Goal: Task Accomplishment & Management: Use online tool/utility

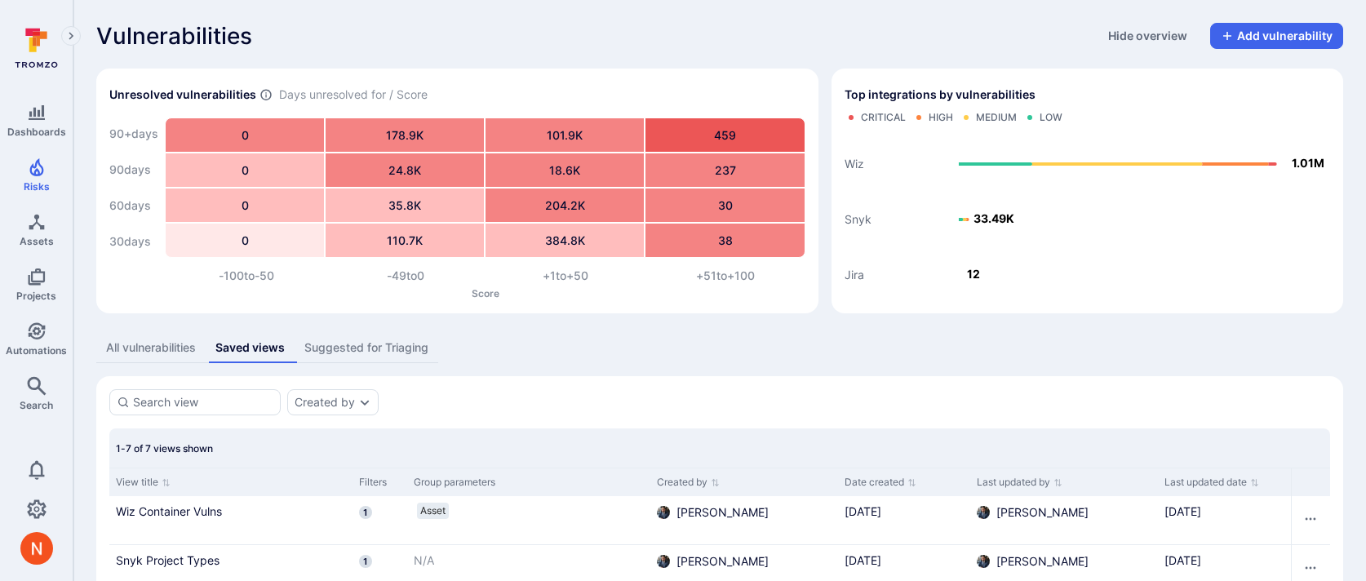
click at [366, 348] on div "Suggested for Triaging" at bounding box center [366, 347] width 124 height 16
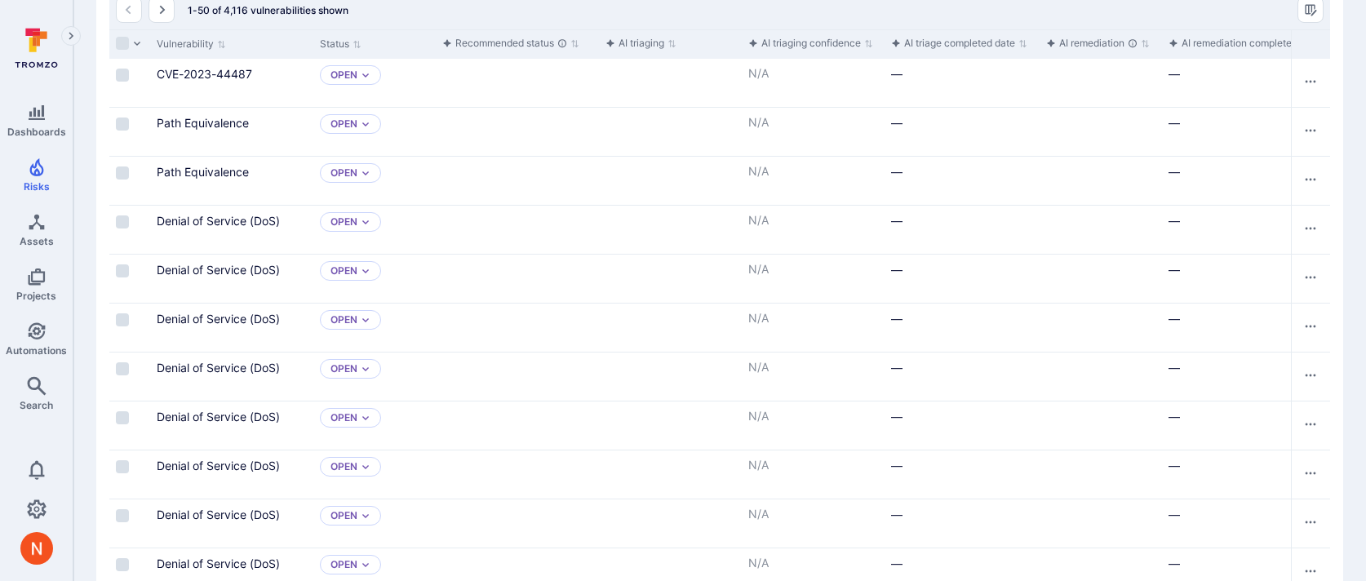
scroll to position [316, 0]
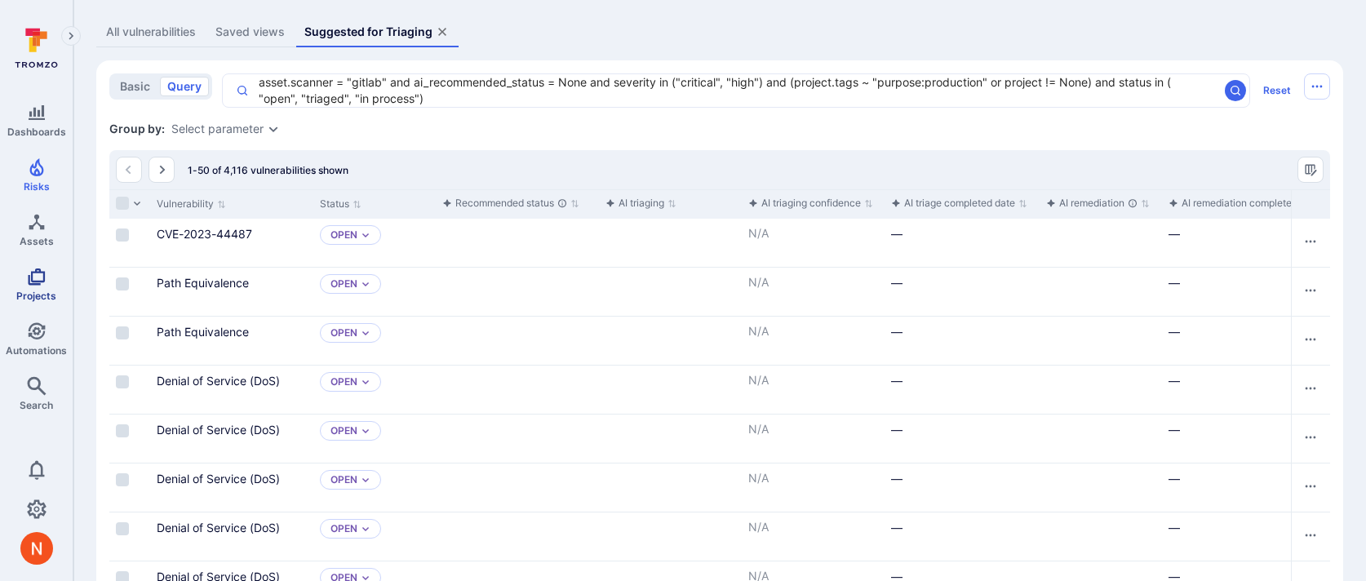
click at [41, 284] on icon "Projects" at bounding box center [37, 277] width 20 height 20
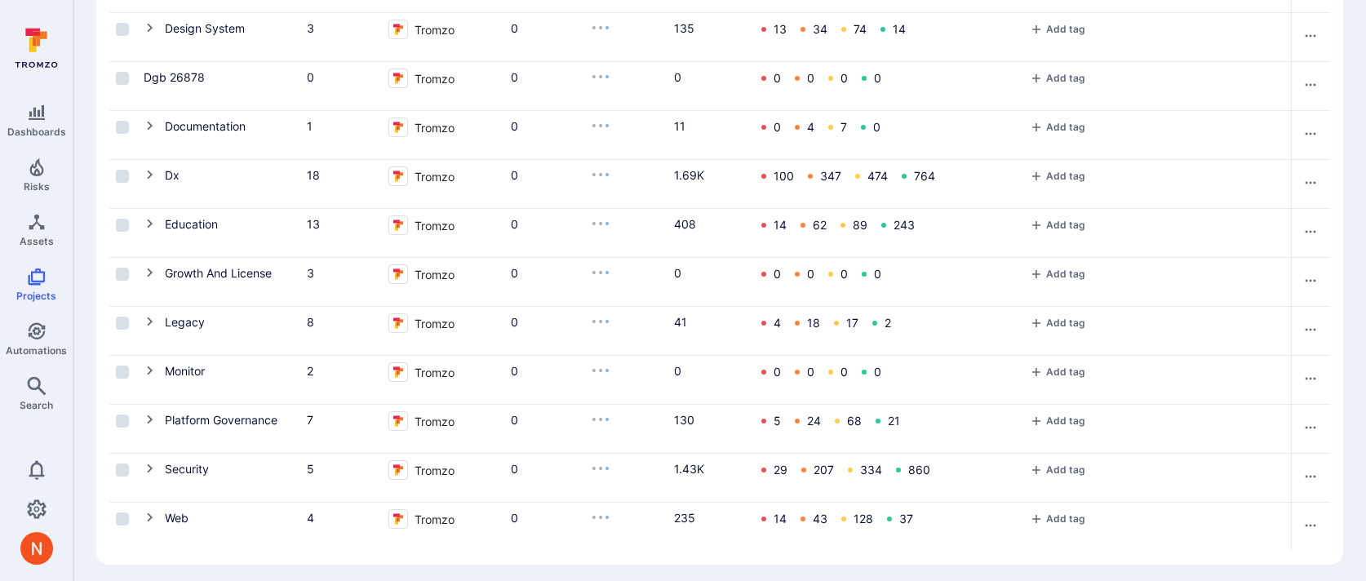
scroll to position [623, 0]
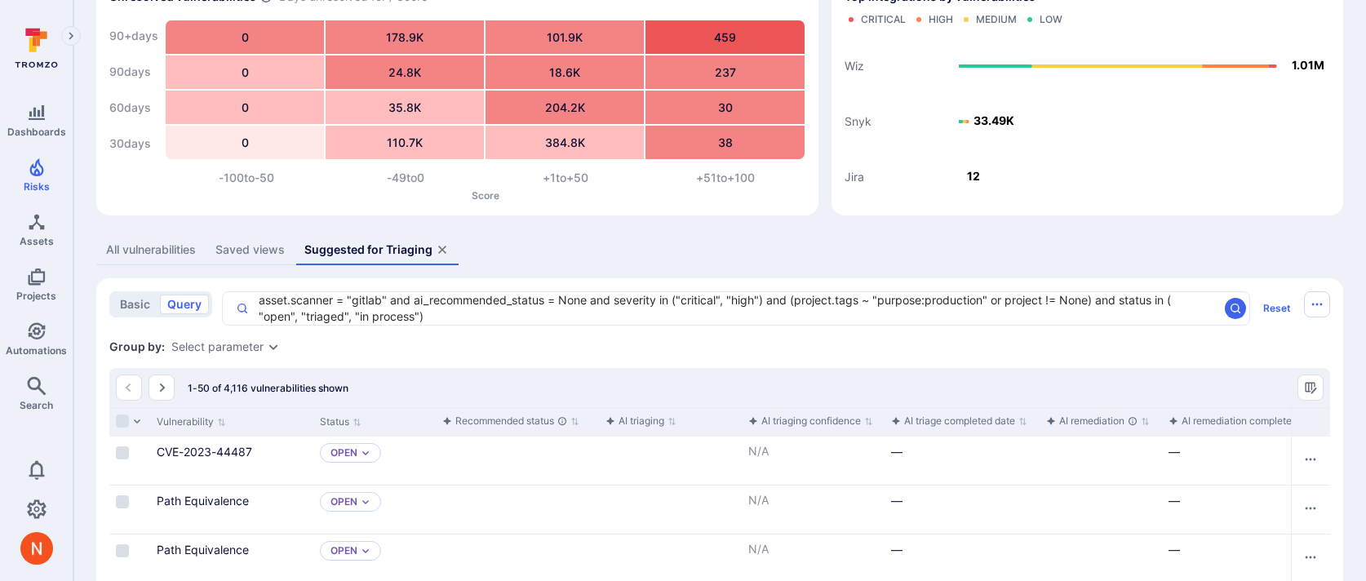
scroll to position [93, 0]
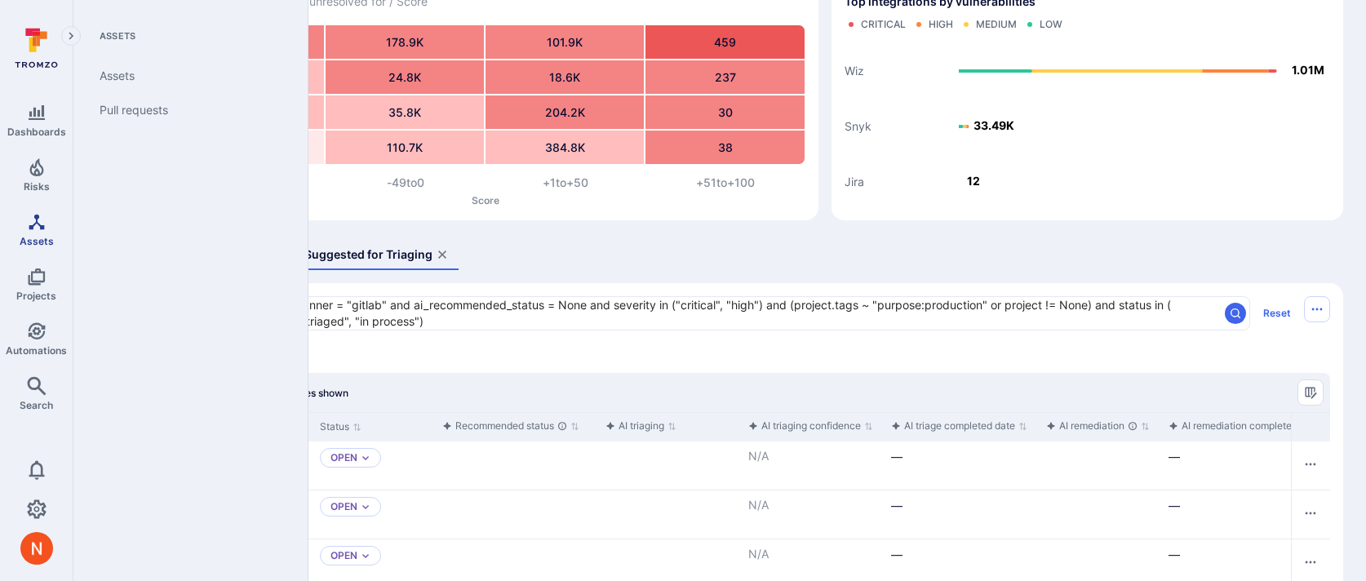
click at [45, 235] on span "Assets" at bounding box center [37, 241] width 34 height 12
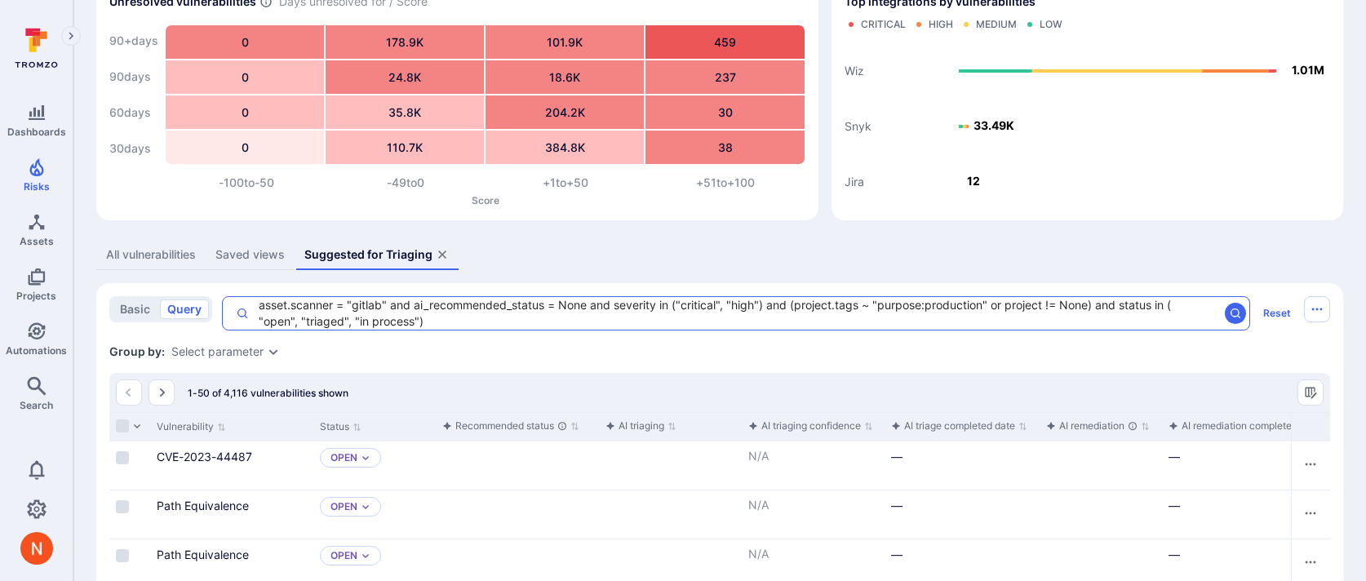
click at [801, 306] on textarea "asset.scanner = "gitlab" and ai_recommended_status = None and severity in ("cri…" at bounding box center [733, 313] width 969 height 33
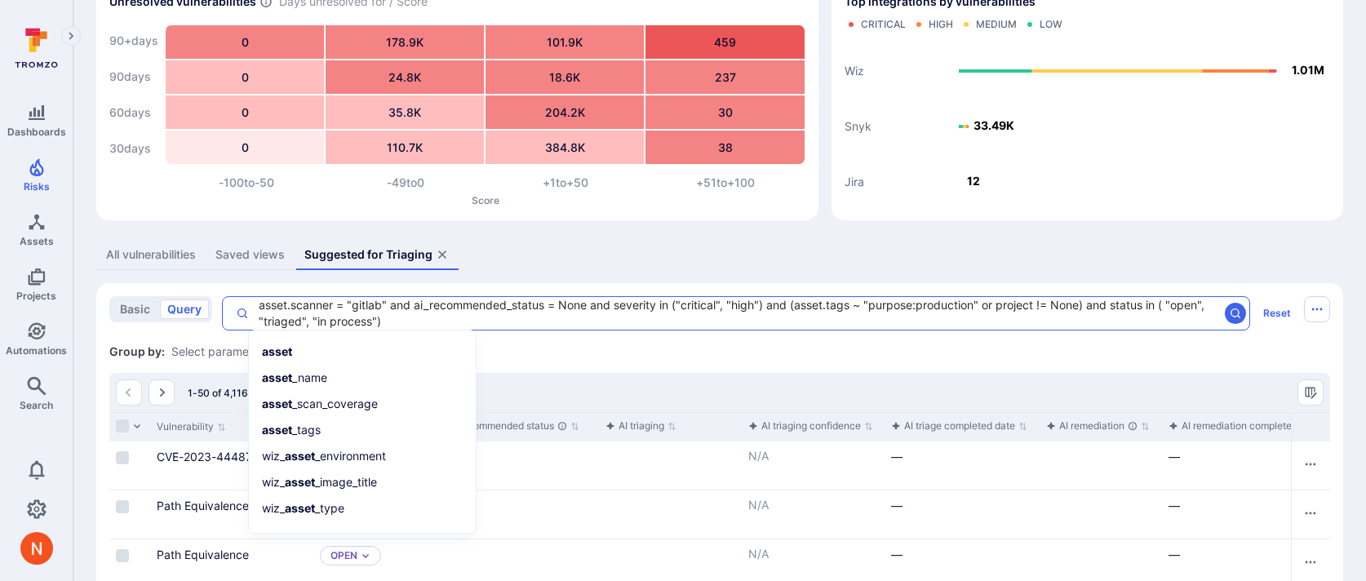
click at [858, 305] on textarea "asset.scanner = "gitlab" and ai_recommended_status = None and severity in ("cri…" at bounding box center [733, 313] width 969 height 33
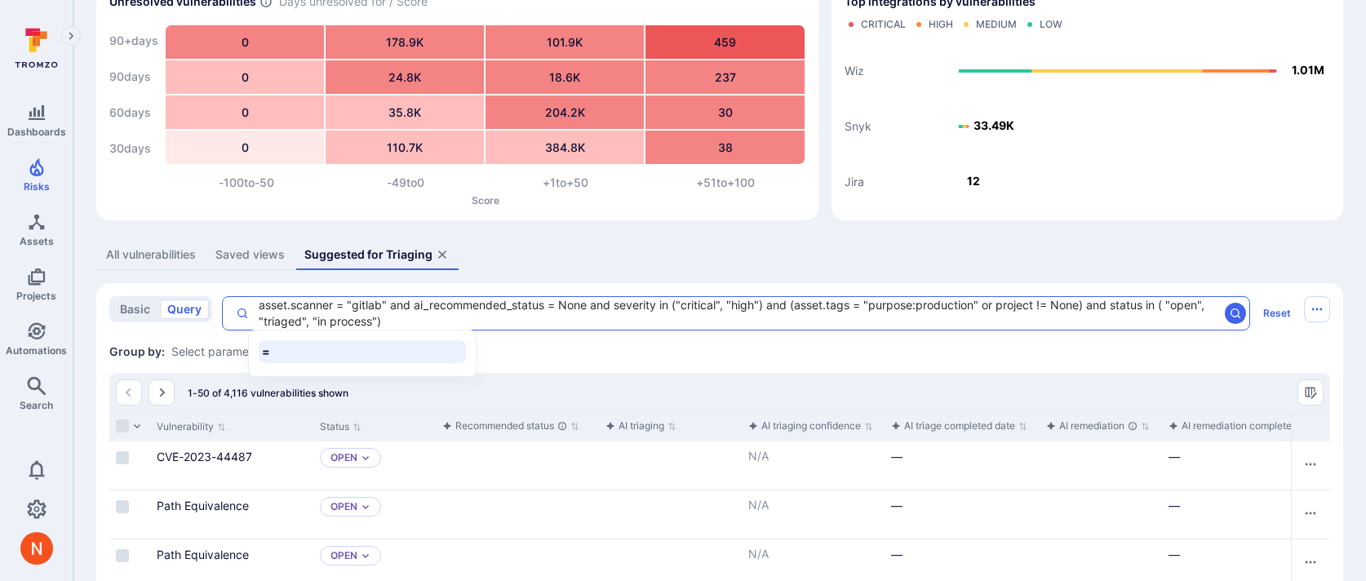
click at [793, 300] on textarea "asset.scanner = "gitlab" and ai_recommended_status = None and severity in ("cri…" at bounding box center [733, 313] width 969 height 33
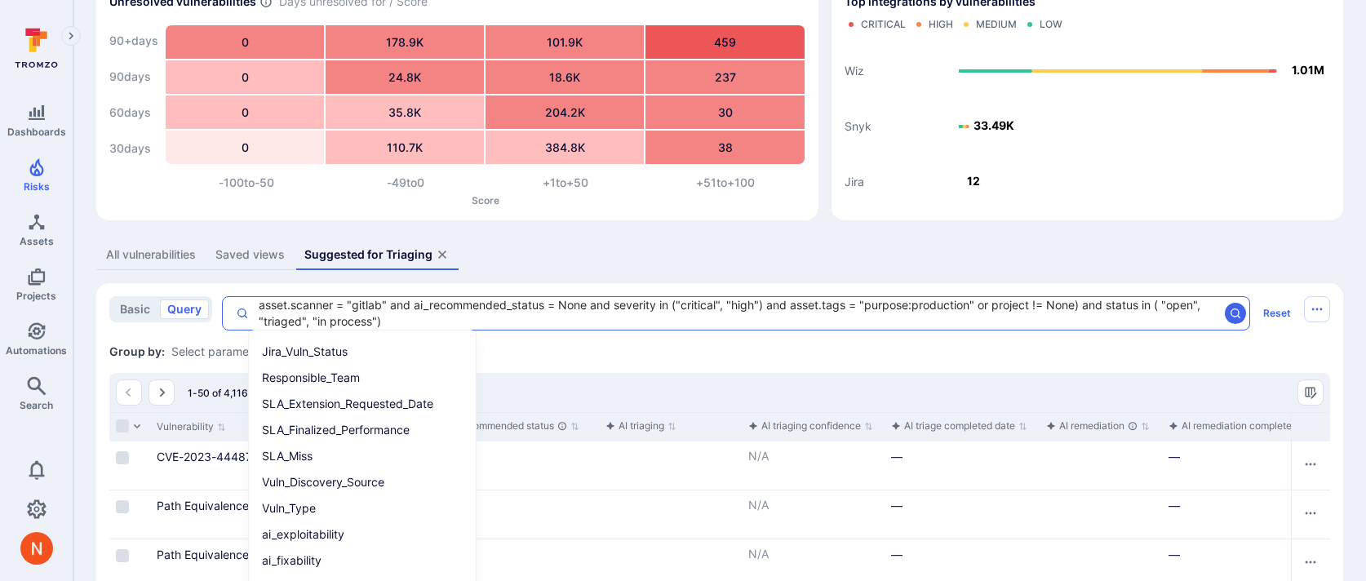
drag, startPoint x: 980, startPoint y: 303, endPoint x: 1081, endPoint y: 302, distance: 101.2
click at [1081, 302] on textarea "asset.scanner = "gitlab" and ai_recommended_status = None and severity in ("cri…" at bounding box center [733, 313] width 969 height 33
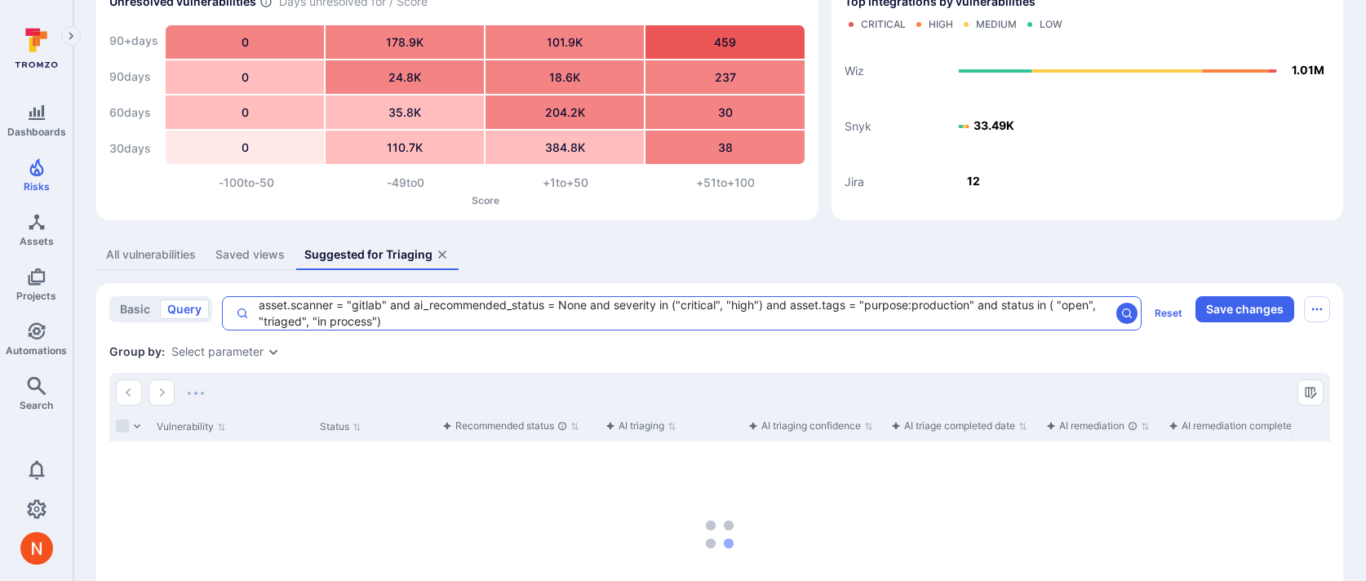
click at [1059, 302] on textarea "asset.scanner = "gitlab" and ai_recommended_status = None and severity in ("cri…" at bounding box center [679, 313] width 861 height 33
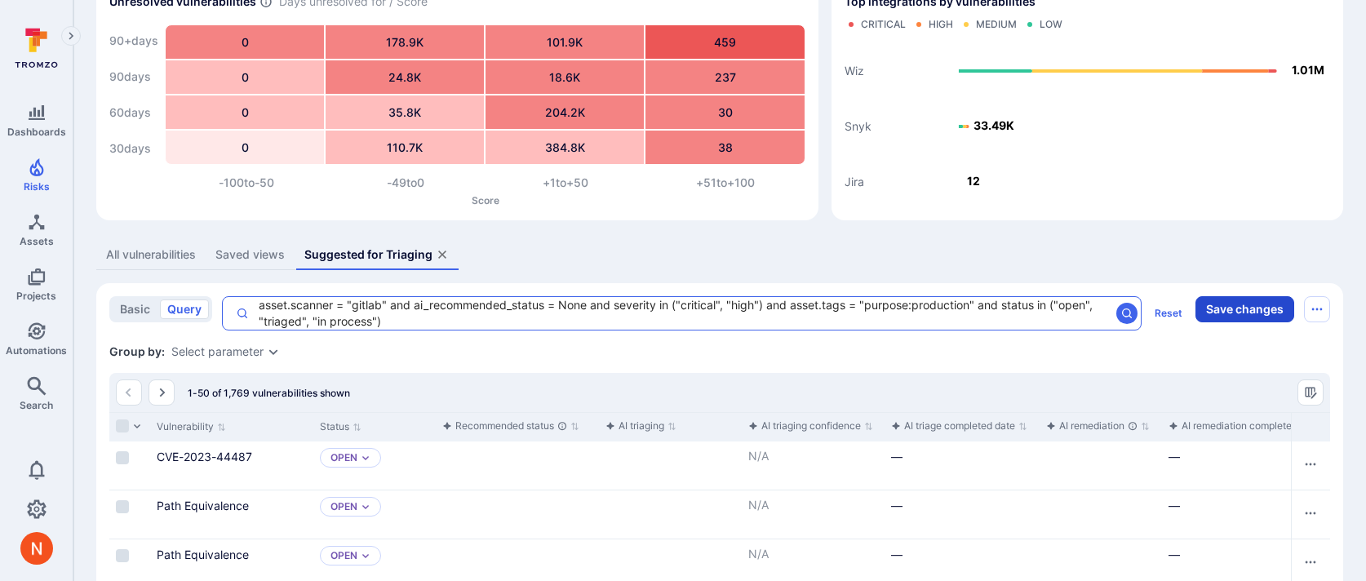
type textarea "asset.scanner = "gitlab" and ai_recommended_status = None and severity in ("cri…"
click at [1235, 310] on button "Save changes" at bounding box center [1244, 309] width 99 height 26
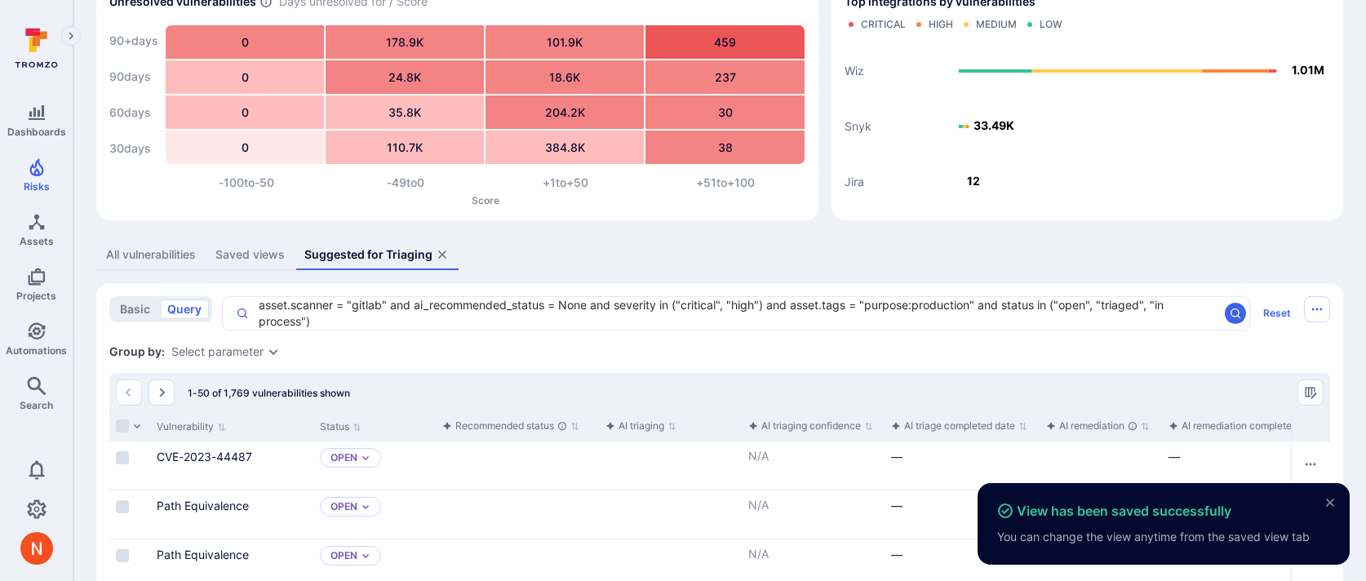
click at [246, 255] on div "Saved views" at bounding box center [249, 254] width 69 height 16
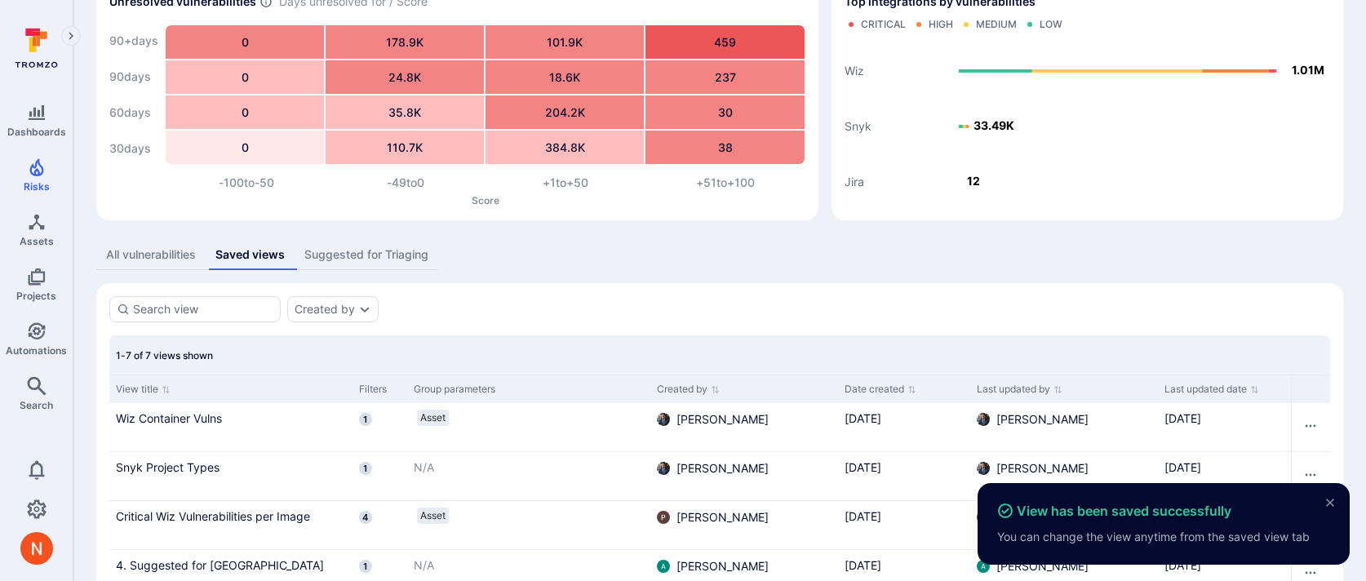
click at [324, 253] on div "Suggested for Triaging" at bounding box center [366, 254] width 124 height 16
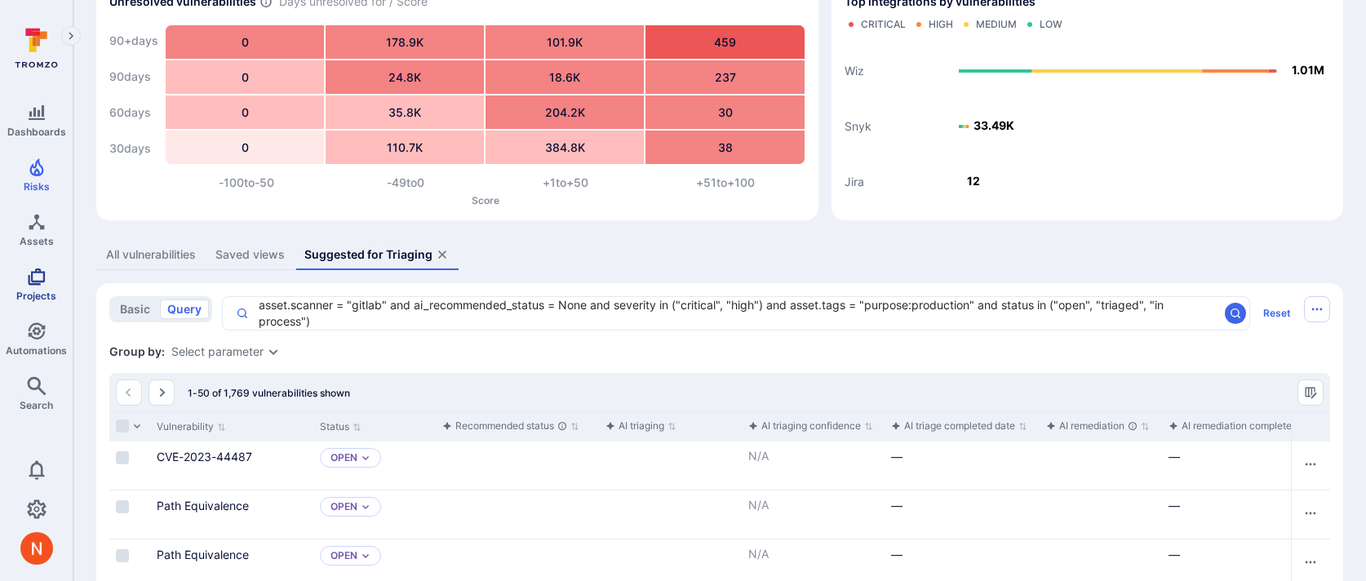
click at [41, 277] on icon "Projects" at bounding box center [37, 277] width 20 height 20
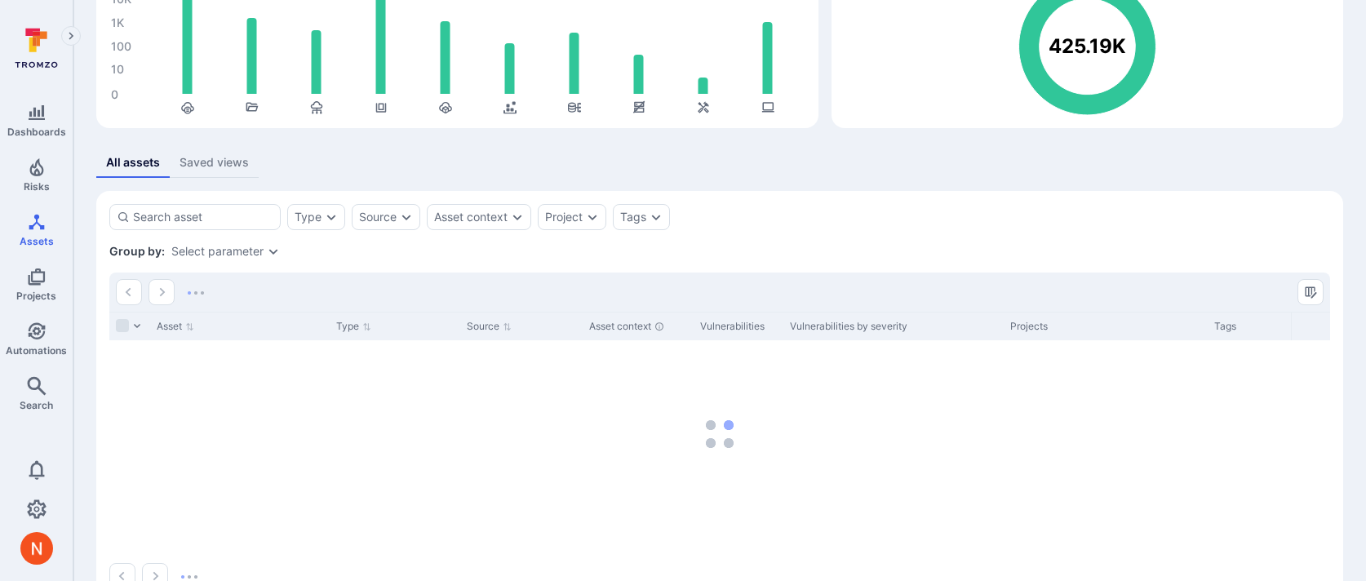
scroll to position [167, 0]
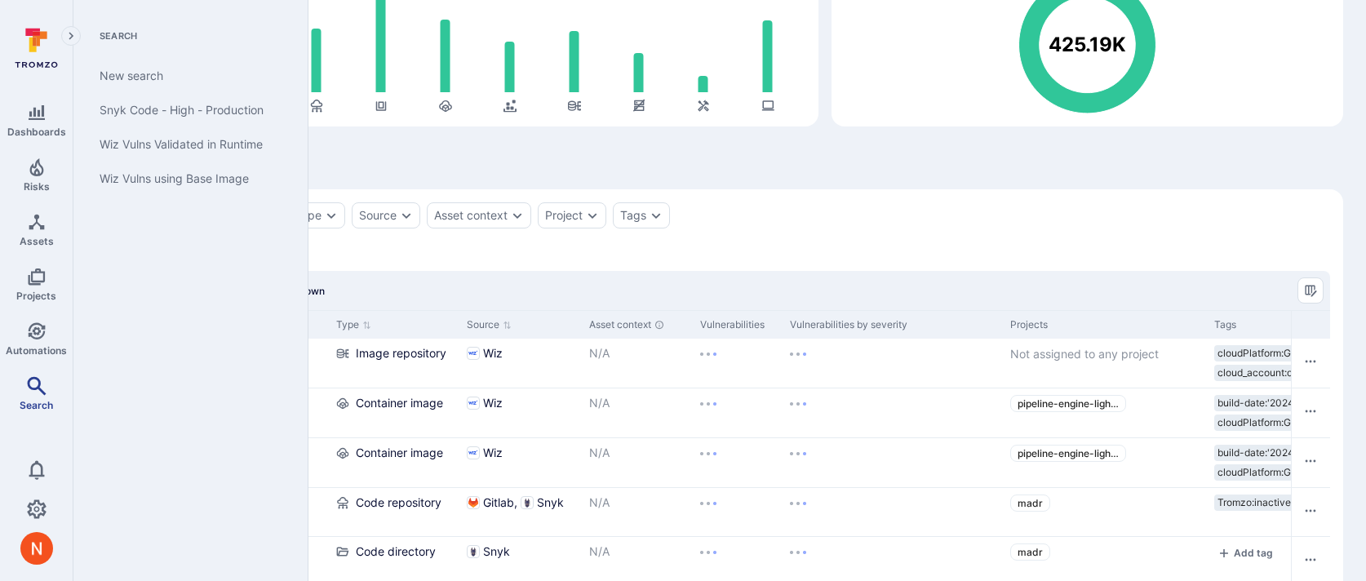
click at [45, 384] on icon "Search" at bounding box center [37, 386] width 20 height 20
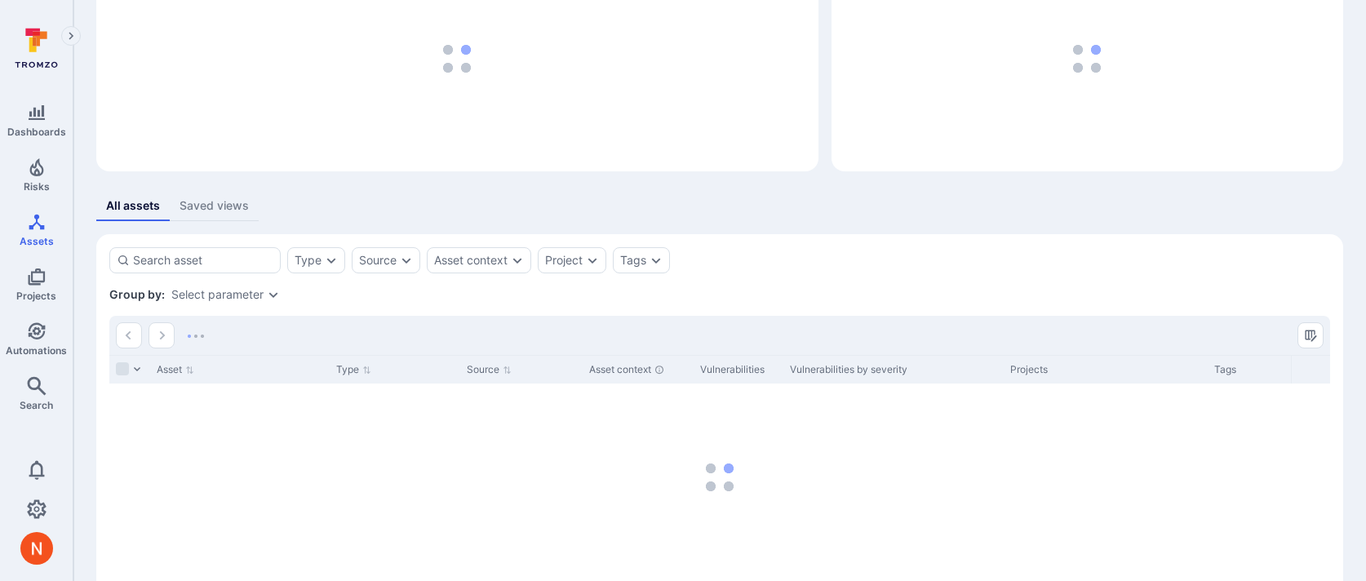
scroll to position [167, 0]
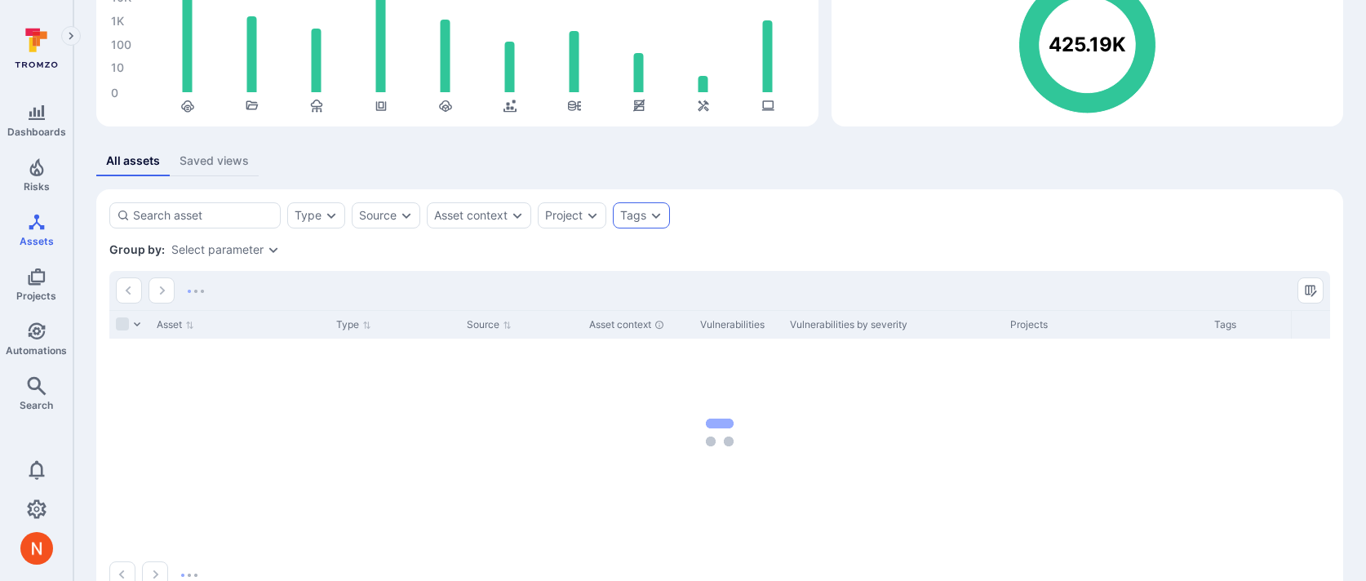
click at [652, 203] on div "Tags" at bounding box center [641, 215] width 57 height 26
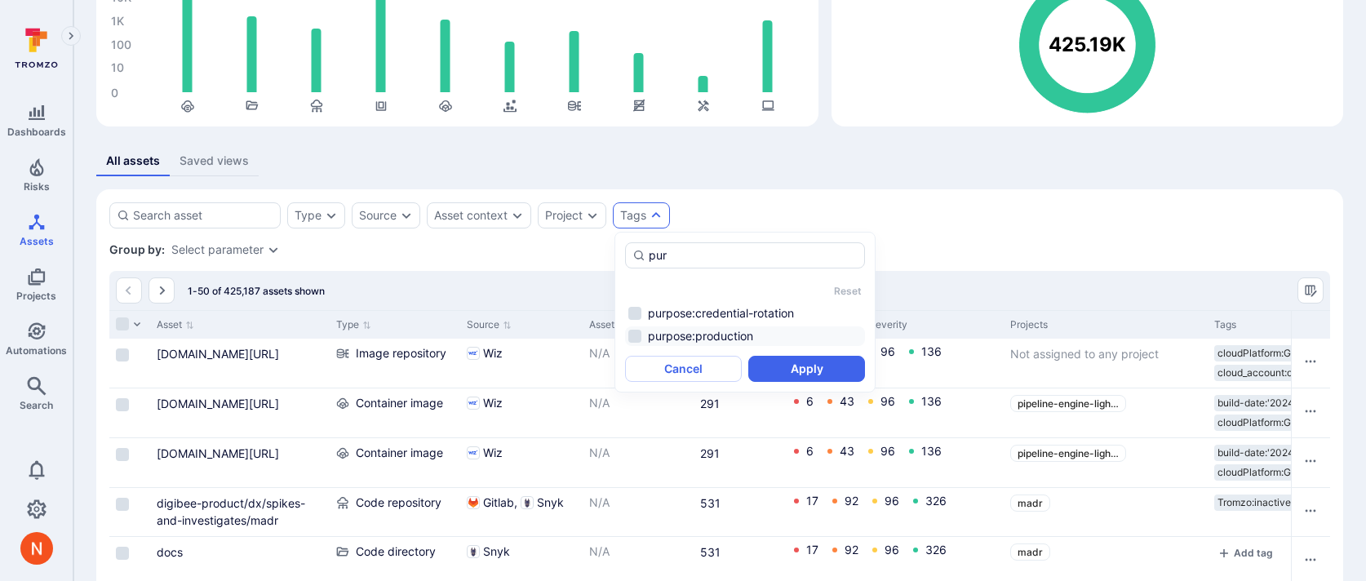
click at [724, 331] on li "purpose:production" at bounding box center [745, 336] width 240 height 20
type input "pur"
click at [796, 369] on button "Apply" at bounding box center [806, 369] width 117 height 26
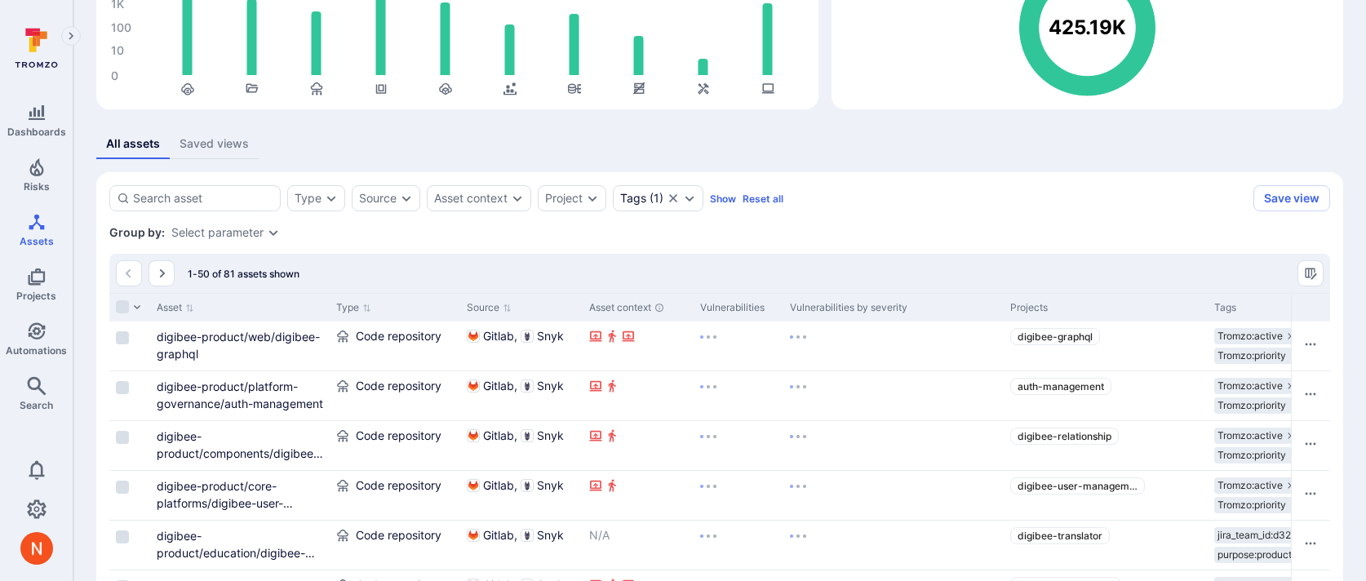
scroll to position [189, 0]
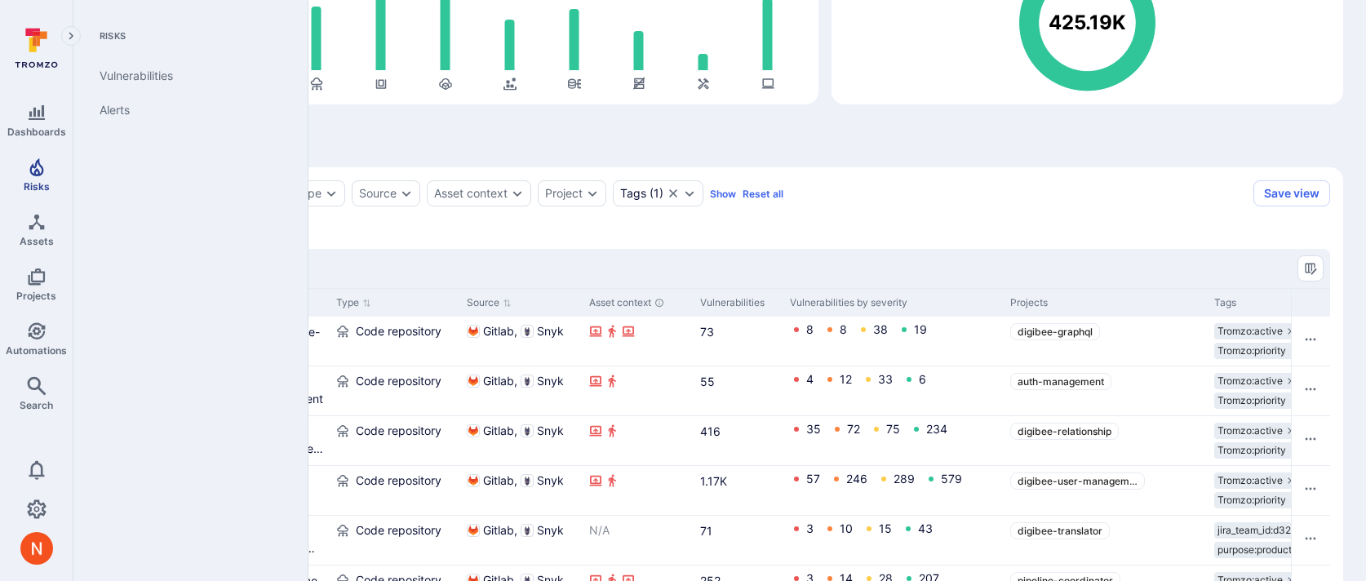
click at [36, 188] on span "Risks" at bounding box center [37, 186] width 26 height 12
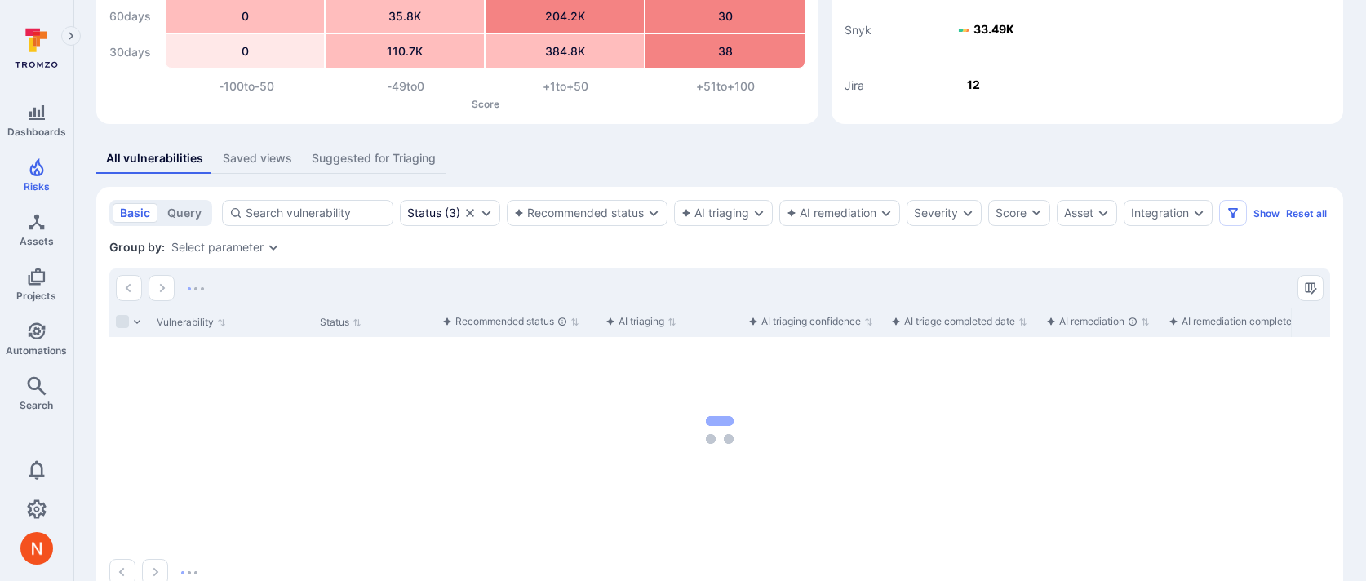
click at [393, 165] on div "Suggested for Triaging" at bounding box center [374, 158] width 124 height 16
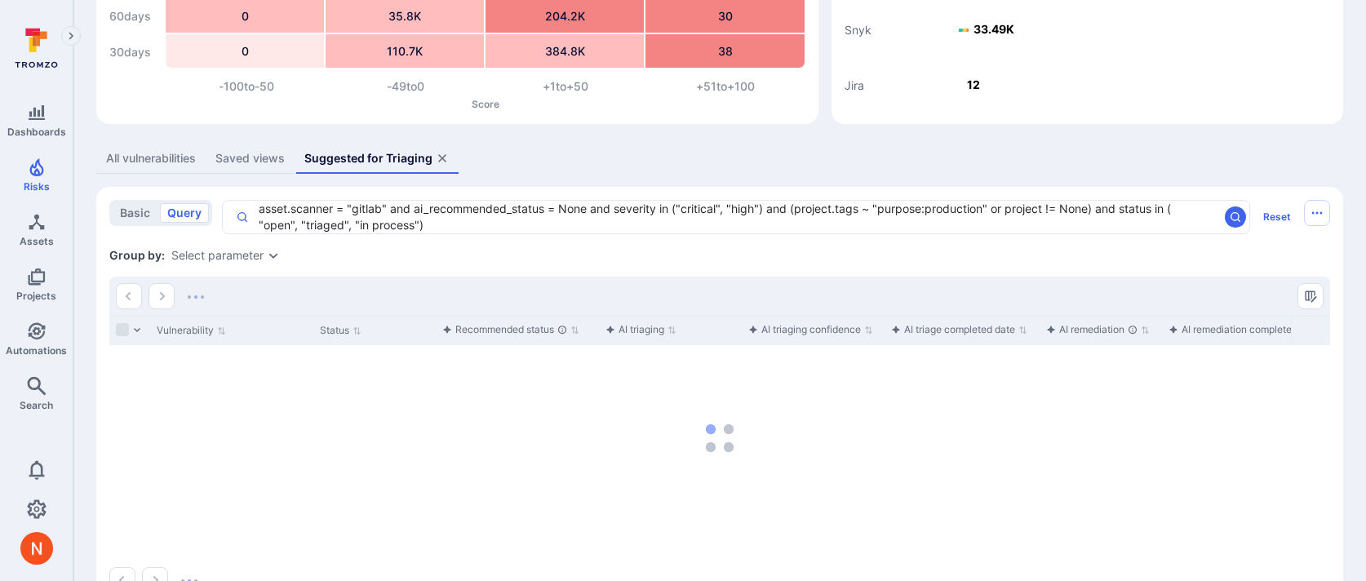
click at [407, 215] on textarea "asset.scanner = "gitlab" and ai_recommended_status = None and severity in ("cri…" at bounding box center [733, 217] width 969 height 33
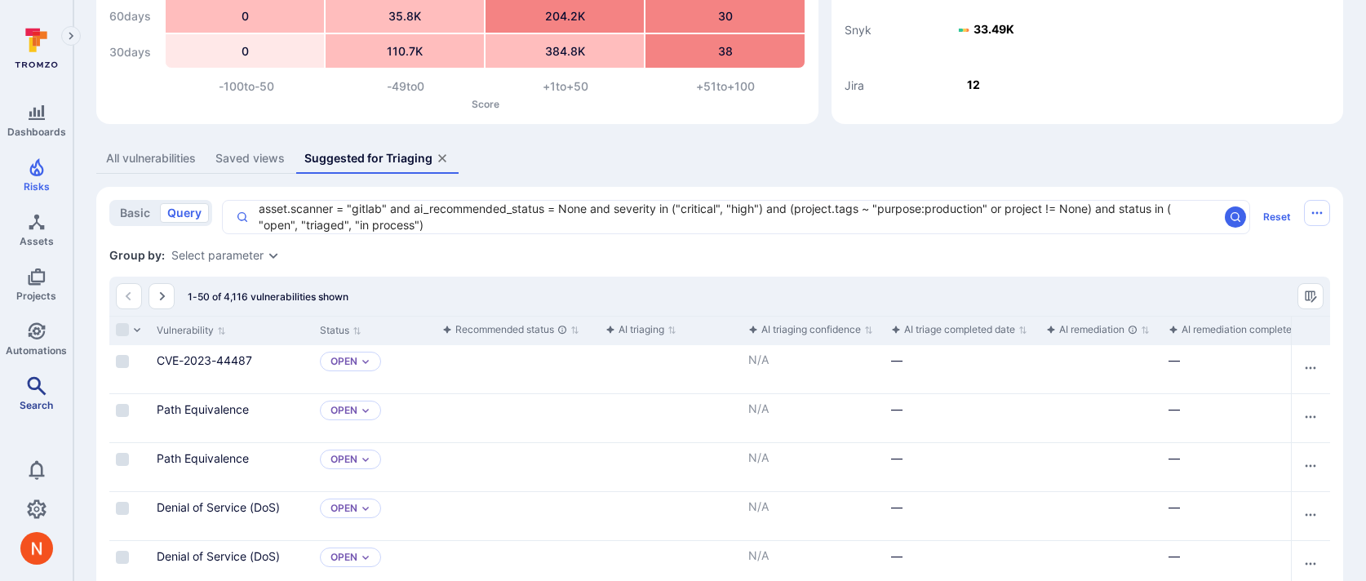
click at [44, 382] on icon "Search" at bounding box center [37, 386] width 20 height 20
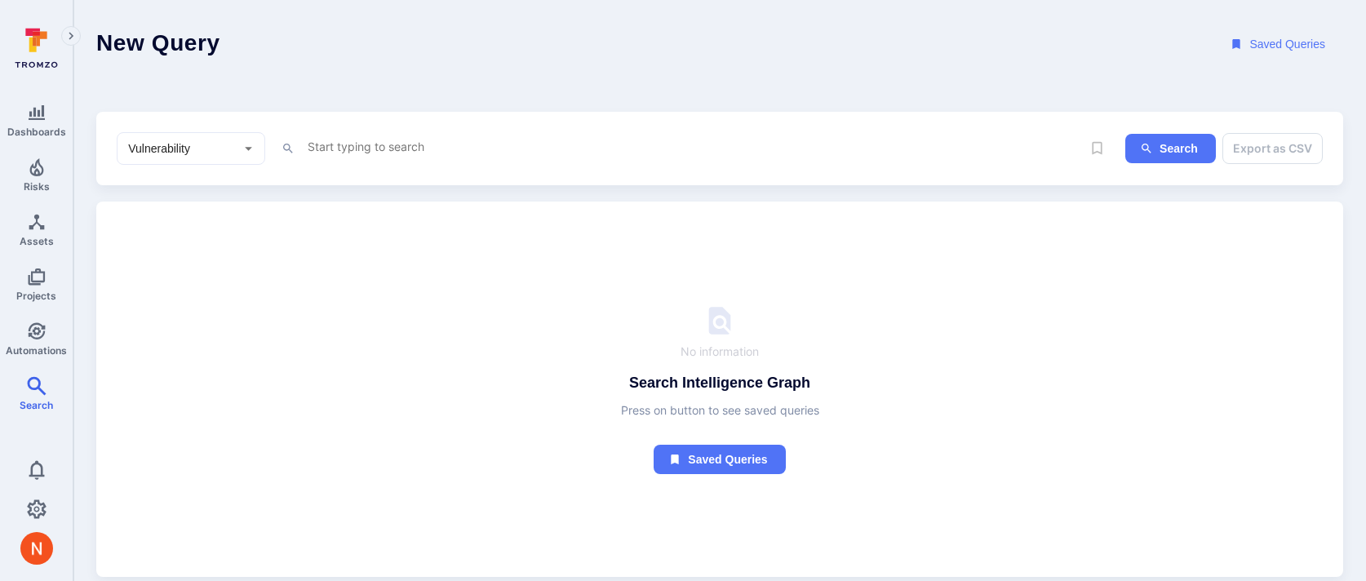
click at [439, 152] on textarea "Intelligence Graph search area" at bounding box center [693, 146] width 775 height 20
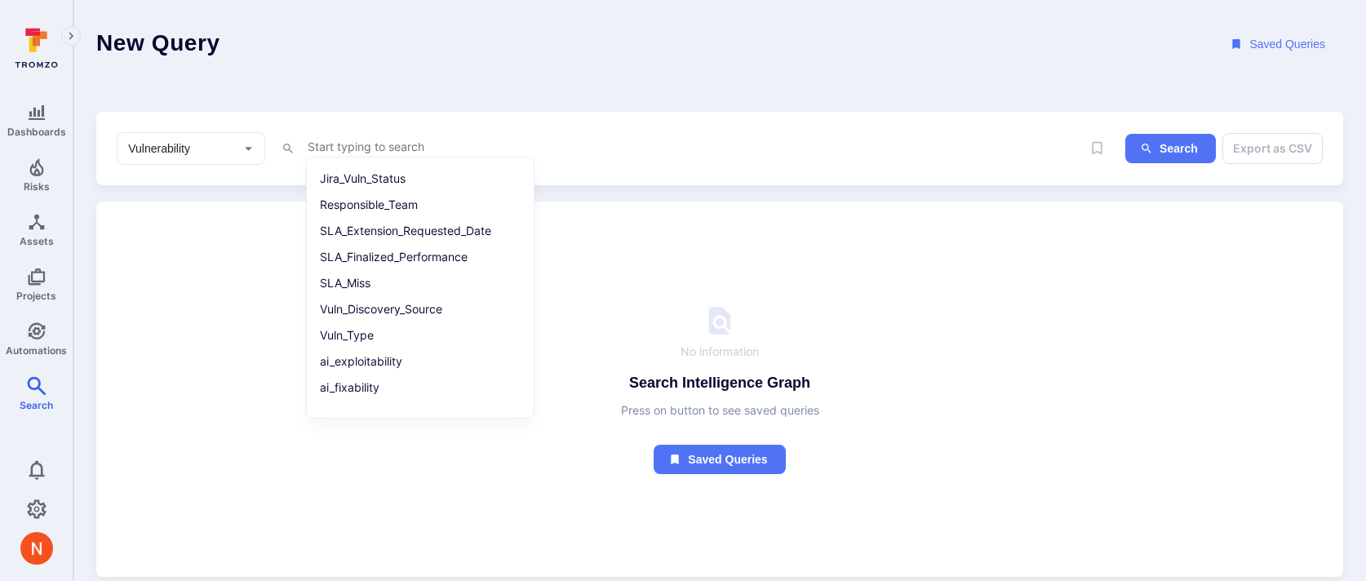
paste textarea "asset.scanner = "gitlab" and ai_recommended_status = None and severity in ("cri…"
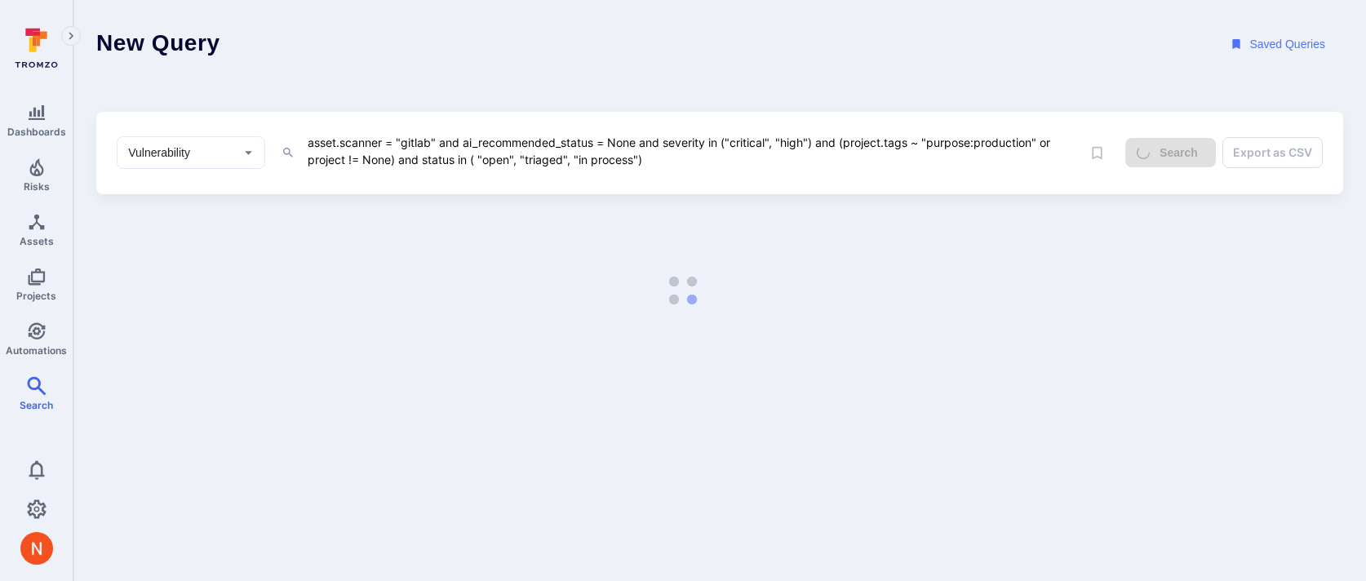
drag, startPoint x: 840, startPoint y: 143, endPoint x: 395, endPoint y: 158, distance: 445.8
click at [395, 158] on textarea "asset.scanner = "gitlab" and ai_recommended_status = None and severity in ("cri…" at bounding box center [693, 151] width 775 height 38
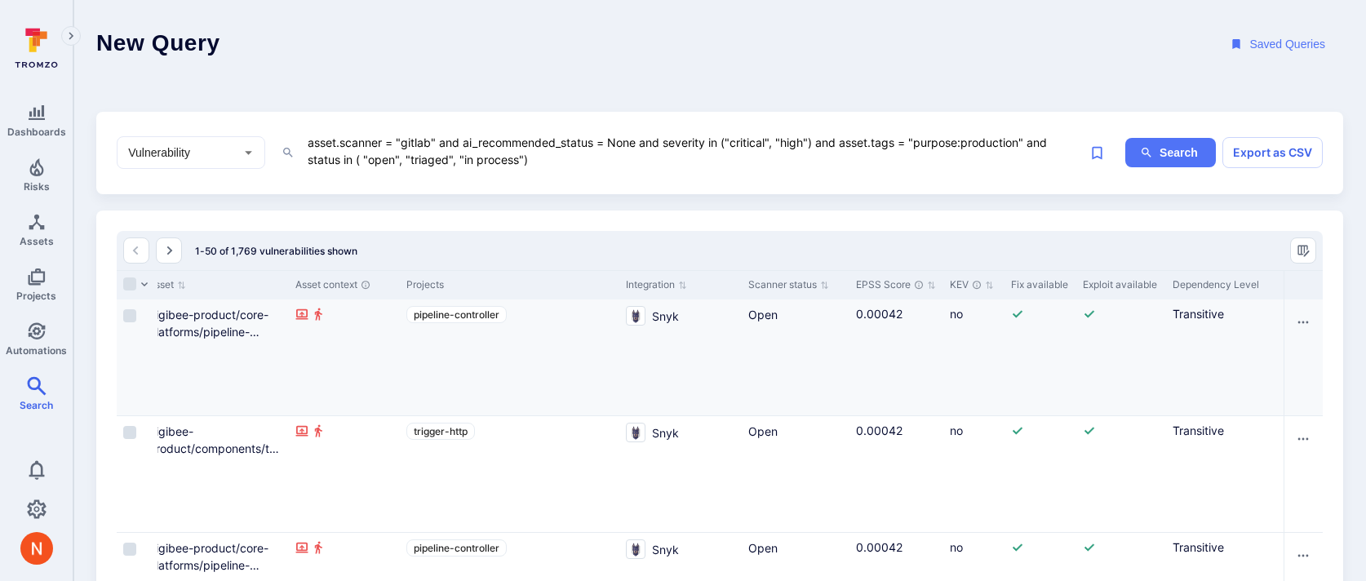
scroll to position [0, 1363]
type textarea "asset.scanner = "gitlab" and ai_recommended_status = None and severity in ("cri…"
click at [229, 315] on link "digibee-product/core-platforms/pipeline-controller" at bounding box center [215, 332] width 120 height 48
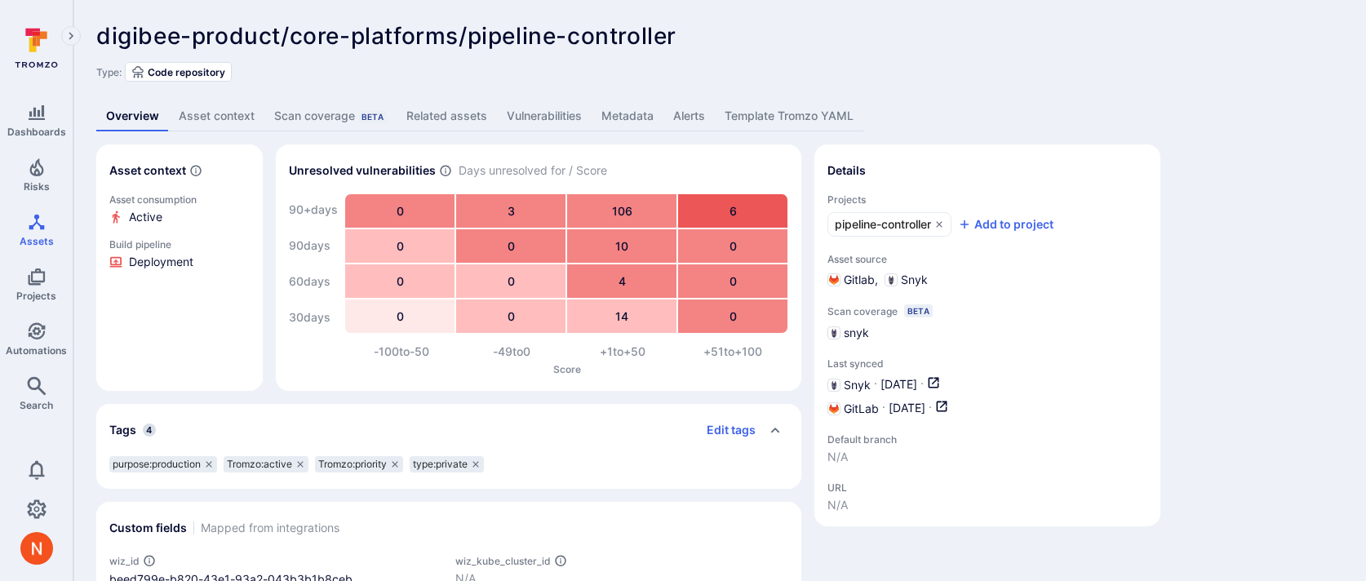
click at [617, 118] on link "Metadata" at bounding box center [628, 116] width 72 height 30
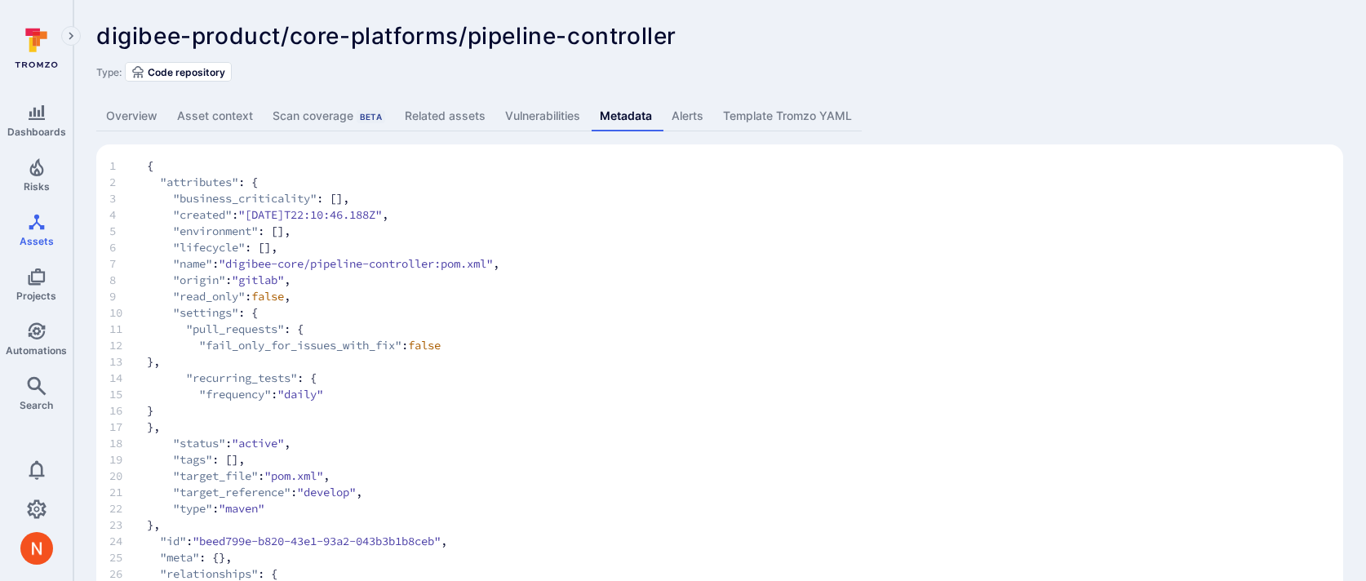
click at [135, 115] on link "Overview" at bounding box center [131, 116] width 71 height 30
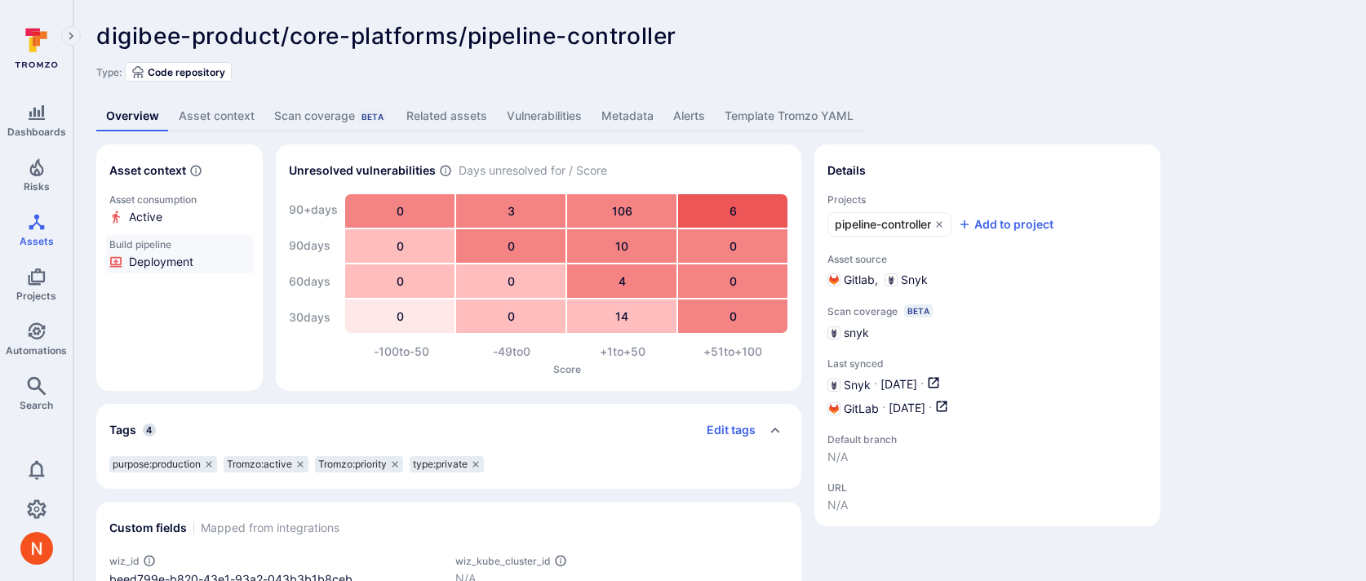
scroll to position [139, 0]
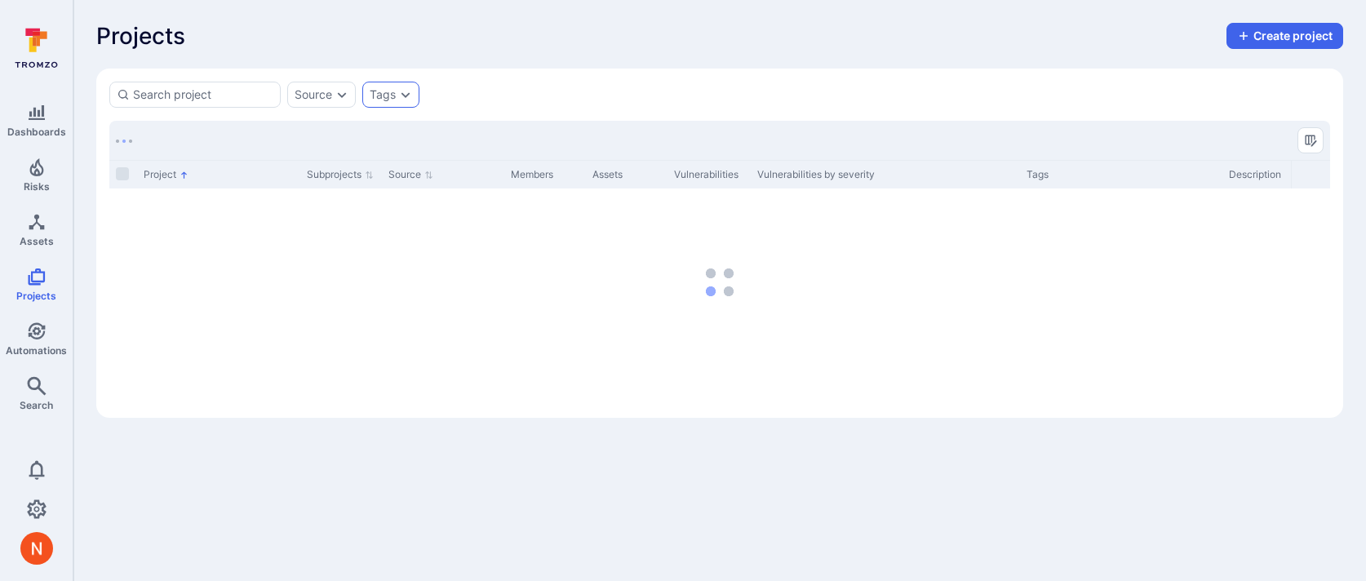
click at [406, 97] on icon "Expand dropdown" at bounding box center [405, 94] width 13 height 13
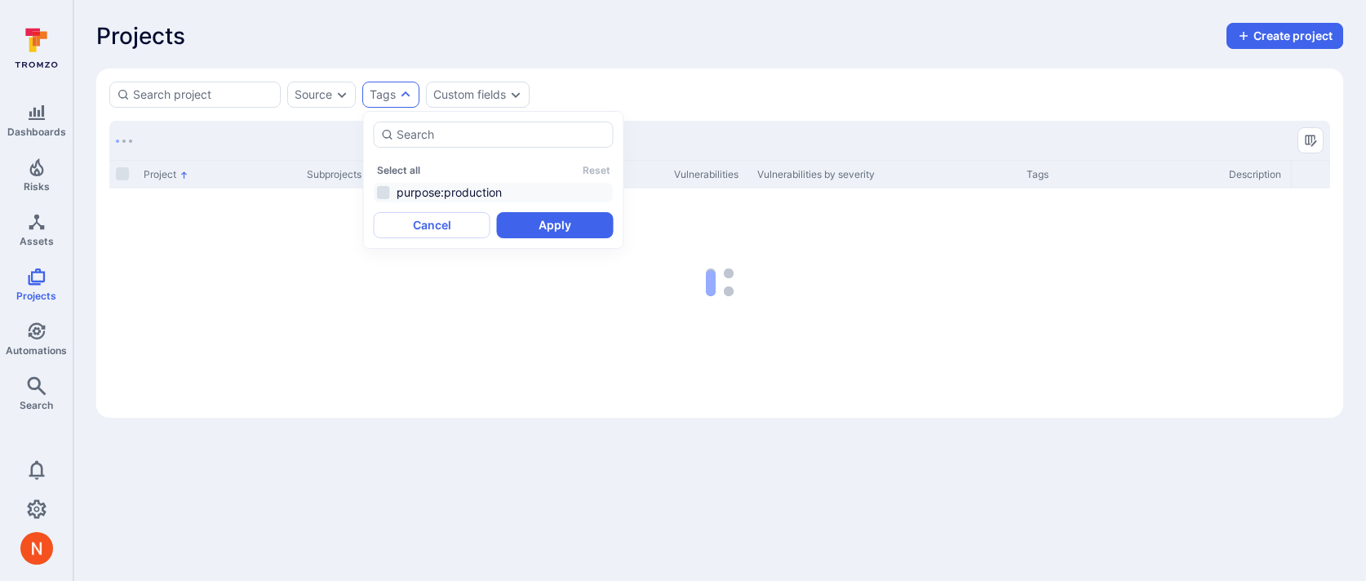
click at [426, 187] on li "purpose:production" at bounding box center [494, 193] width 240 height 20
click at [563, 231] on button "Apply" at bounding box center [555, 225] width 117 height 26
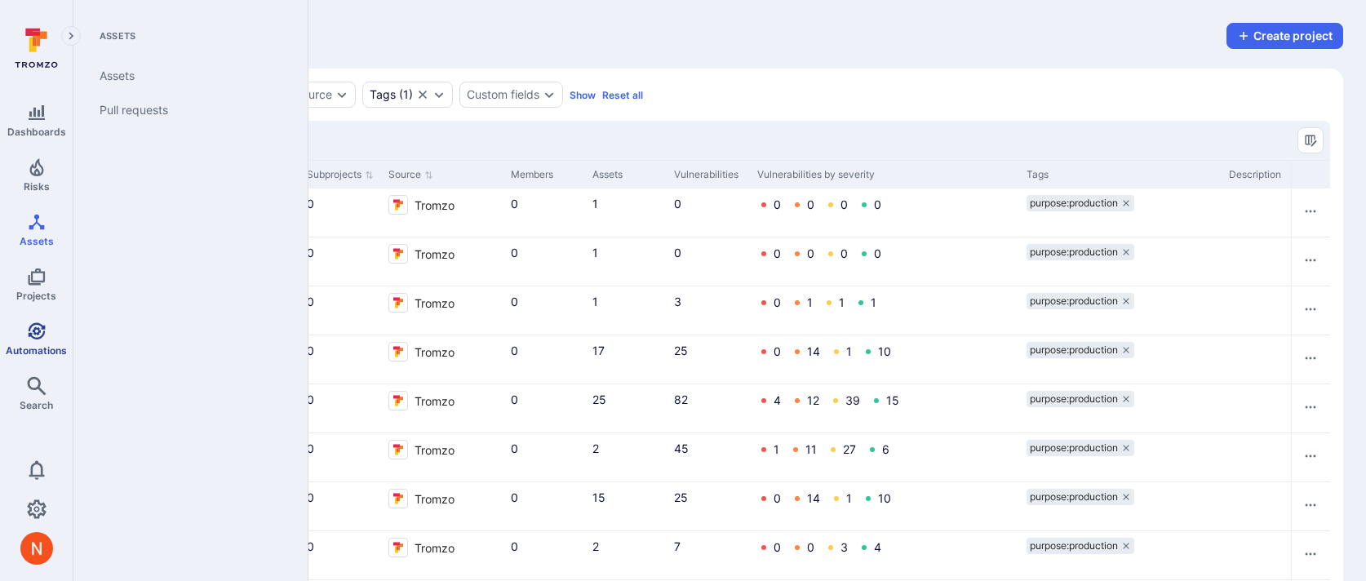
click at [29, 315] on link "Automations" at bounding box center [36, 339] width 73 height 48
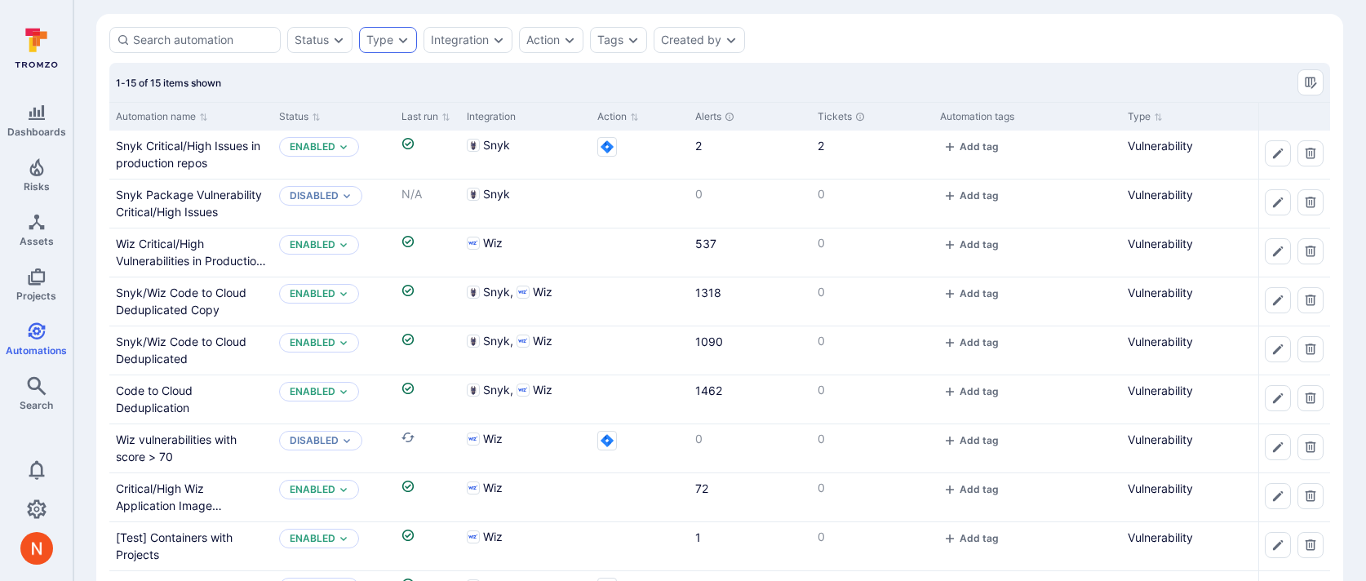
scroll to position [56, 0]
click at [37, 169] on icon "Risks" at bounding box center [37, 167] width 20 height 20
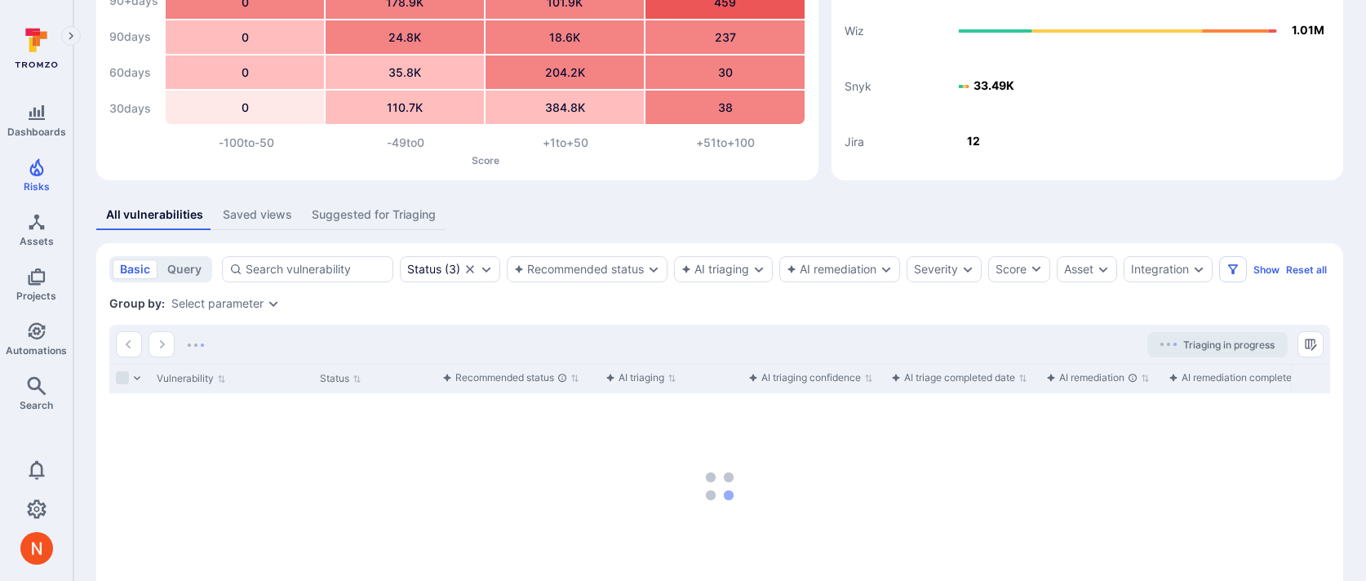
scroll to position [177, 0]
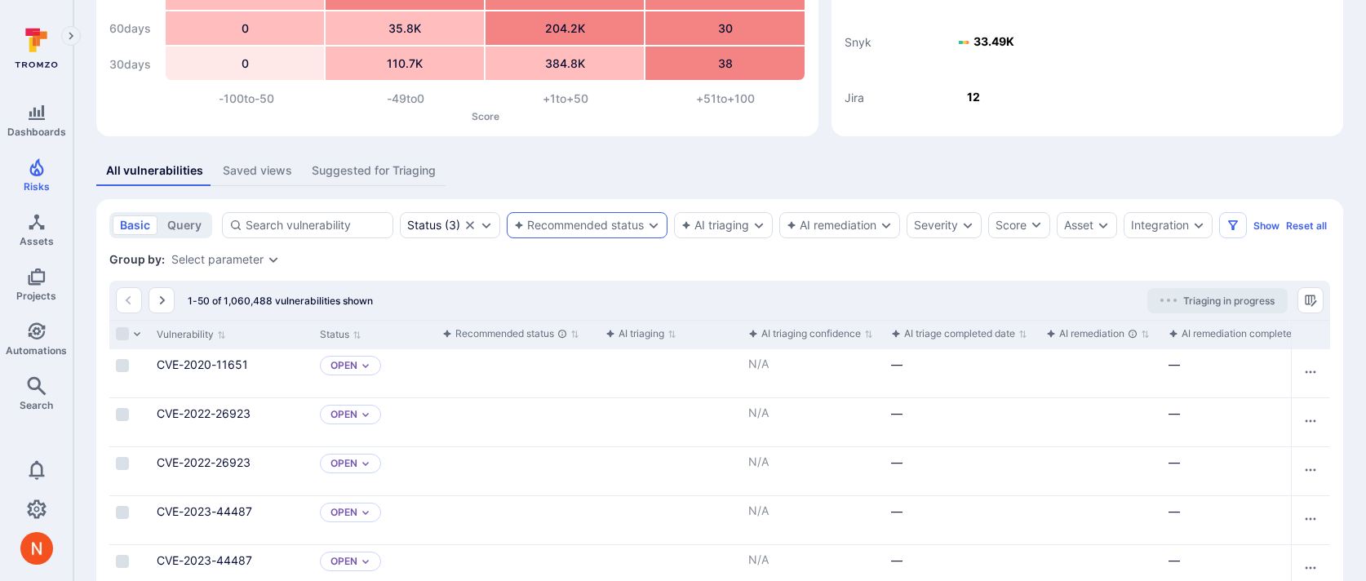
click at [592, 231] on div "Recommended status" at bounding box center [579, 225] width 130 height 13
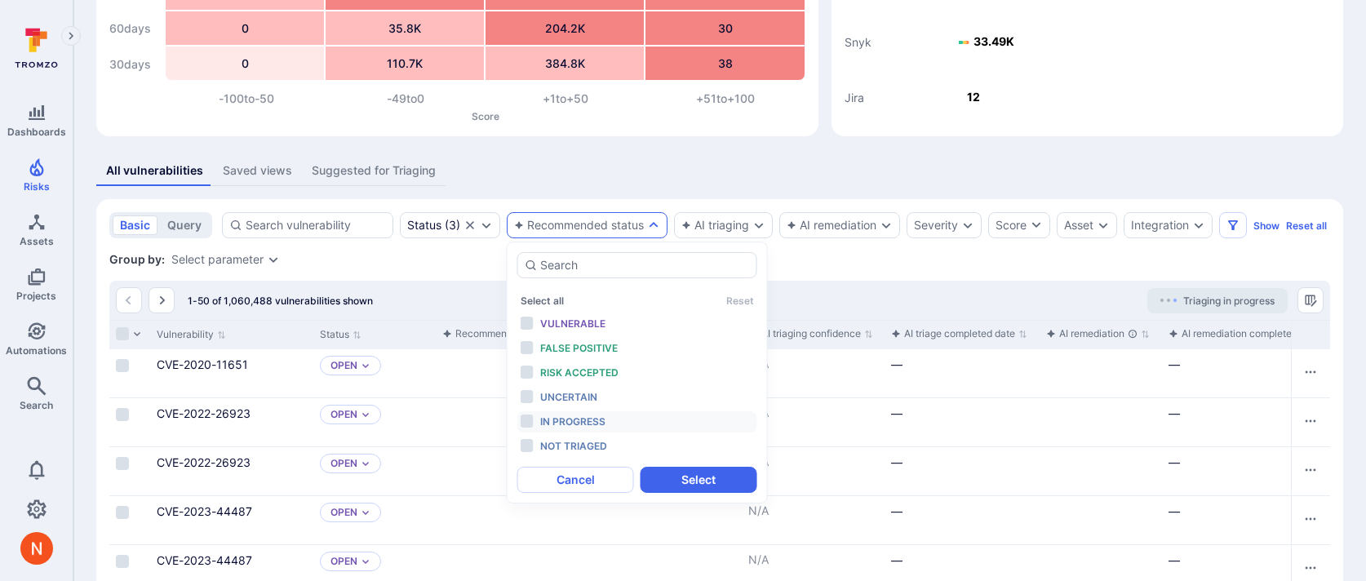
click at [579, 421] on span "In progress" at bounding box center [572, 421] width 65 height 12
click at [670, 483] on button "Select" at bounding box center [698, 480] width 117 height 26
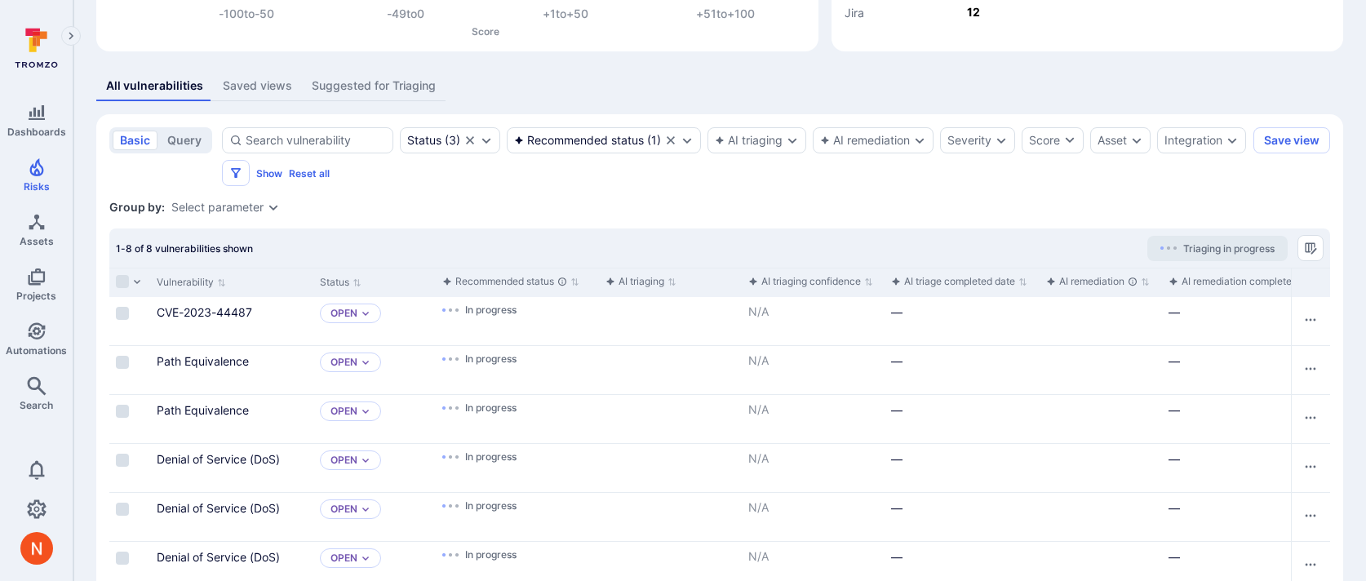
scroll to position [406, 0]
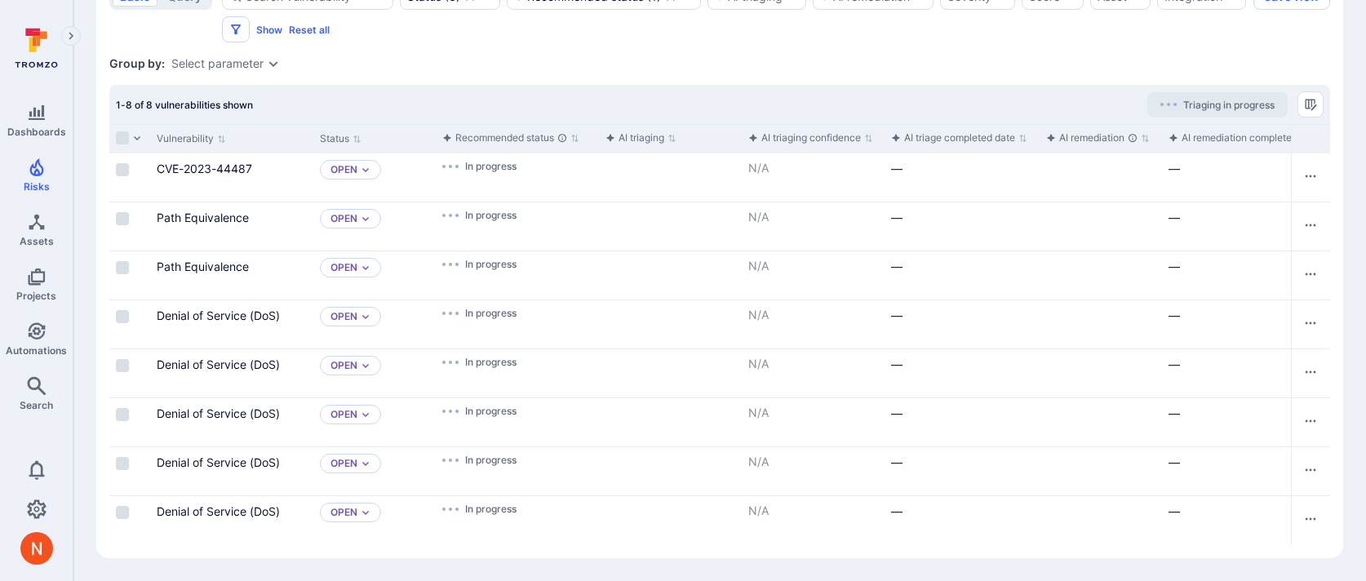
click at [534, 52] on section "basic query Status ( 3 ) Recommended status ( 1 ) AI triaging AI remediation Se…" at bounding box center [719, 264] width 1247 height 587
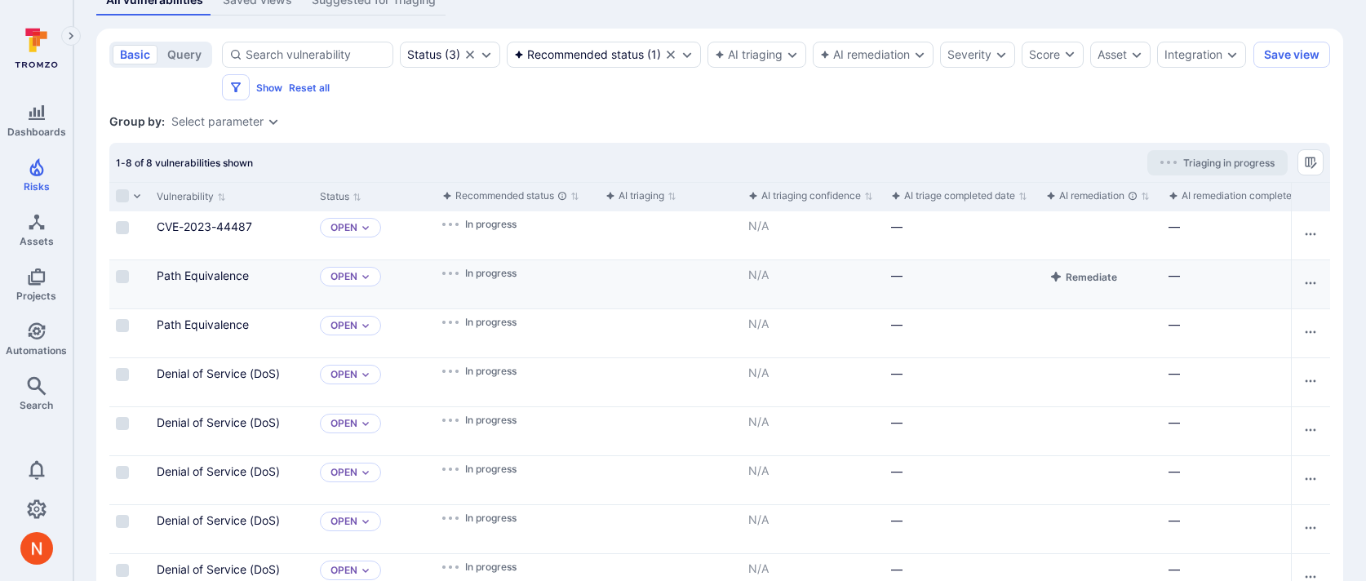
scroll to position [336, 0]
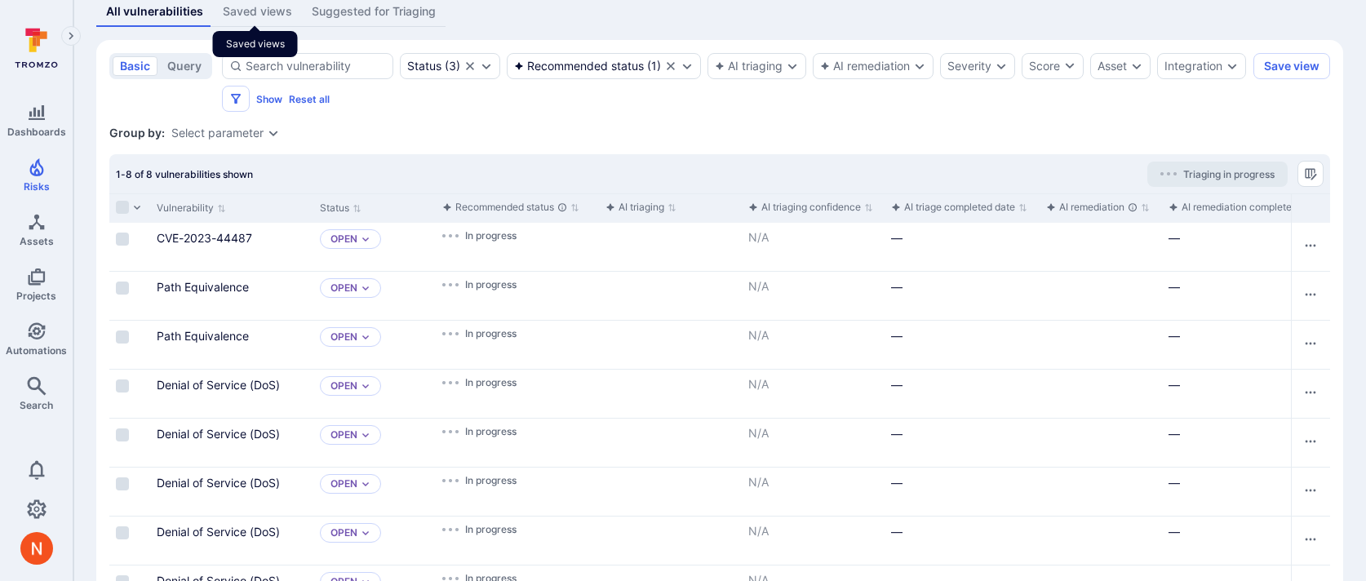
click at [236, 11] on div "Saved views" at bounding box center [257, 11] width 69 height 16
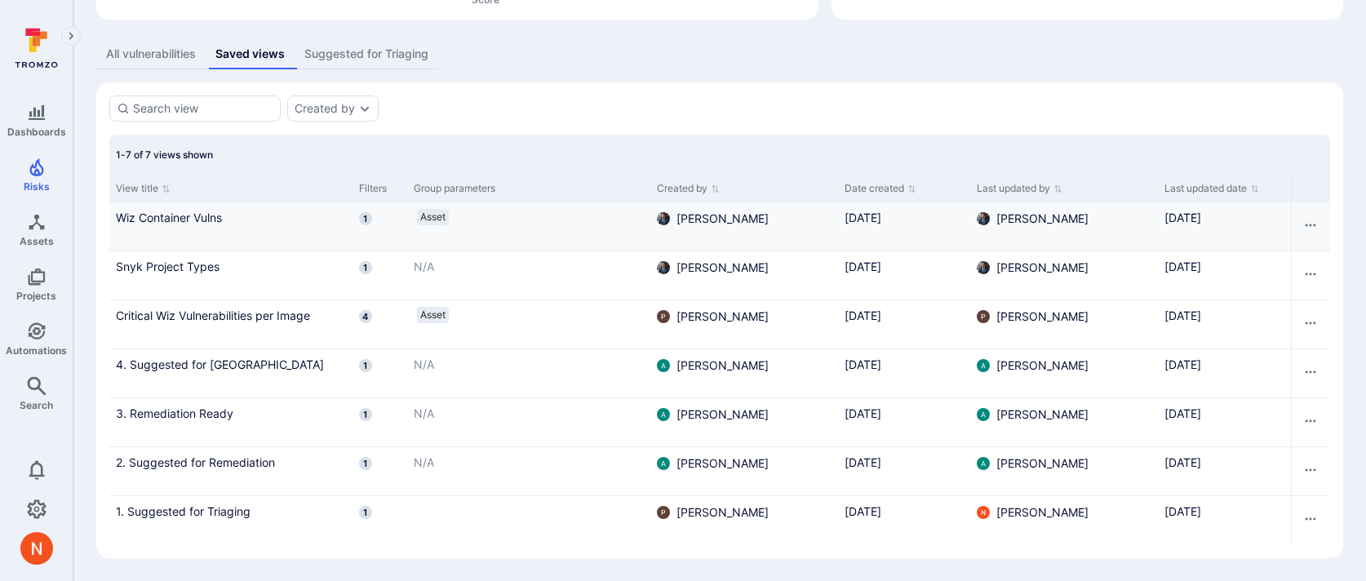
scroll to position [294, 0]
click at [163, 468] on link "2. Suggested for Remediation" at bounding box center [231, 462] width 230 height 17
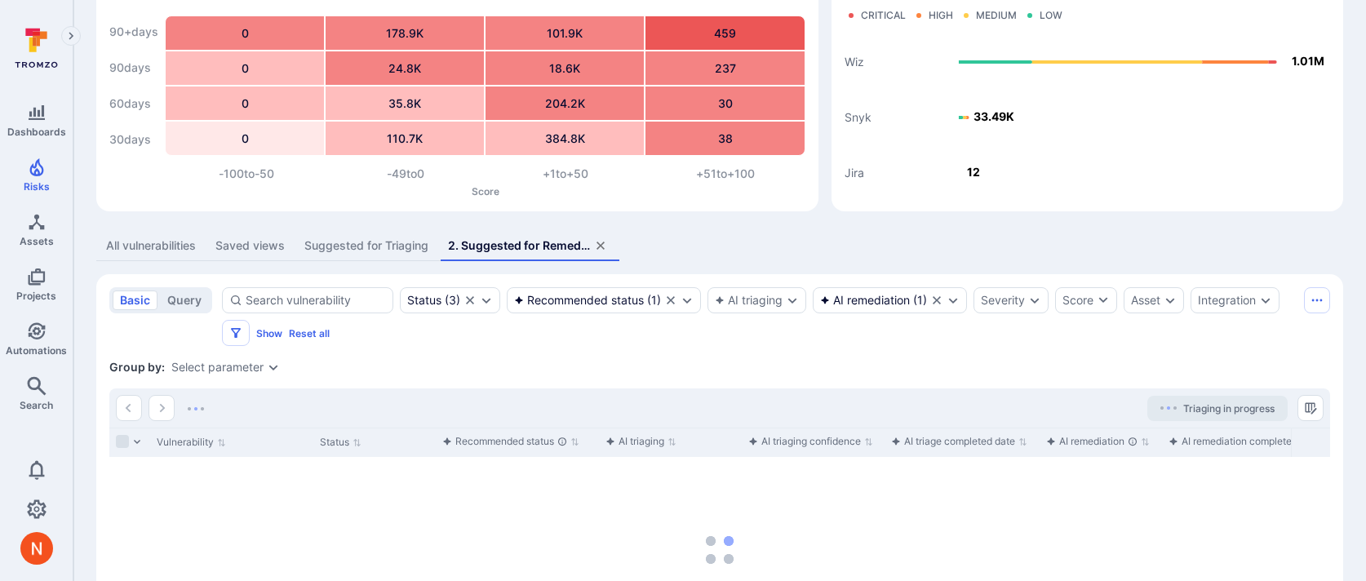
scroll to position [262, 0]
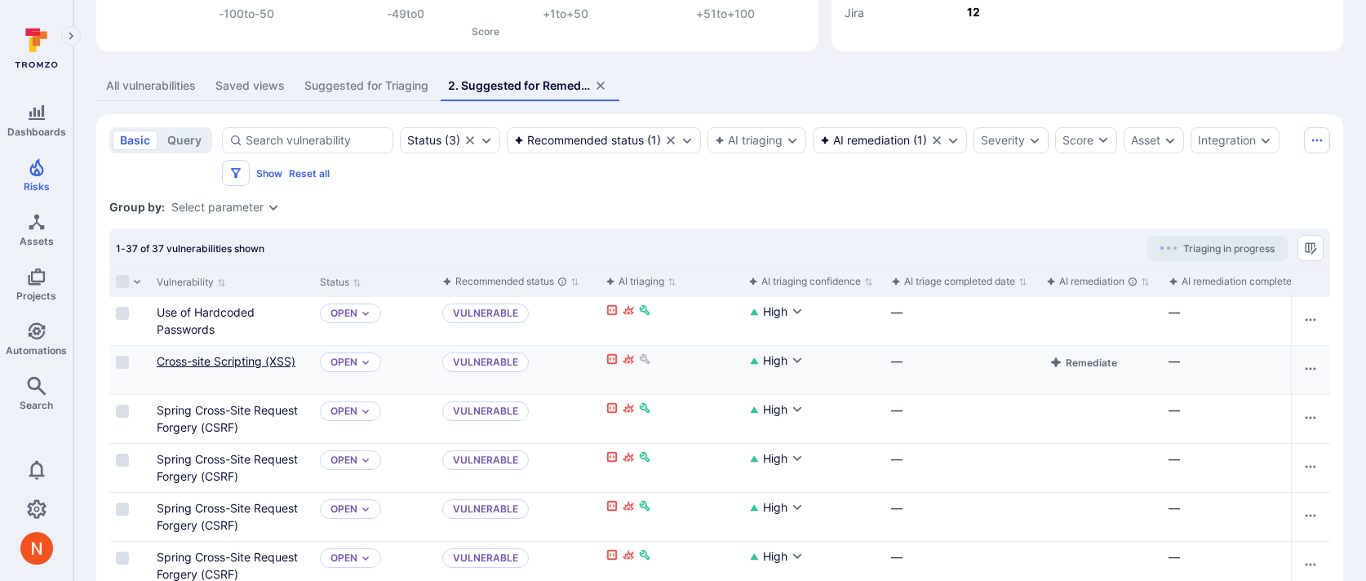
click at [265, 362] on link "Cross-site Scripting (XSS)" at bounding box center [226, 361] width 139 height 14
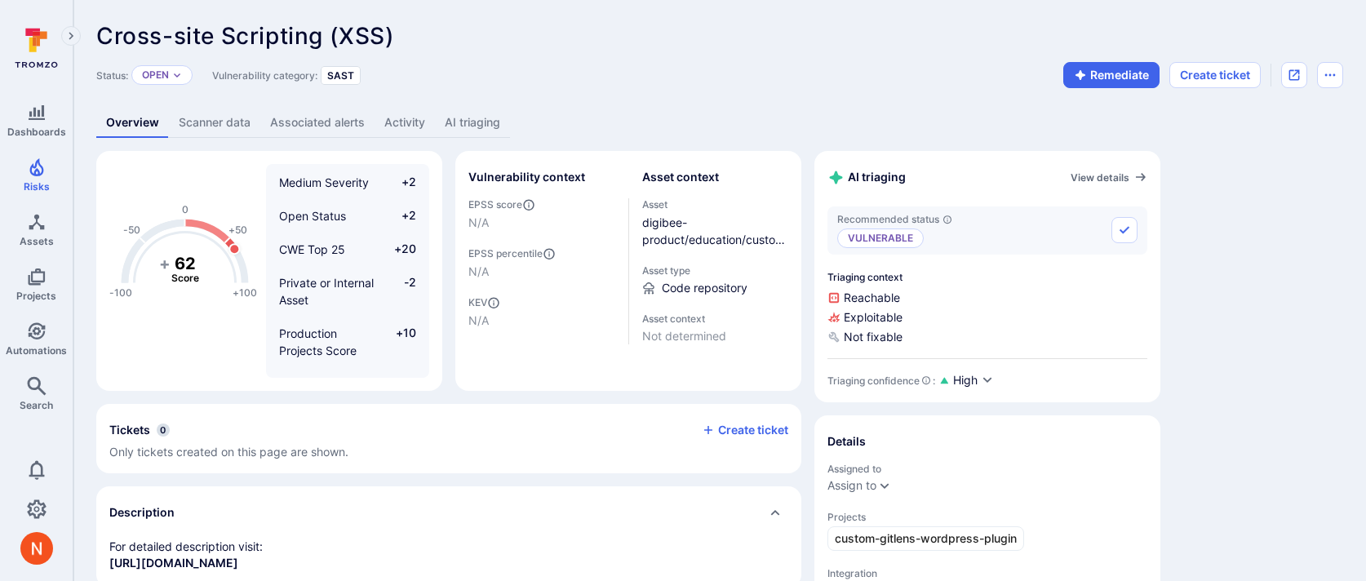
click at [463, 122] on link "AI triaging" at bounding box center [472, 123] width 75 height 30
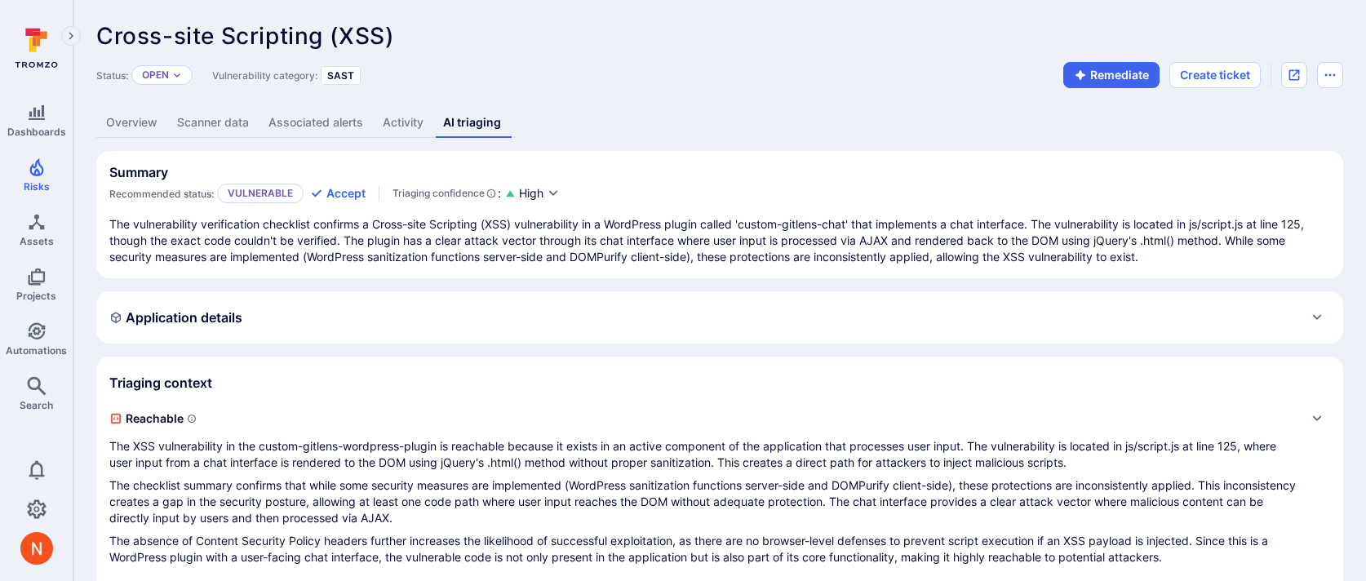
click at [229, 122] on link "Scanner data" at bounding box center [212, 123] width 91 height 30
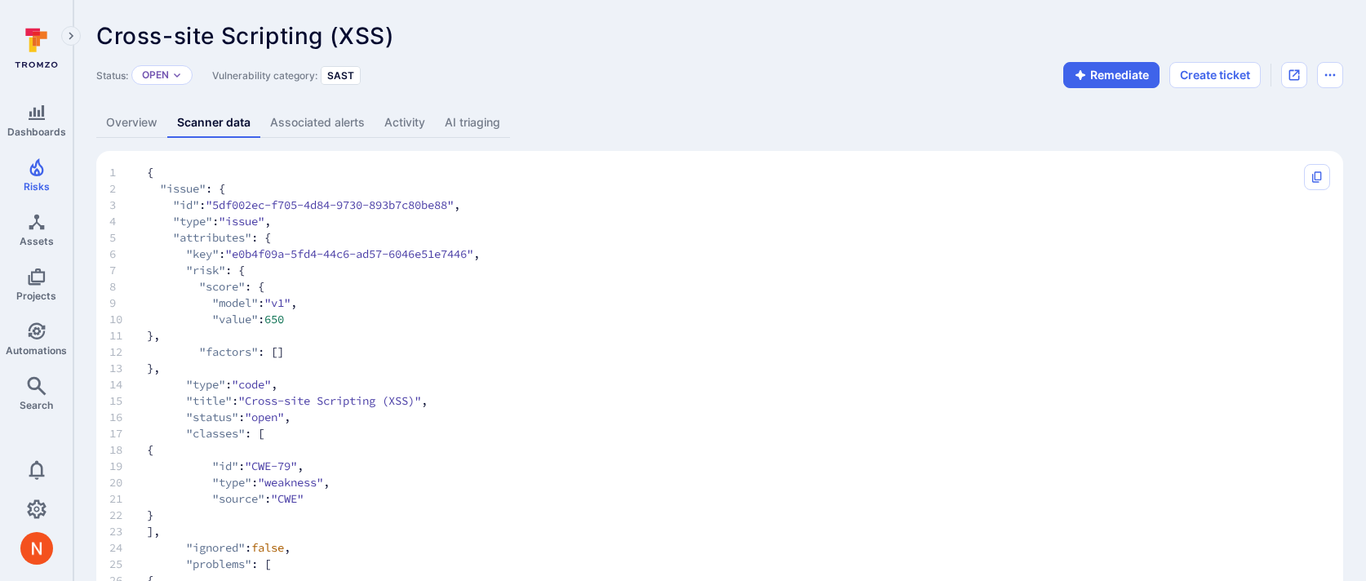
click at [135, 123] on link "Overview" at bounding box center [131, 123] width 71 height 30
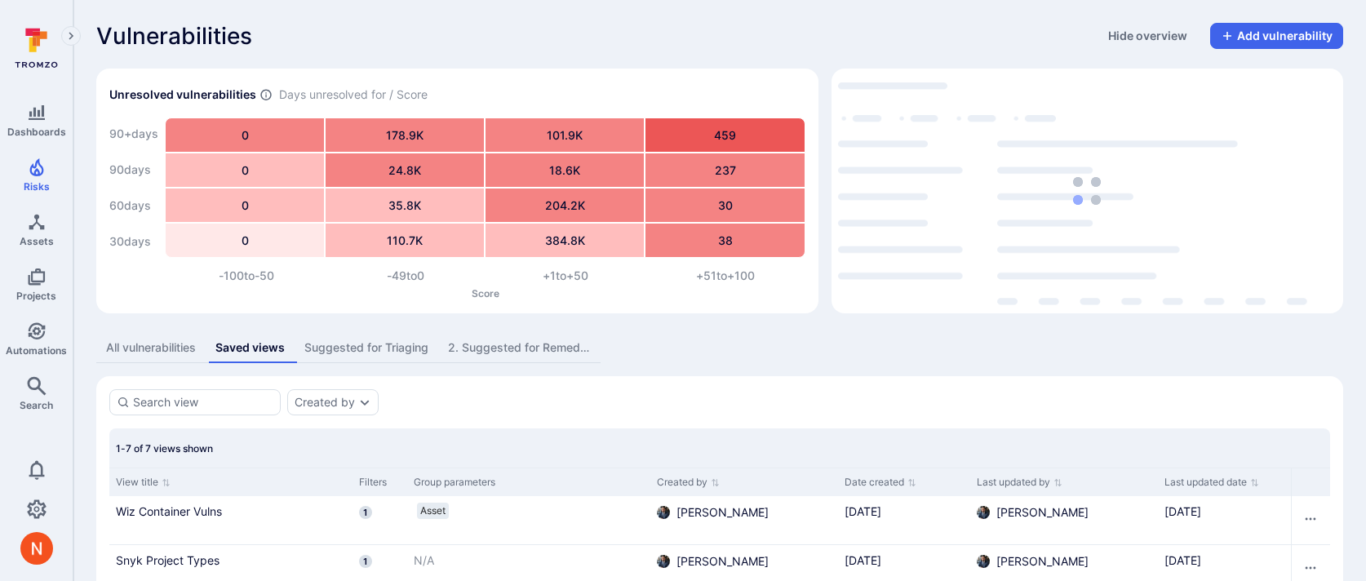
scroll to position [262, 0]
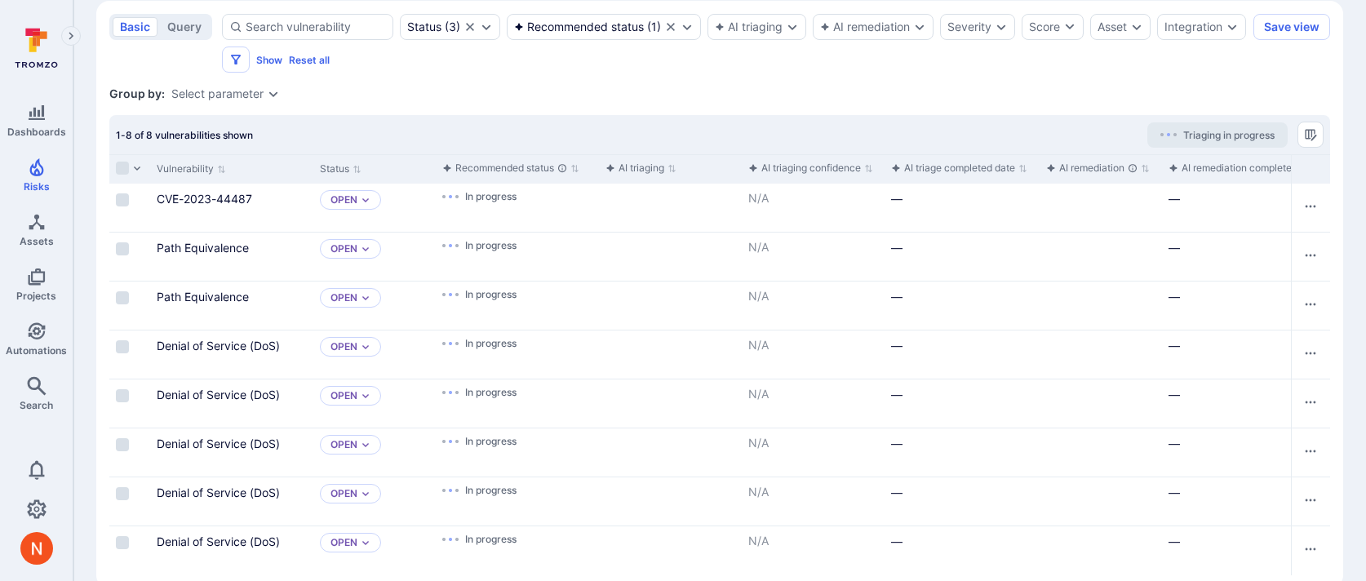
scroll to position [406, 0]
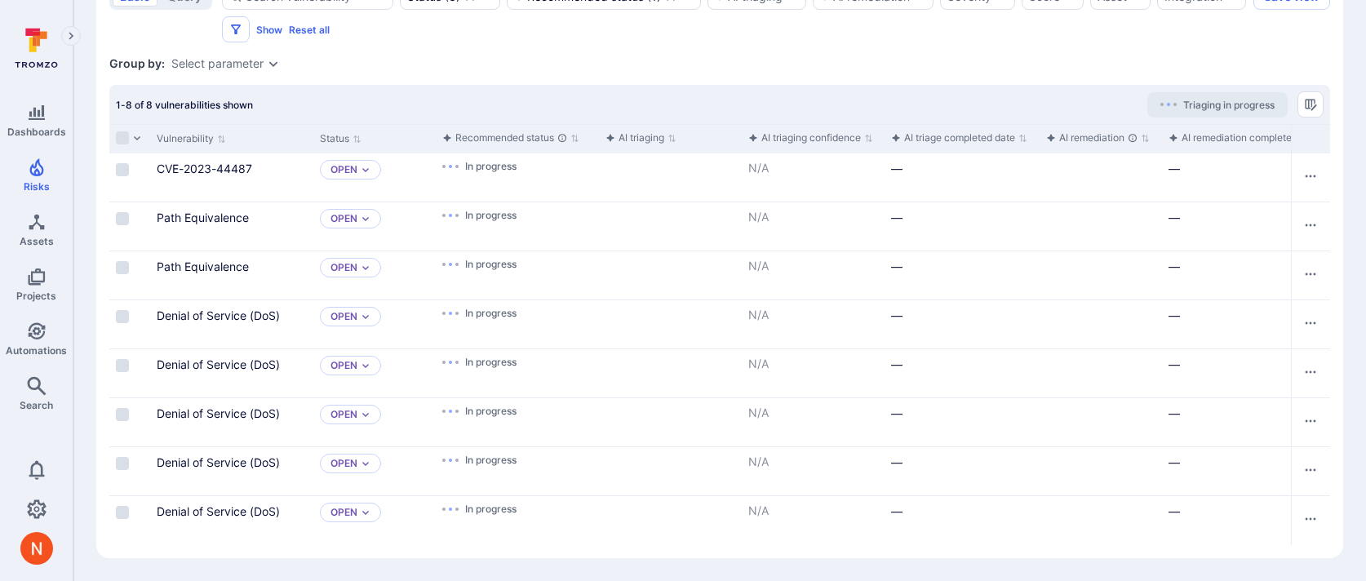
click at [568, 49] on section "basic query Status ( 3 ) Recommended status ( 1 ) AI triaging AI remediation Se…" at bounding box center [719, 264] width 1247 height 587
click at [742, 76] on section "basic query Status ( 3 ) Recommended status ( 1 ) AI triaging AI remediation Se…" at bounding box center [719, 264] width 1247 height 587
click at [782, 44] on section "basic query Status ( 3 ) Recommended status ( 1 ) AI triaging AI remediation Se…" at bounding box center [719, 264] width 1247 height 587
click at [468, 62] on div "Group by: Select parameter" at bounding box center [719, 63] width 1221 height 16
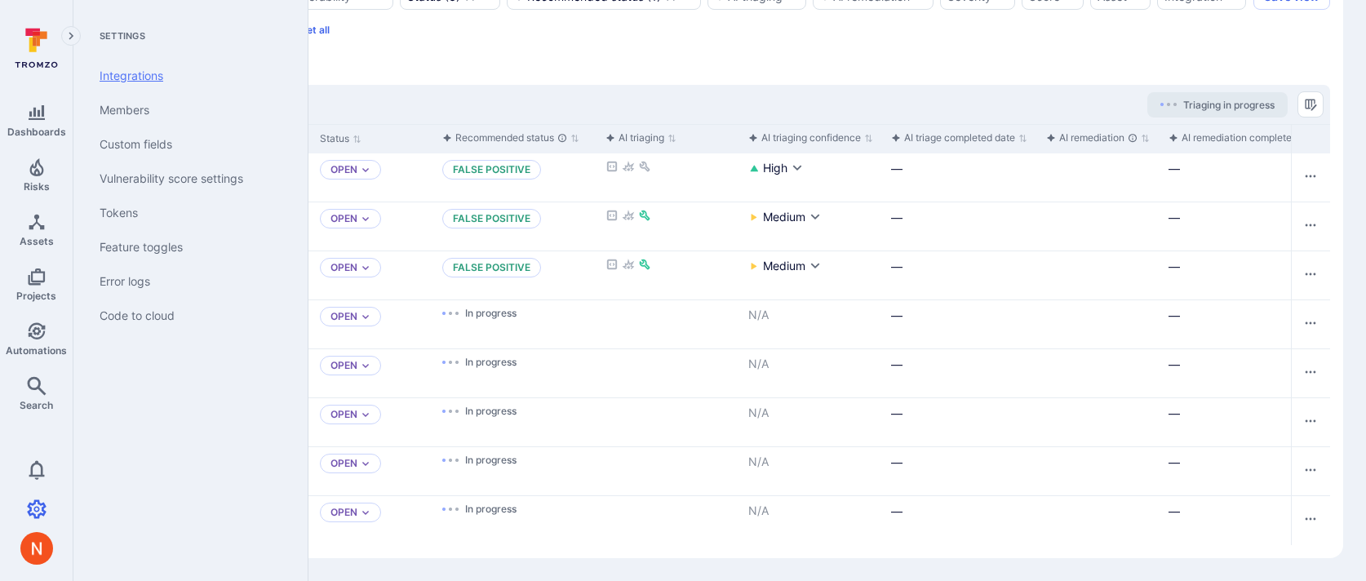
click at [154, 73] on link "Integrations" at bounding box center [187, 76] width 202 height 34
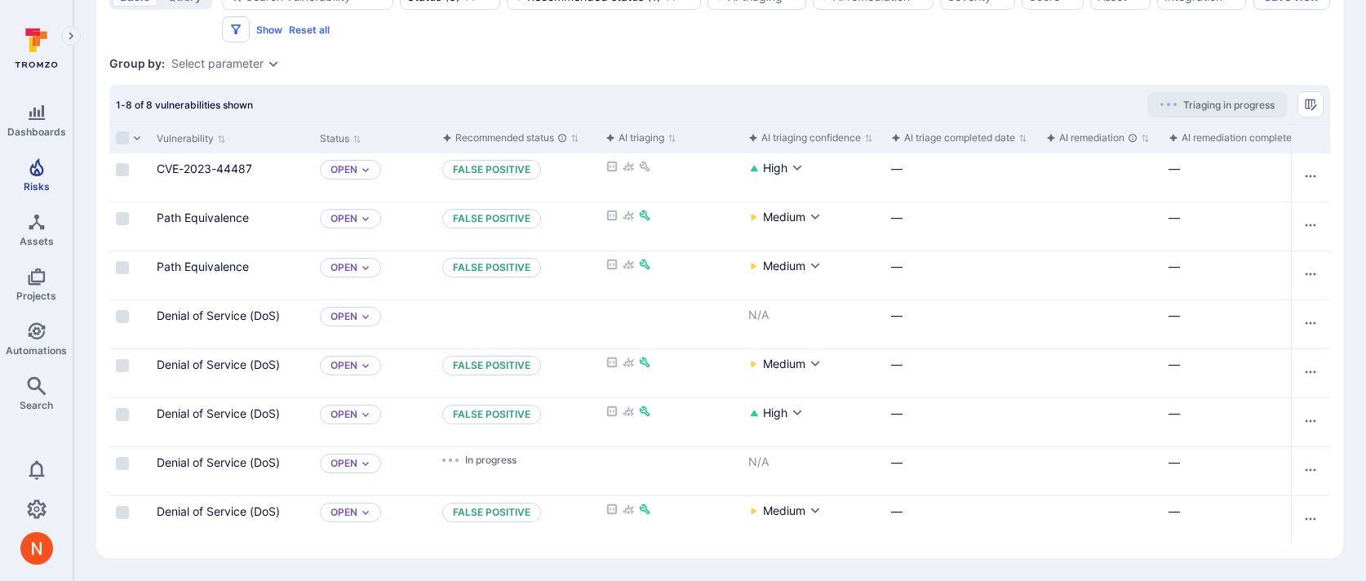
click at [40, 180] on span "Risks" at bounding box center [37, 186] width 26 height 12
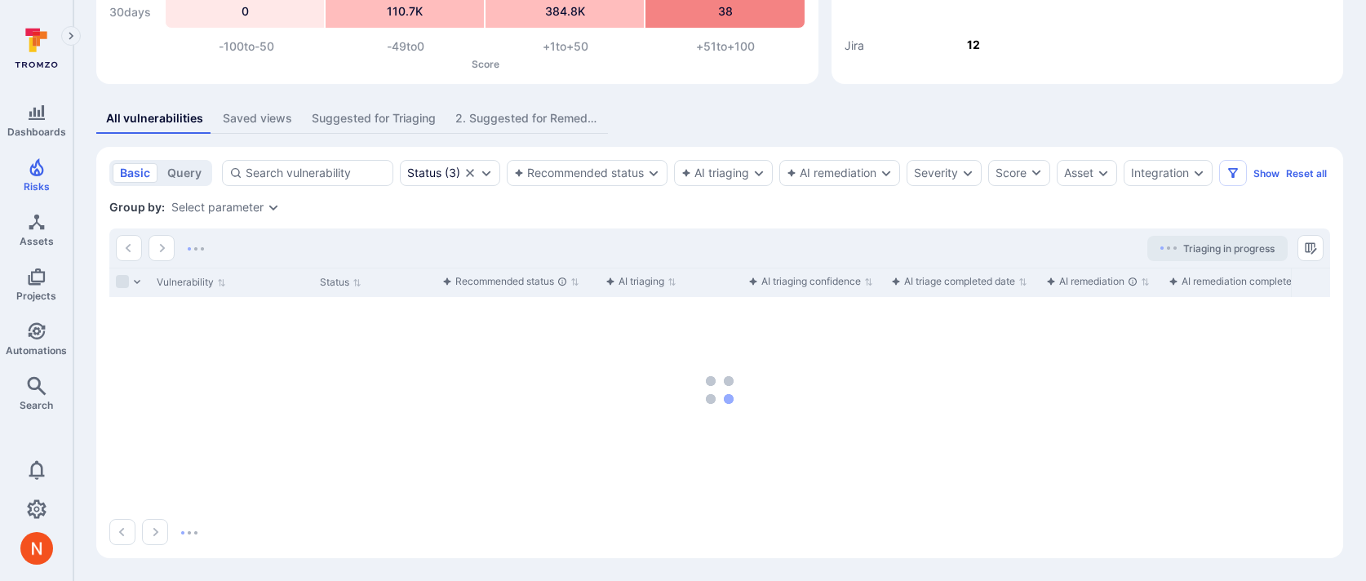
click at [463, 110] on div "2. Suggested for Remediation" at bounding box center [526, 118] width 143 height 16
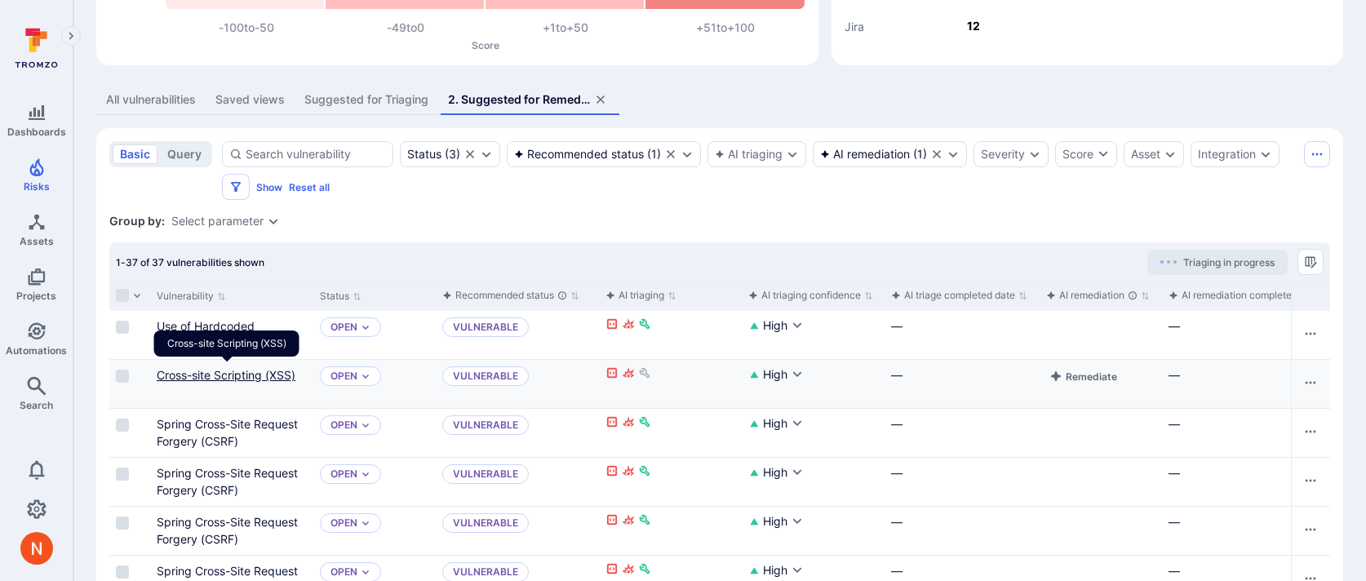
click at [241, 370] on link "Cross-site Scripting (XSS)" at bounding box center [226, 375] width 139 height 14
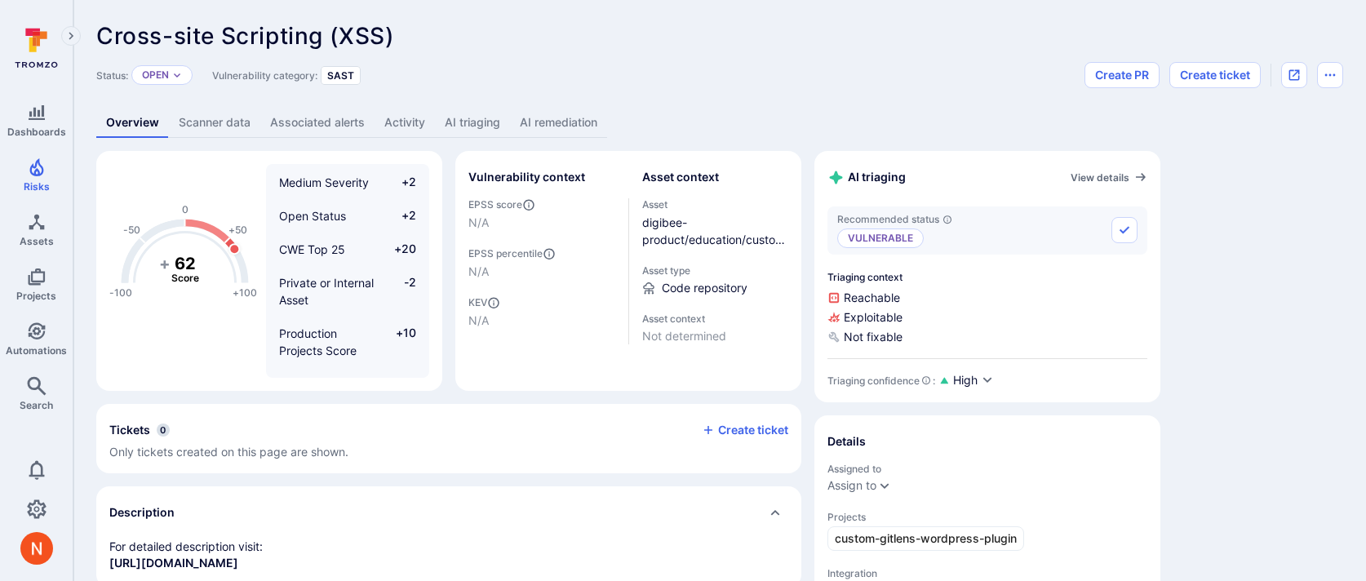
click at [518, 118] on link "AI remediation" at bounding box center [558, 123] width 97 height 30
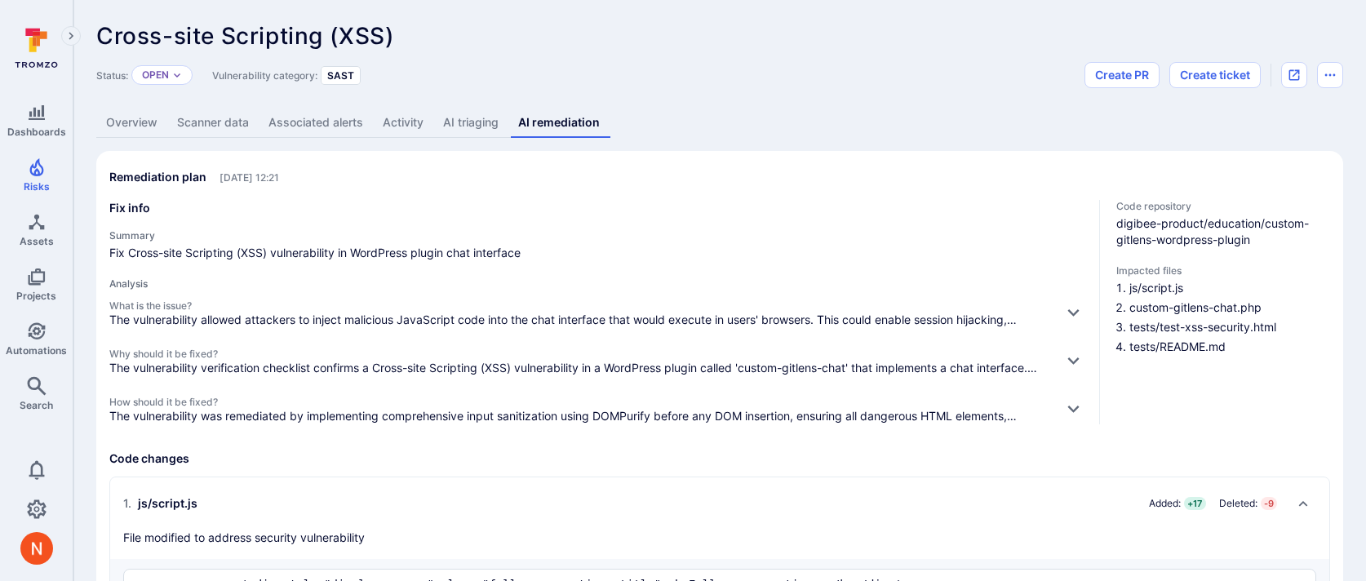
click at [439, 130] on link "AI triaging" at bounding box center [470, 123] width 75 height 30
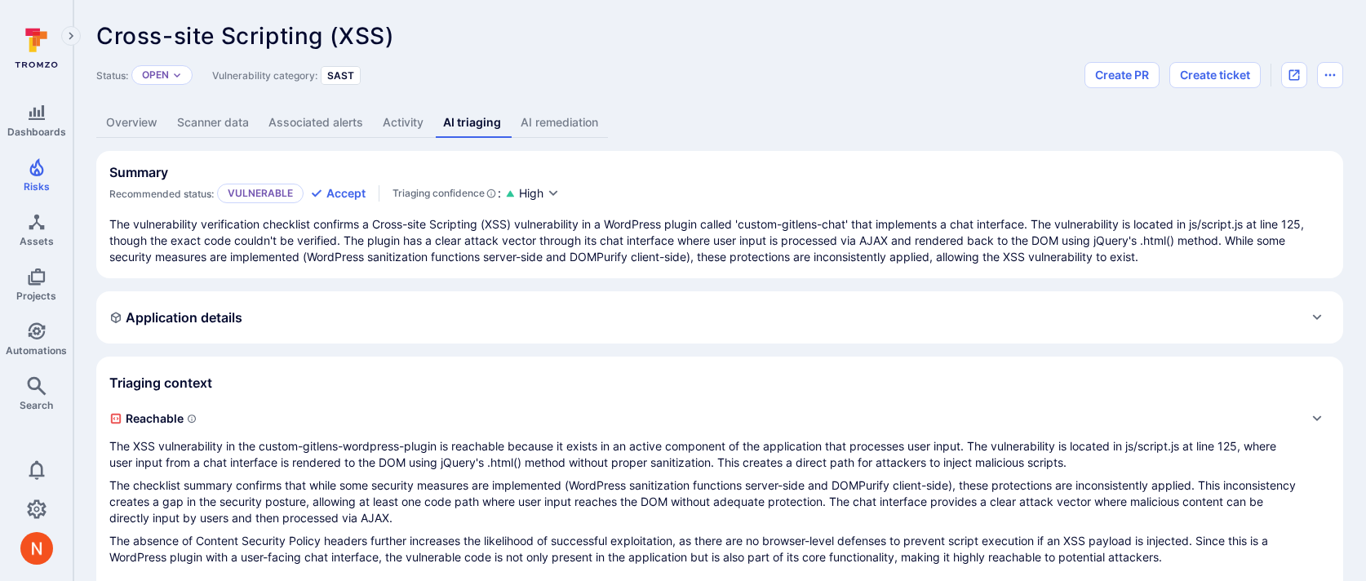
click at [212, 109] on link "Scanner data" at bounding box center [212, 123] width 91 height 30
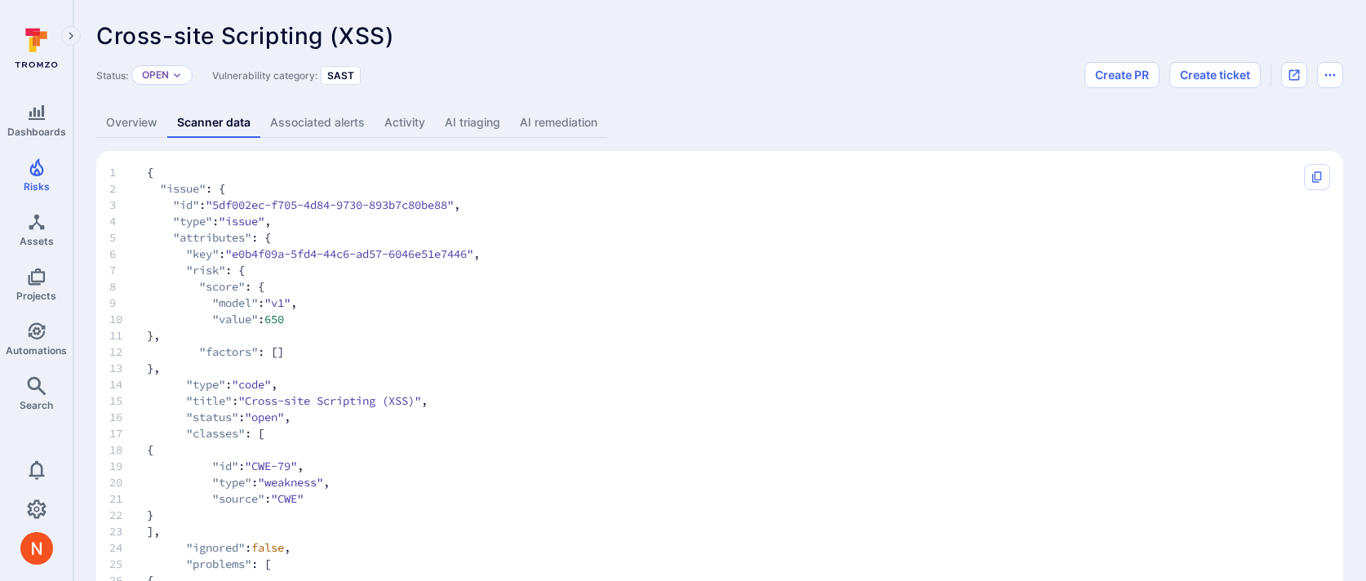
click at [140, 124] on link "Overview" at bounding box center [131, 123] width 71 height 30
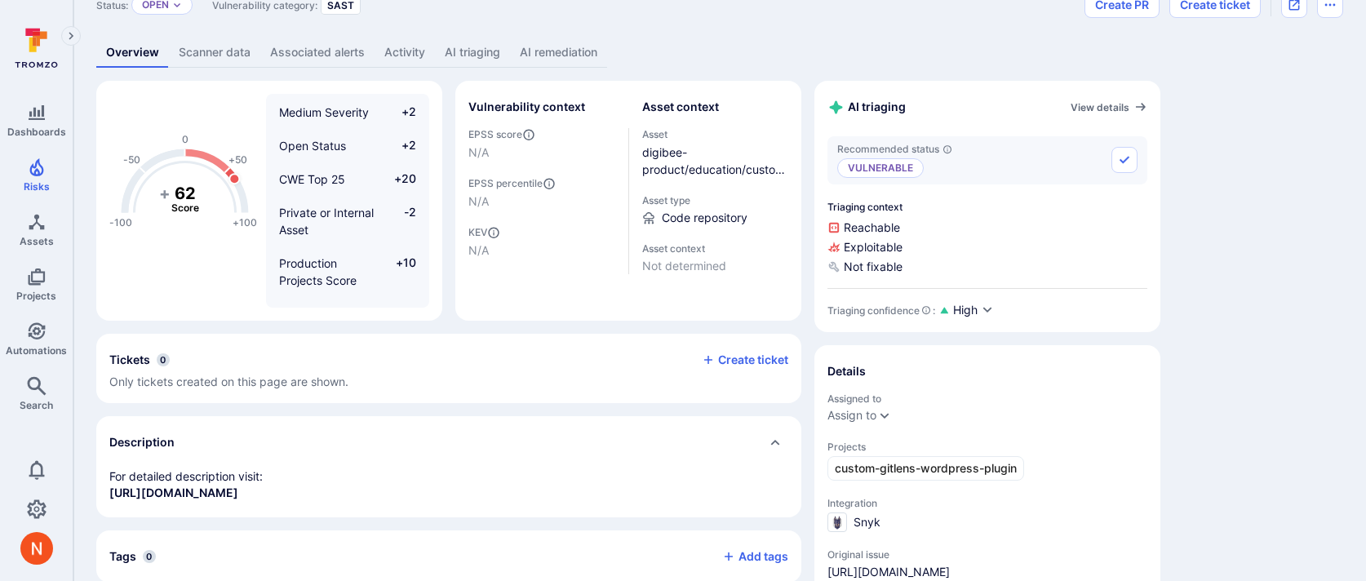
scroll to position [64, 0]
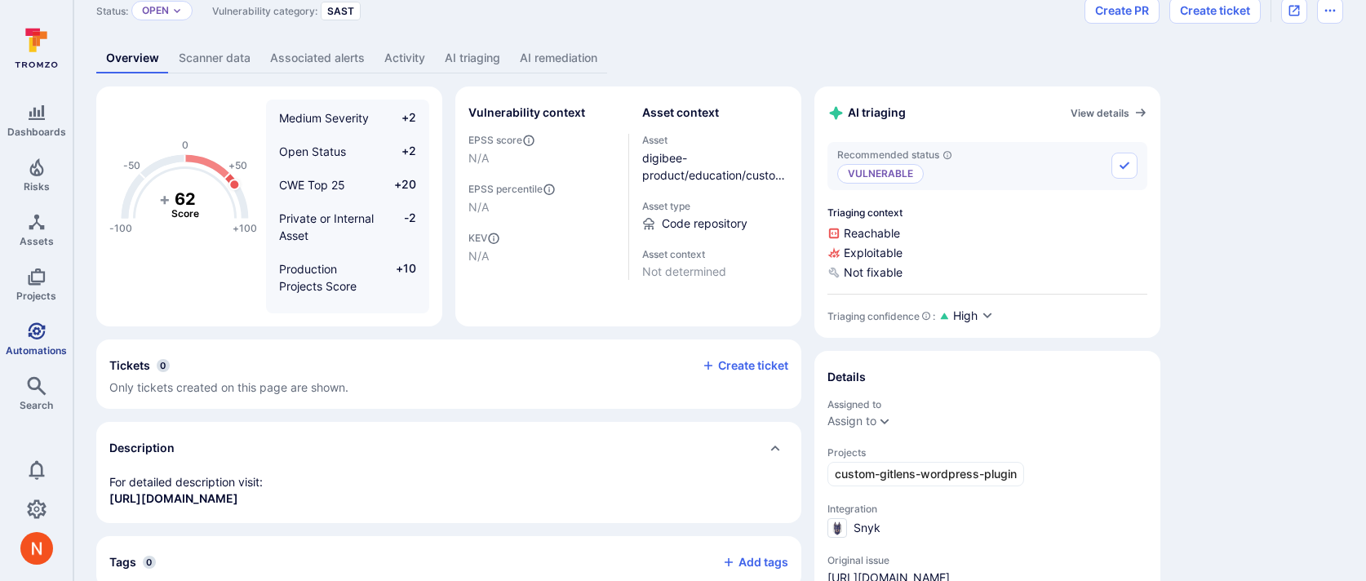
click at [27, 329] on icon "Automations" at bounding box center [37, 331] width 20 height 20
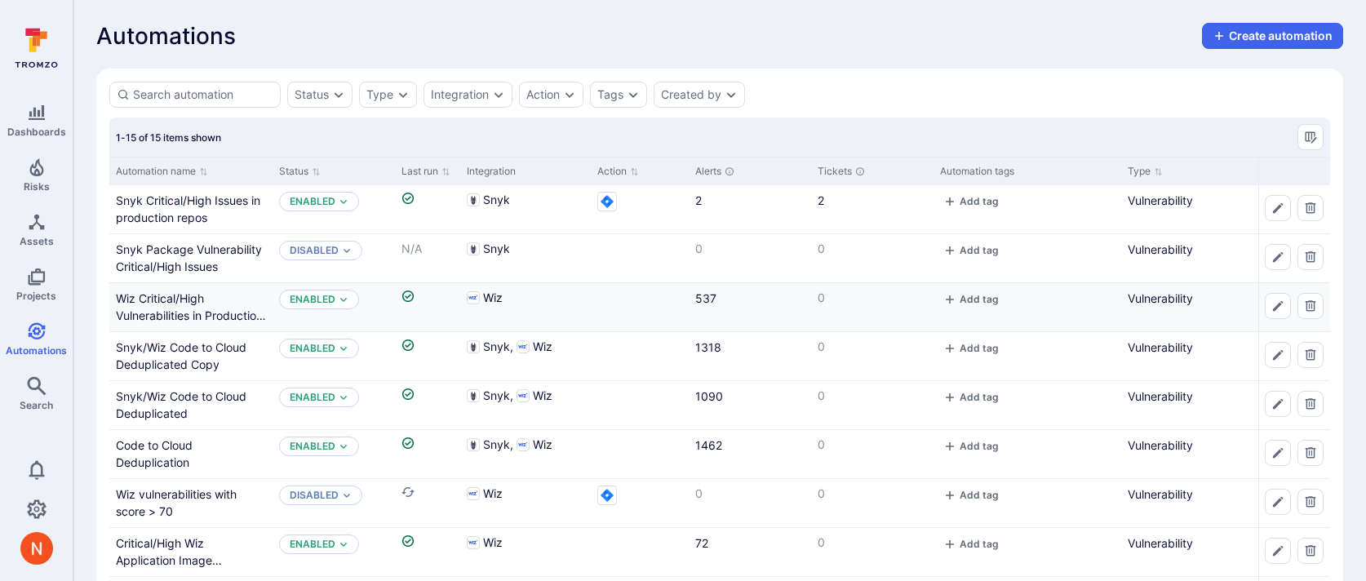
click at [166, 306] on div "Wiz Critical/High Vulnerabilities in Production by Container Image" at bounding box center [191, 307] width 150 height 34
click at [172, 292] on link "Wiz Critical/High Vulnerabilities in Production by Container Image" at bounding box center [191, 315] width 150 height 48
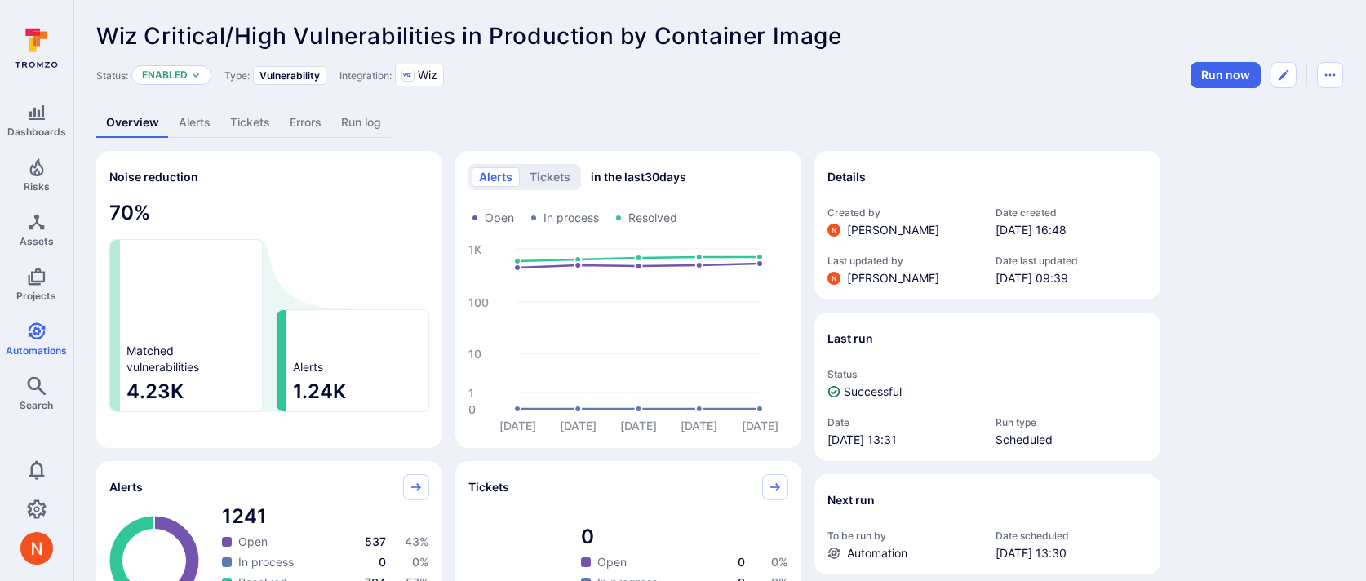
click at [204, 125] on link "Alerts" at bounding box center [194, 123] width 51 height 30
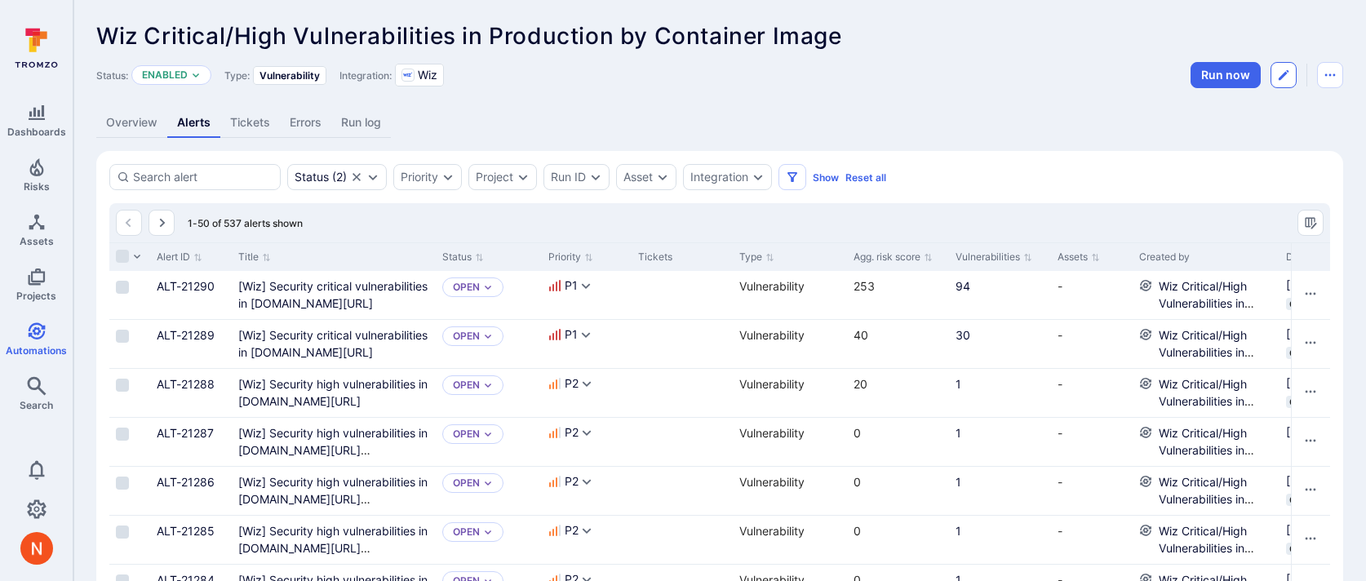
click at [1274, 66] on button "Edit automation" at bounding box center [1283, 75] width 26 height 26
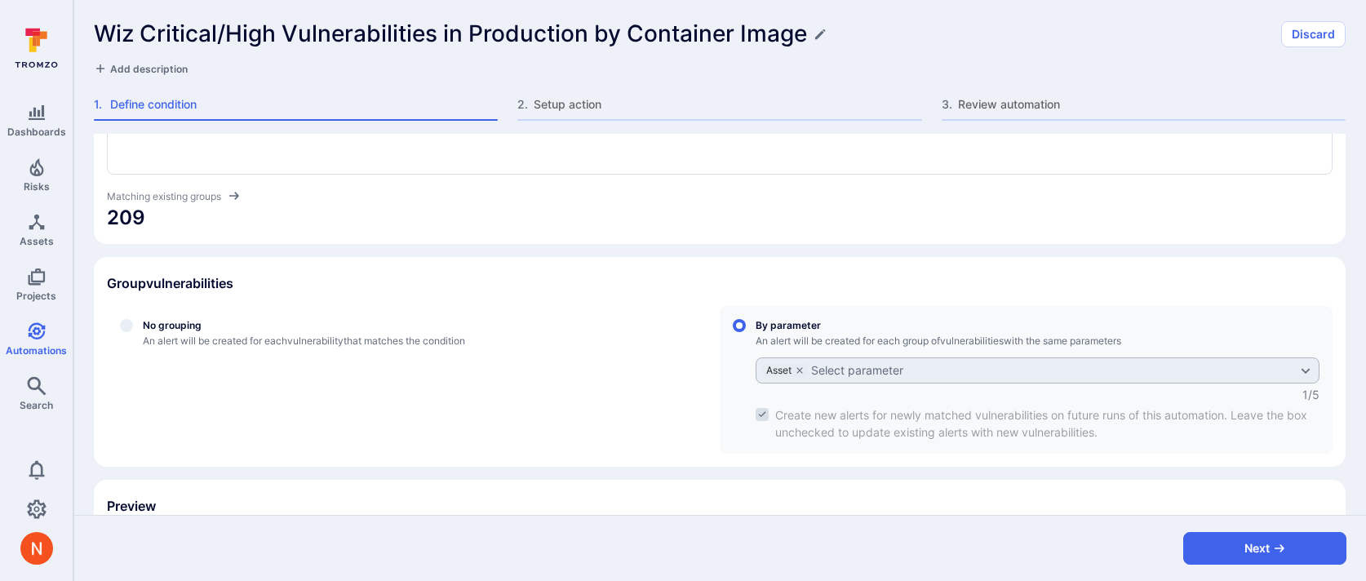
scroll to position [471, 0]
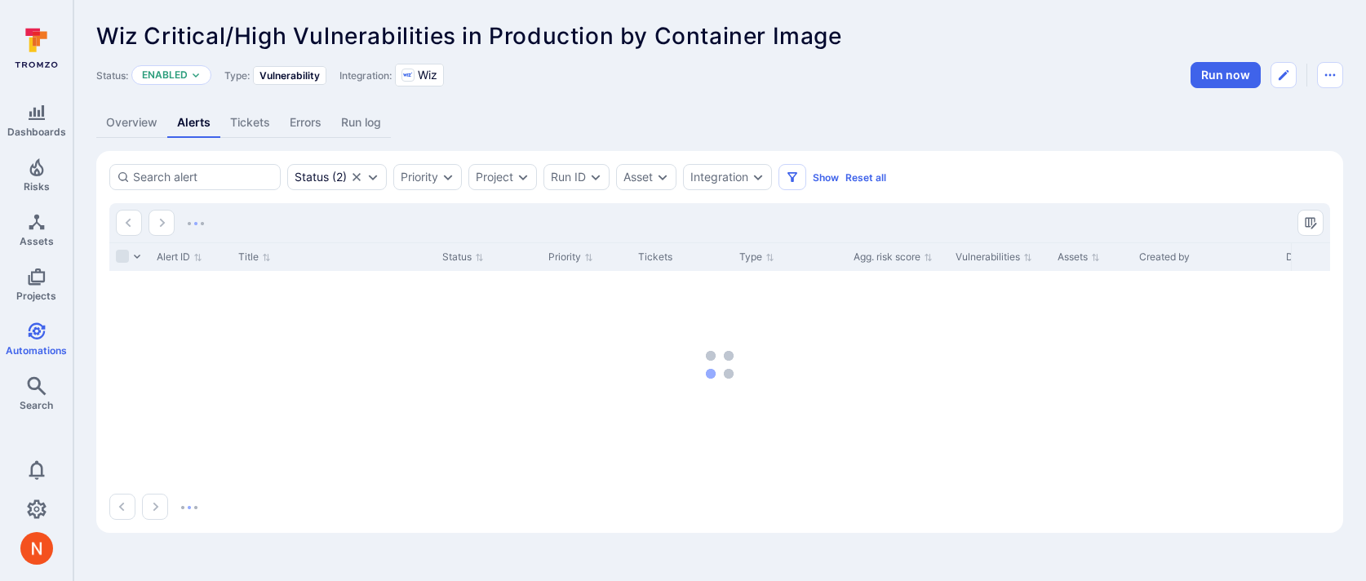
click at [115, 122] on link "Overview" at bounding box center [131, 123] width 71 height 30
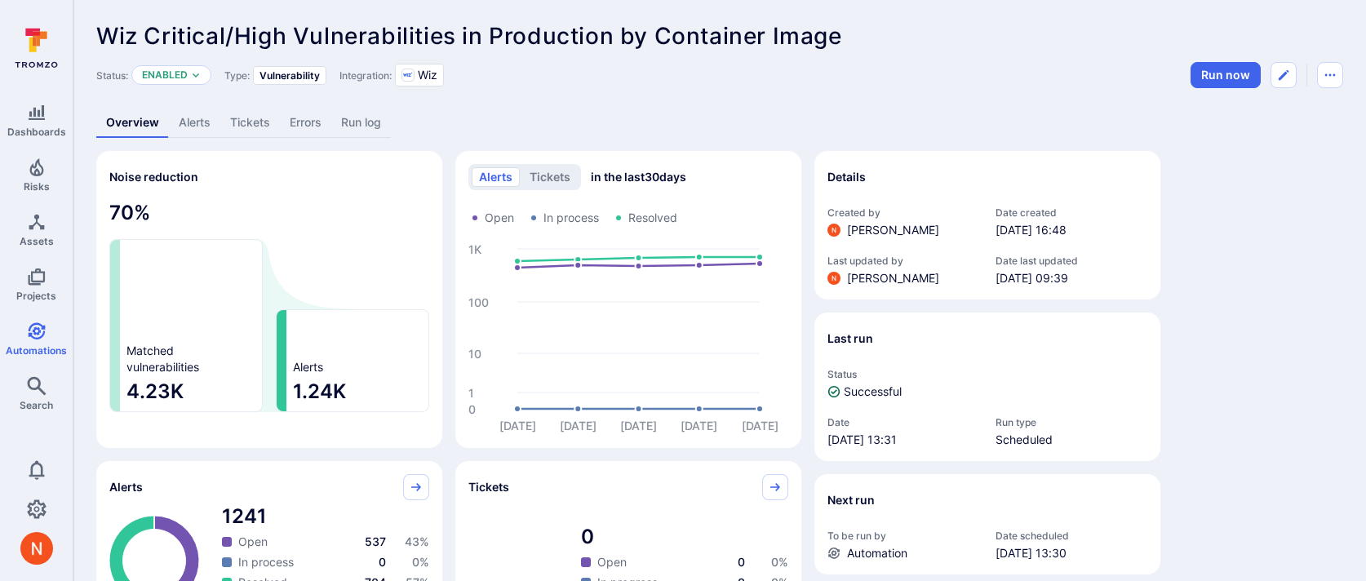
click at [197, 124] on link "Alerts" at bounding box center [194, 123] width 51 height 30
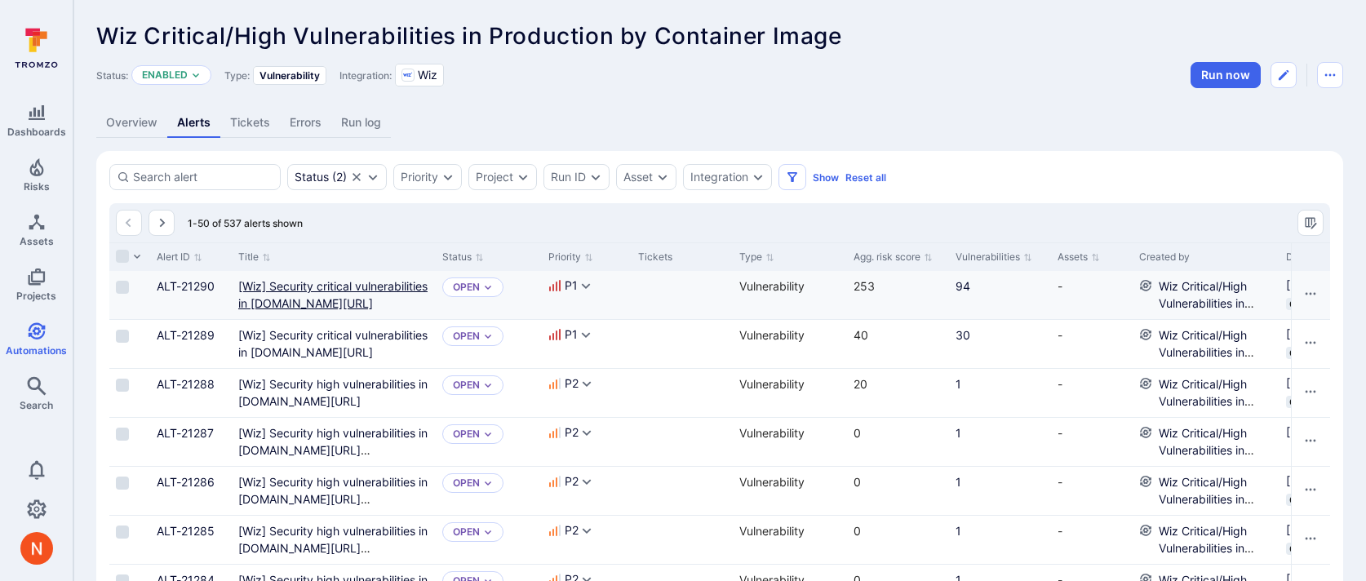
click at [303, 299] on gcr "[Wiz] Security critical vulnerabilities in [DOMAIN_NAME][URL]" at bounding box center [332, 294] width 189 height 31
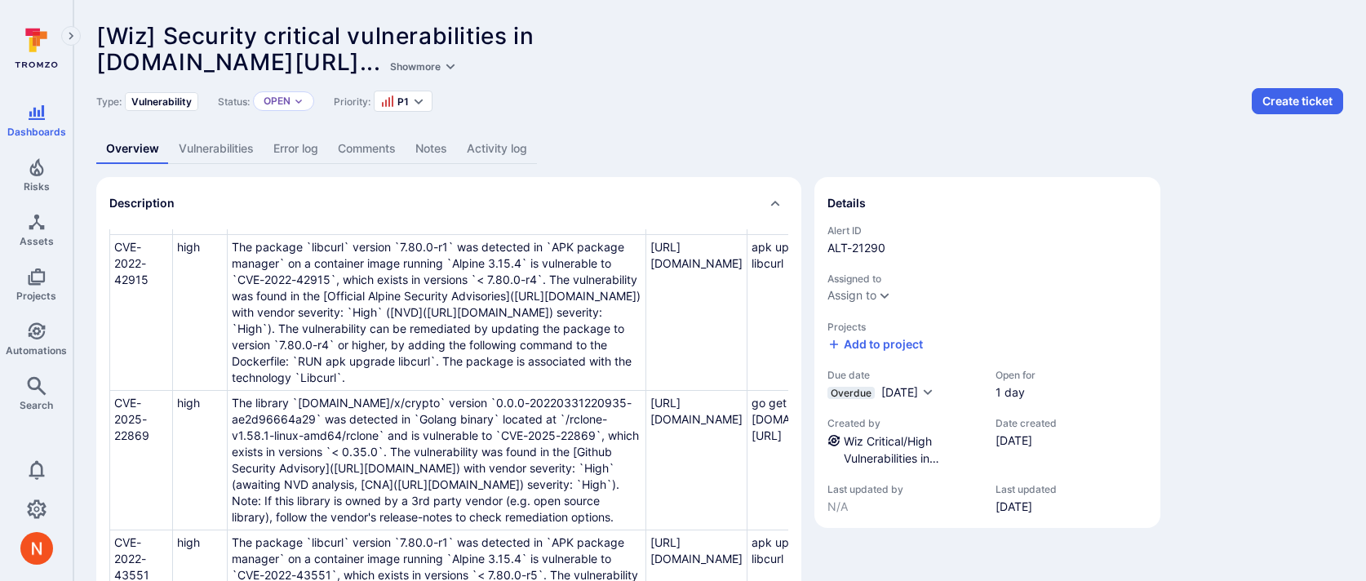
scroll to position [226, 0]
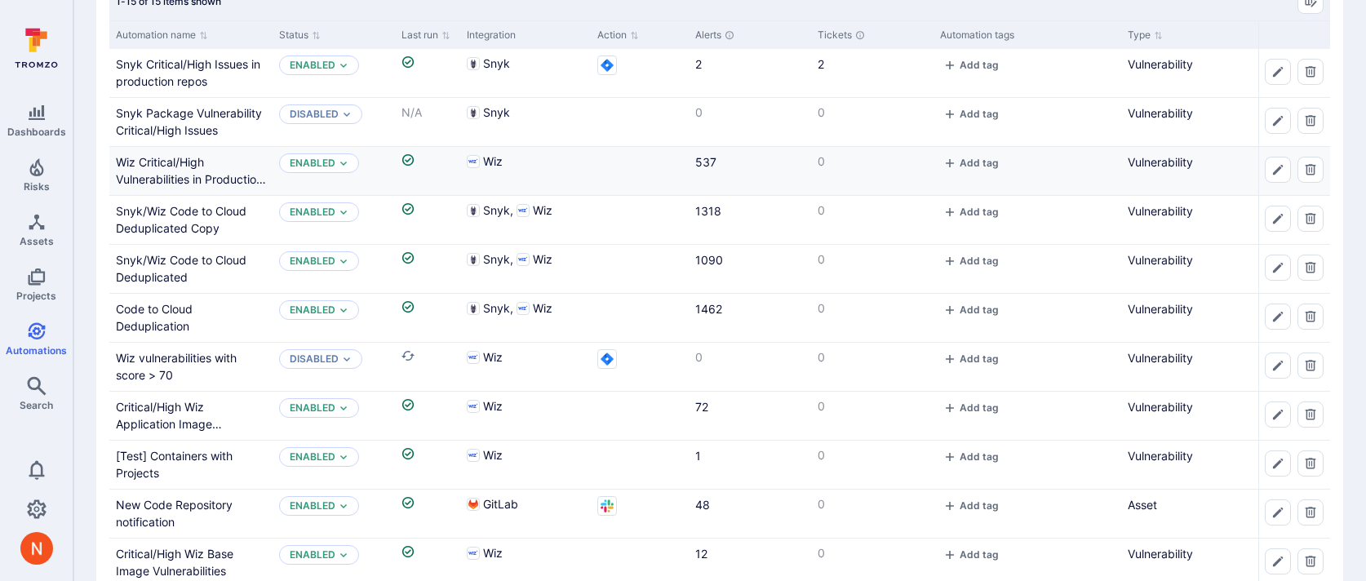
scroll to position [148, 0]
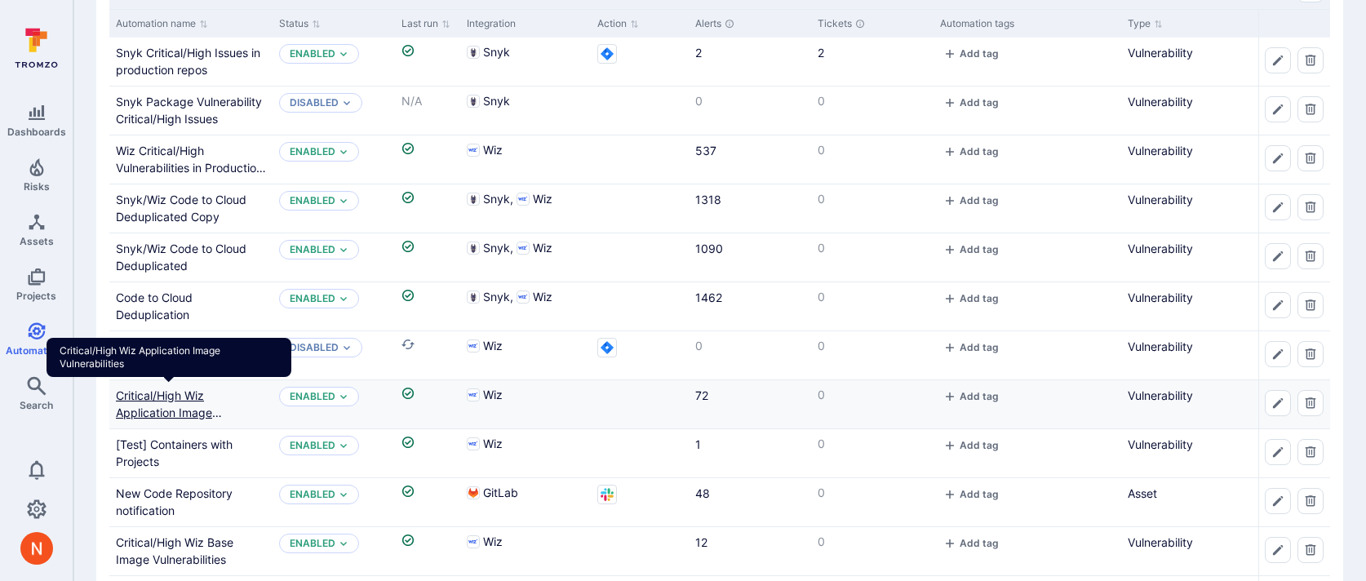
click at [168, 398] on link "Critical/High Wiz Application Image Vulnerabilities" at bounding box center [169, 412] width 106 height 48
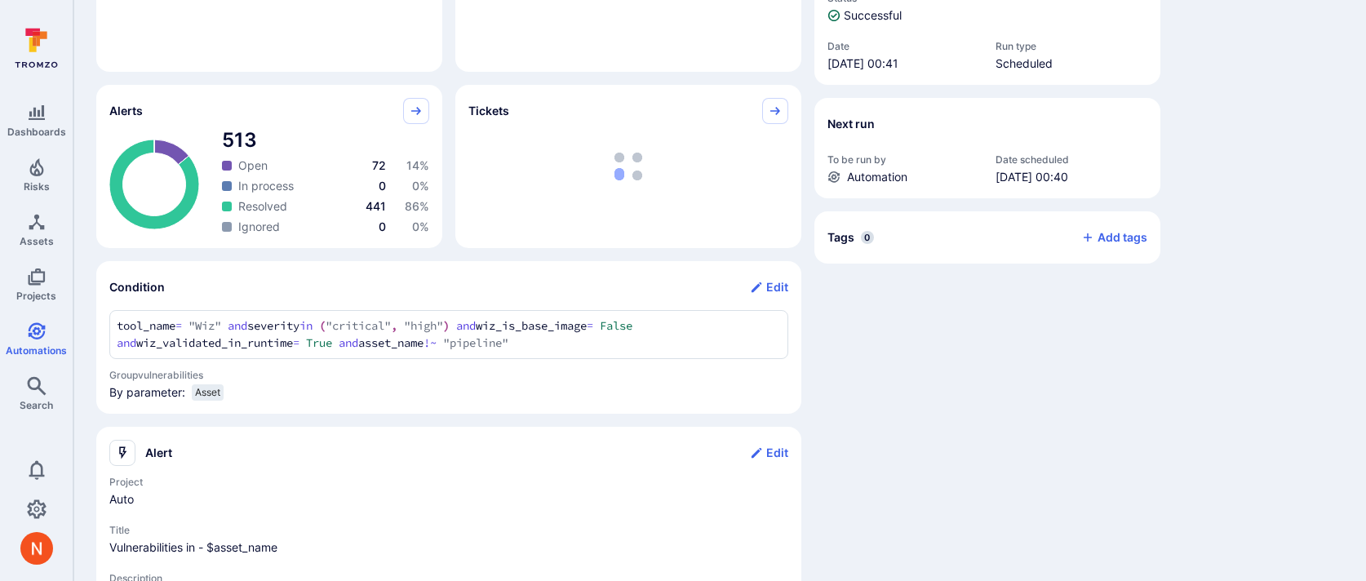
scroll to position [383, 0]
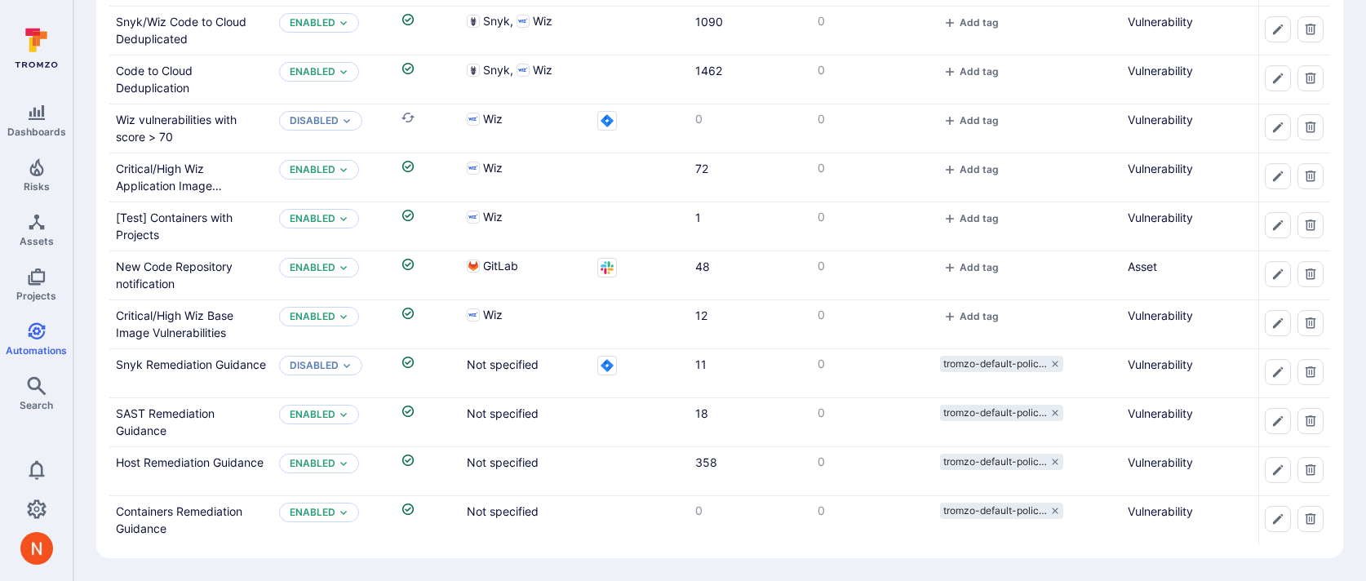
scroll to position [148, 0]
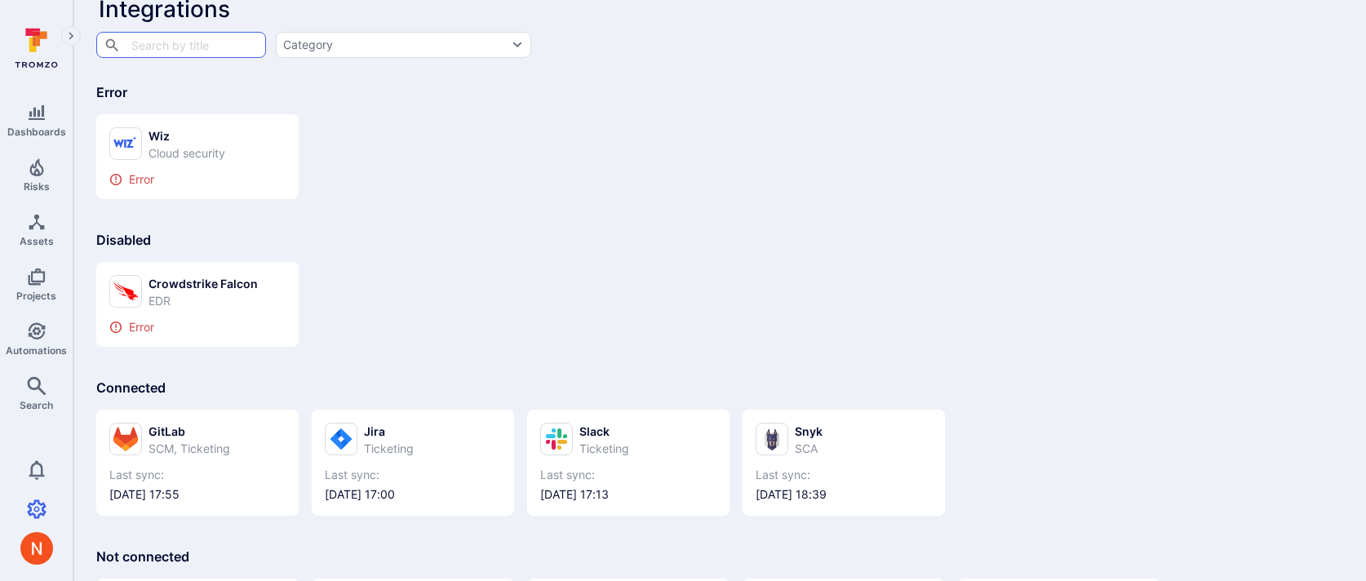
scroll to position [76, 0]
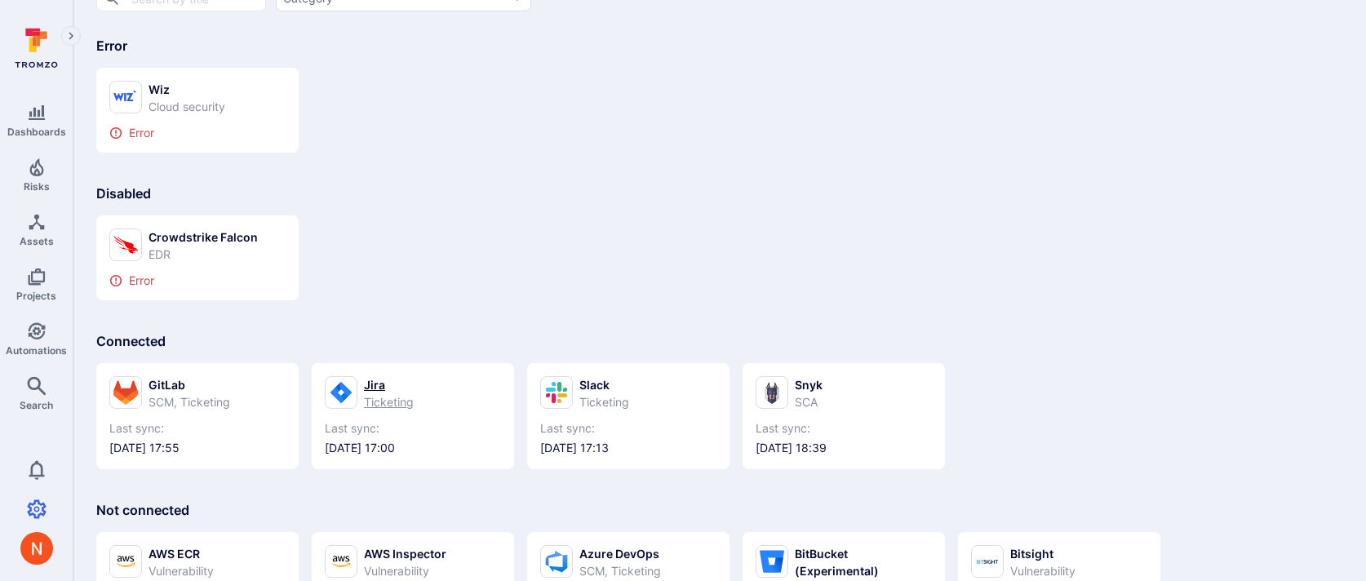
click at [364, 372] on div "Jira Ticketing Last sync: [DATE] 17:00" at bounding box center [413, 416] width 202 height 106
click at [364, 406] on div "Ticketing" at bounding box center [389, 401] width 50 height 17
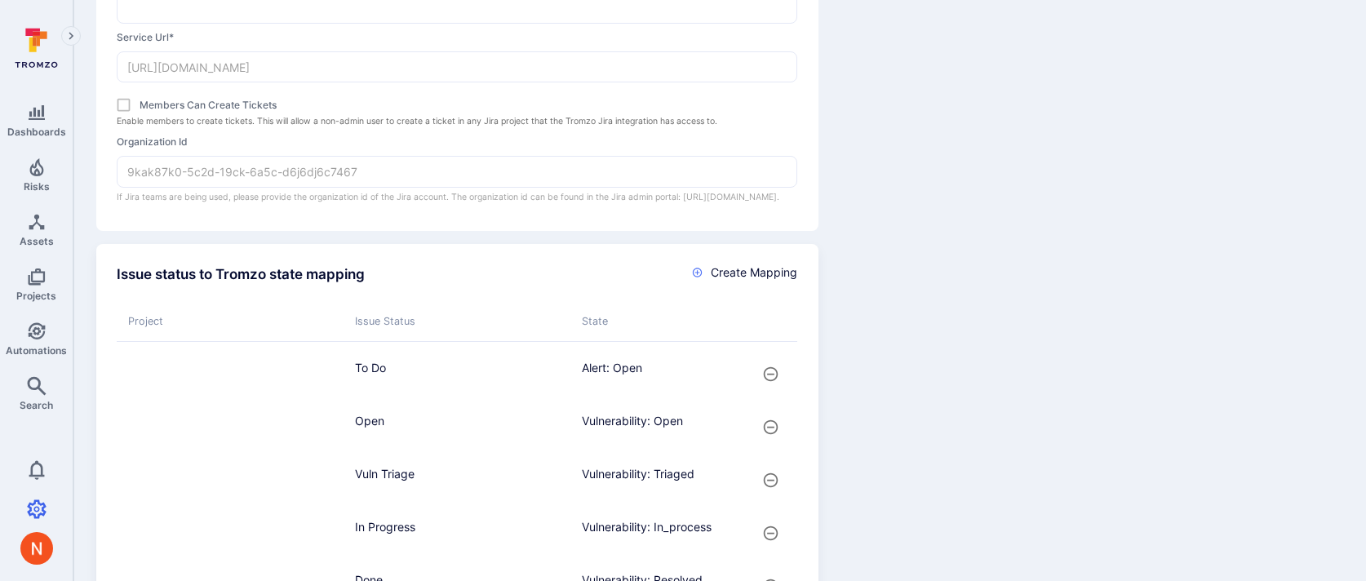
scroll to position [775, 0]
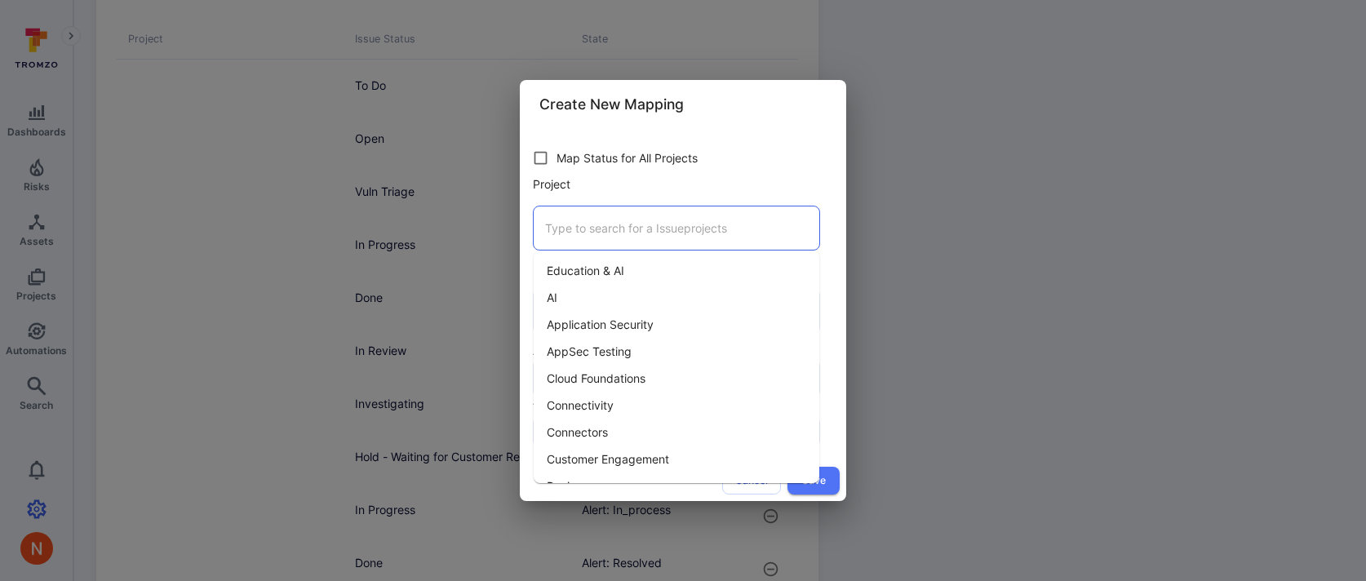
click at [556, 238] on input "Project" at bounding box center [676, 228] width 271 height 29
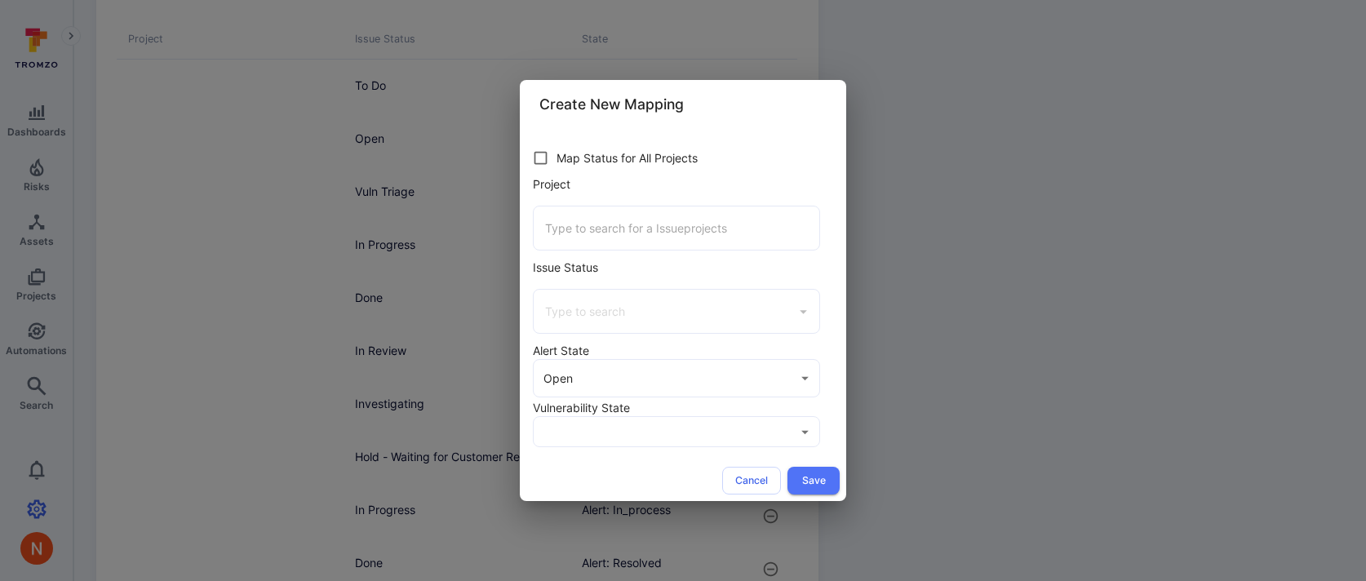
click at [905, 353] on div "Create New Mapping Map Status for All Projects Project ​ Issue Status ​ Alert S…" at bounding box center [683, 290] width 1366 height 581
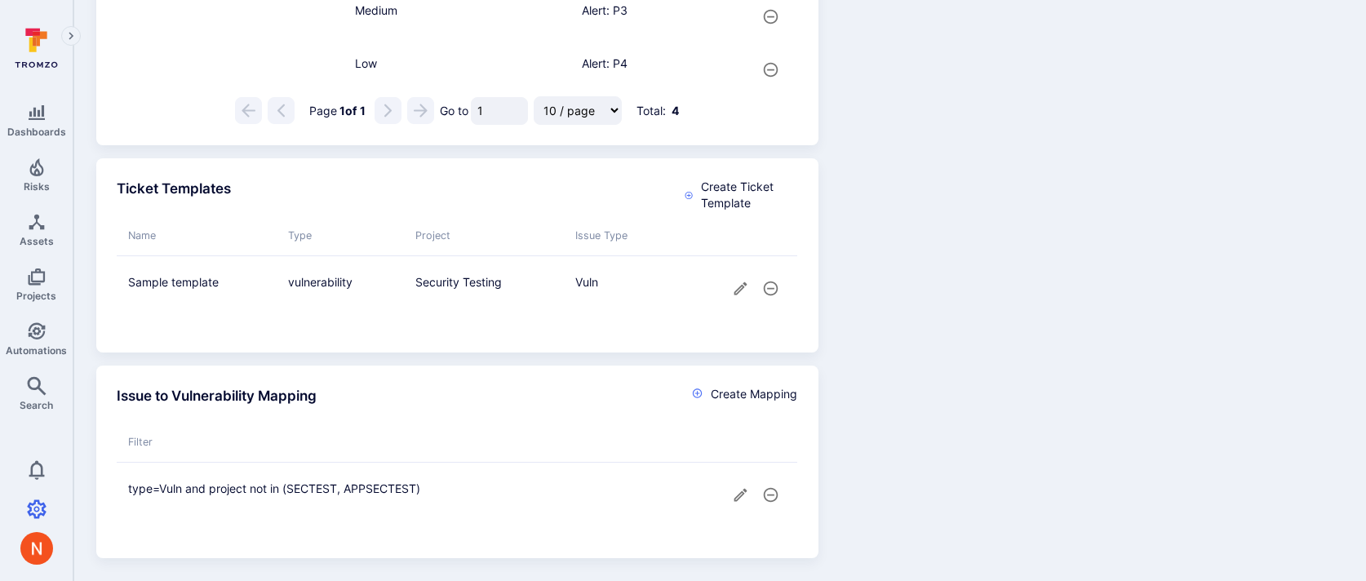
scroll to position [1655, 0]
click at [738, 295] on icon "cell for" at bounding box center [740, 288] width 17 height 17
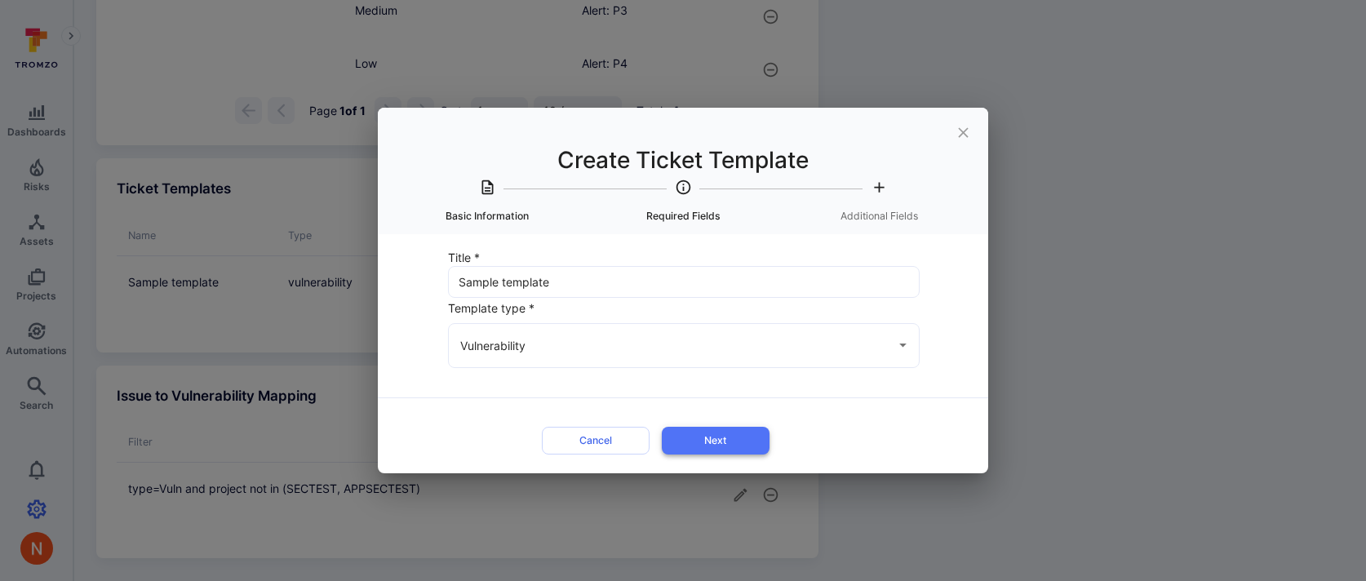
click at [722, 436] on button "Next" at bounding box center [716, 440] width 108 height 27
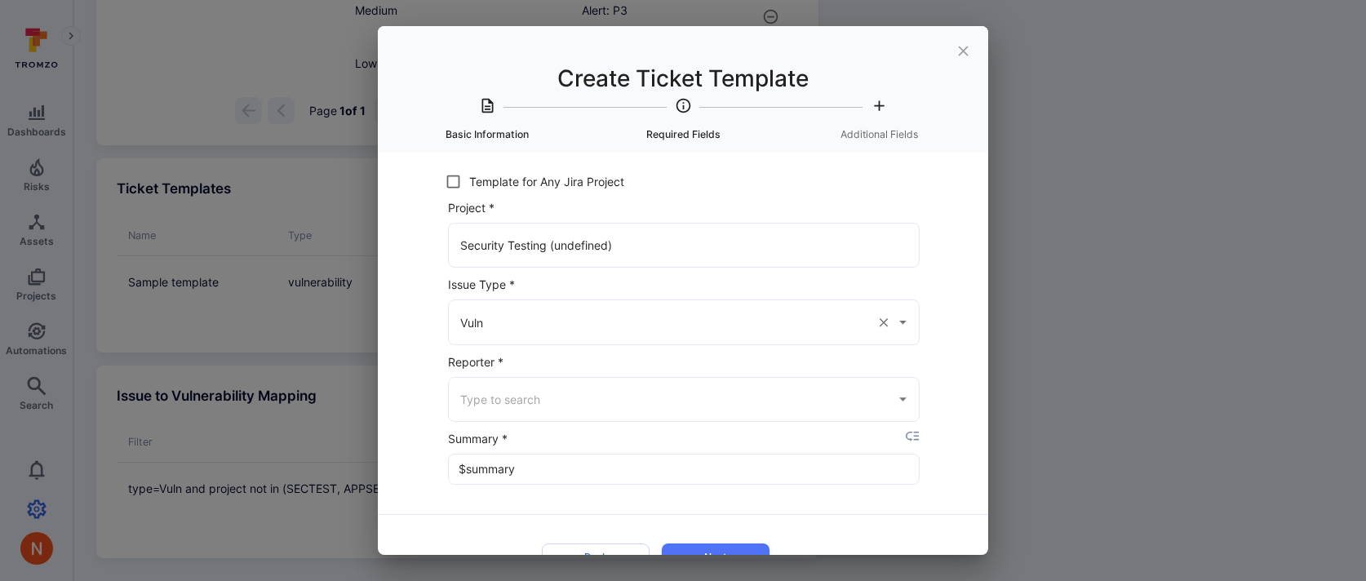
scroll to position [35, 0]
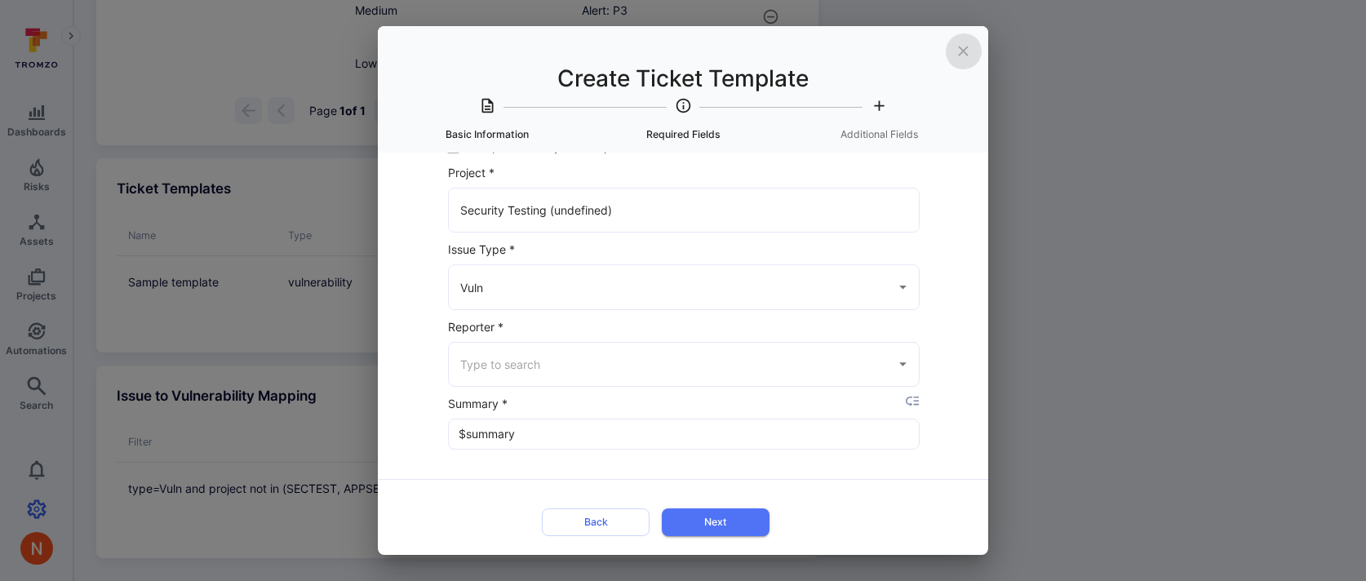
click at [964, 58] on icon "close" at bounding box center [963, 50] width 17 height 17
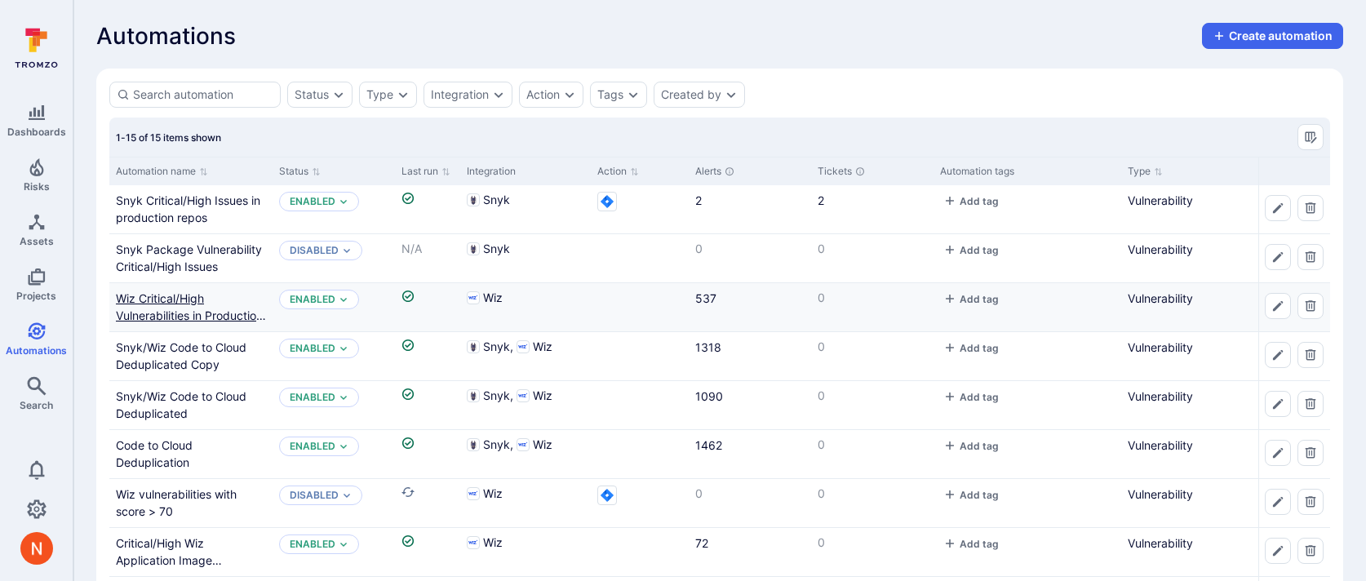
click at [179, 304] on link "Wiz Critical/High Vulnerabilities in Production by Container Image" at bounding box center [191, 315] width 150 height 48
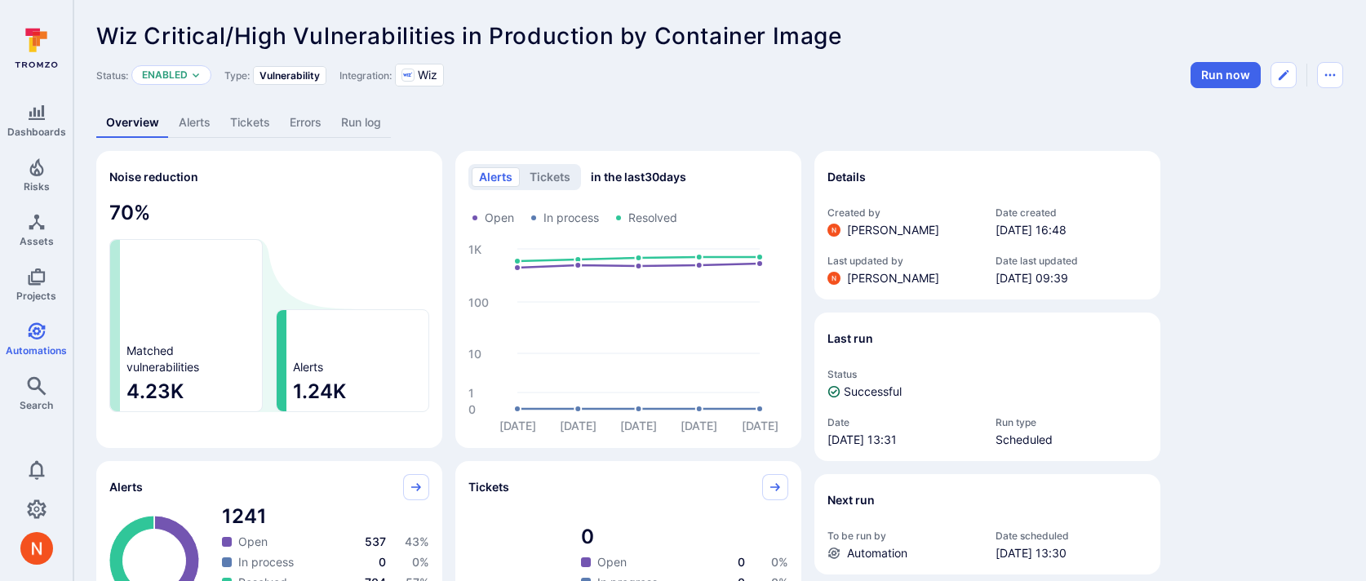
click at [186, 118] on link "Alerts" at bounding box center [194, 123] width 51 height 30
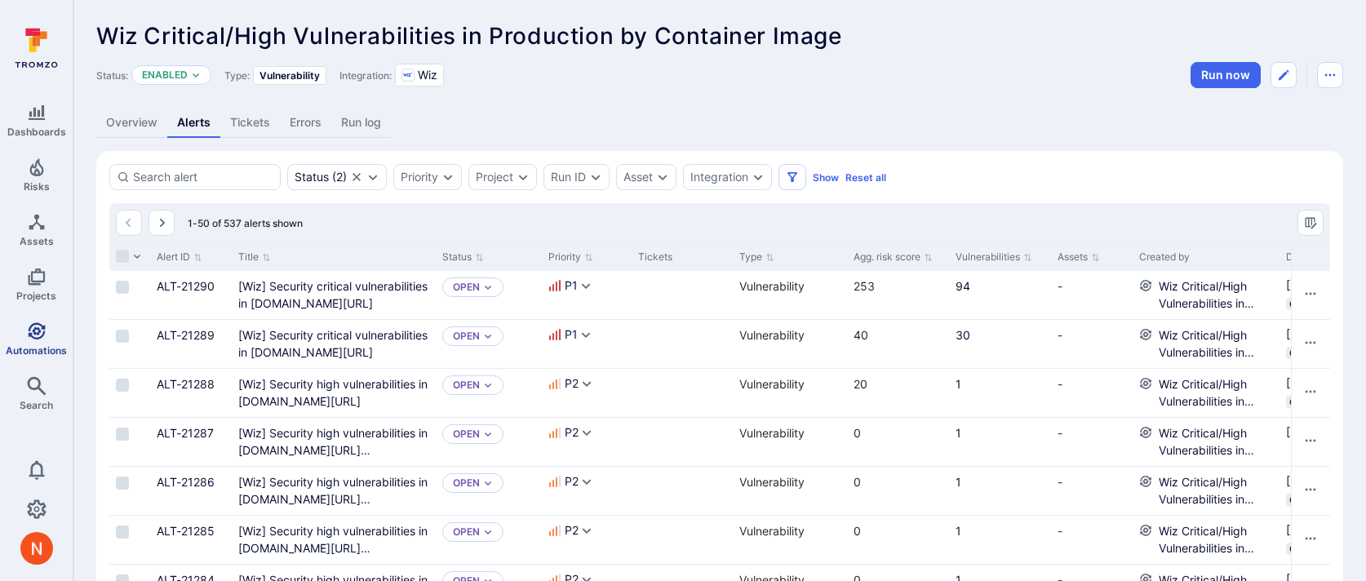
click at [48, 348] on span "Automations" at bounding box center [36, 350] width 61 height 12
click at [305, 296] on gcr "[Wiz] Security critical vulnerabilities in gcr.io/digibee-core/digibee/postgres…" at bounding box center [332, 294] width 189 height 31
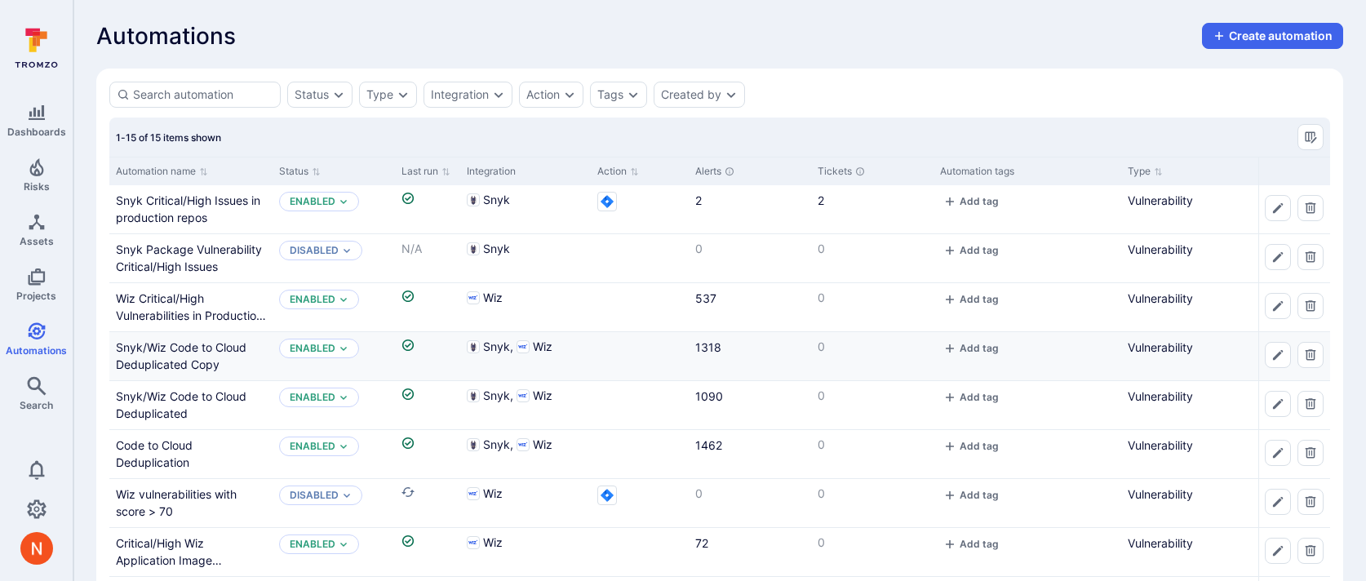
click at [143, 356] on div "Snyk/Wiz Code to Cloud Deduplicated Copy" at bounding box center [191, 356] width 150 height 34
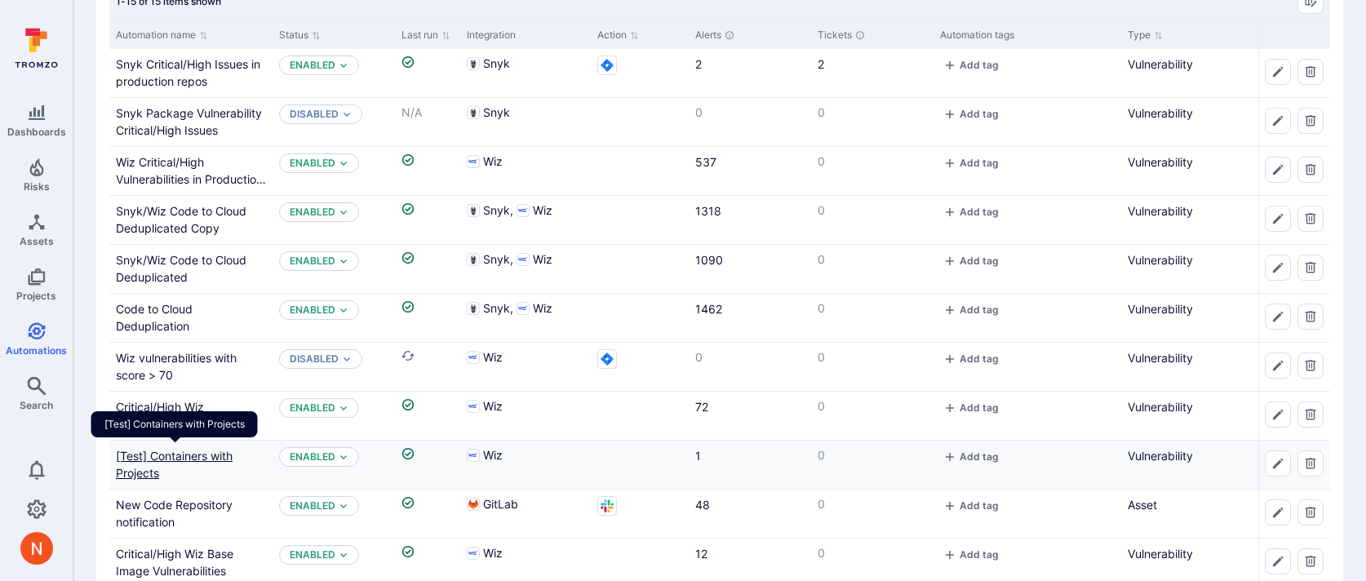
scroll to position [123, 0]
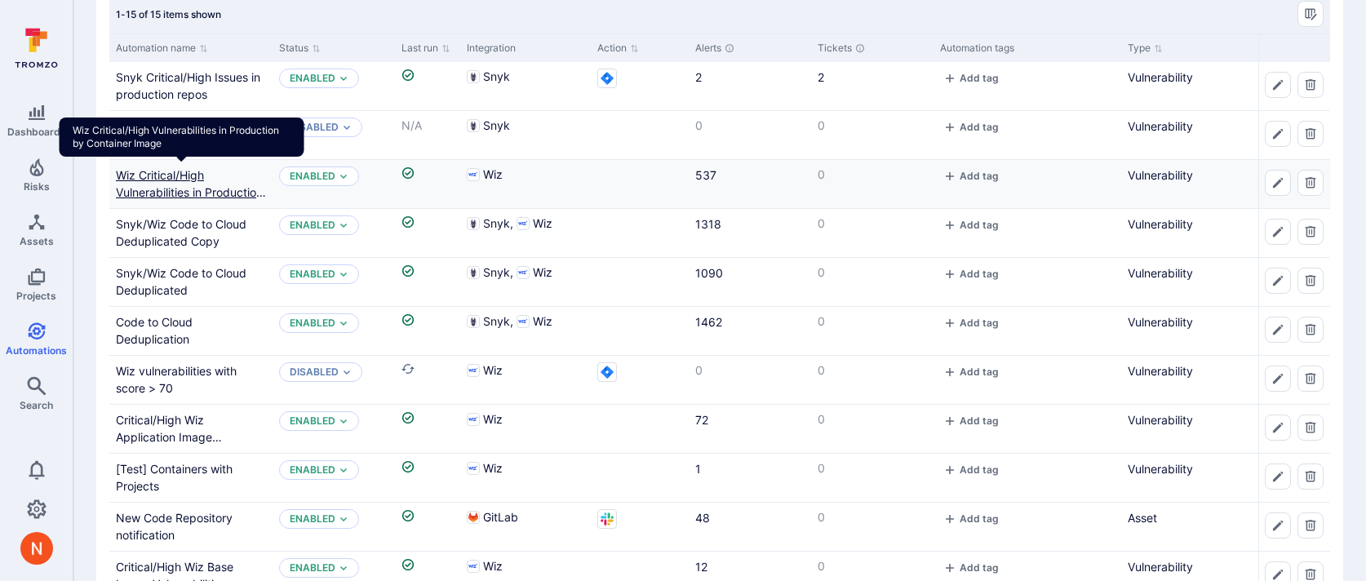
click at [191, 171] on link "Wiz Critical/High Vulnerabilities in Production by Container Image" at bounding box center [191, 192] width 150 height 48
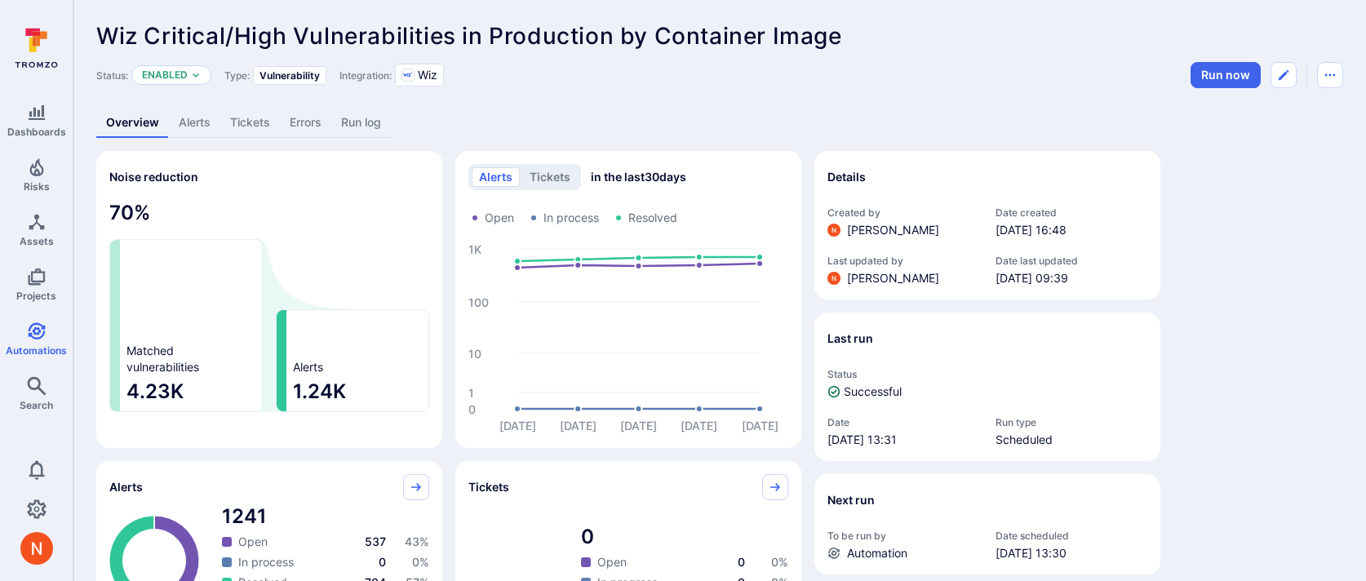
click at [211, 121] on link "Alerts" at bounding box center [194, 123] width 51 height 30
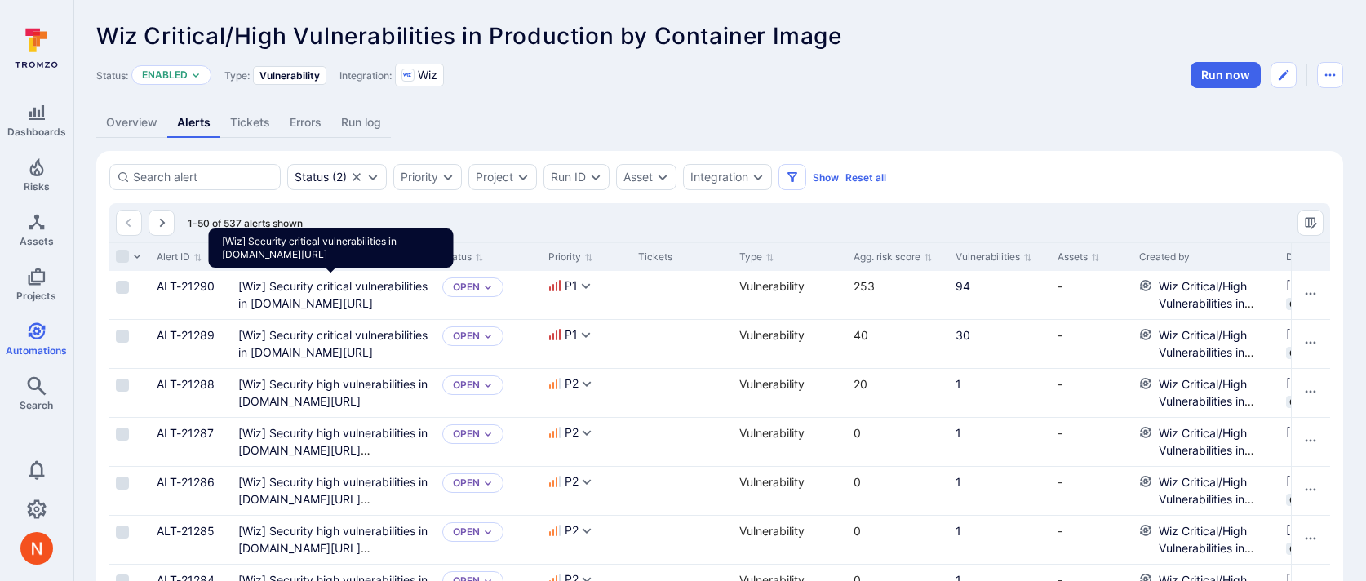
click at [259, 290] on gcr "[Wiz] Security critical vulnerabilities in gcr.io/digibee-core/digibee/postgres…" at bounding box center [332, 294] width 189 height 31
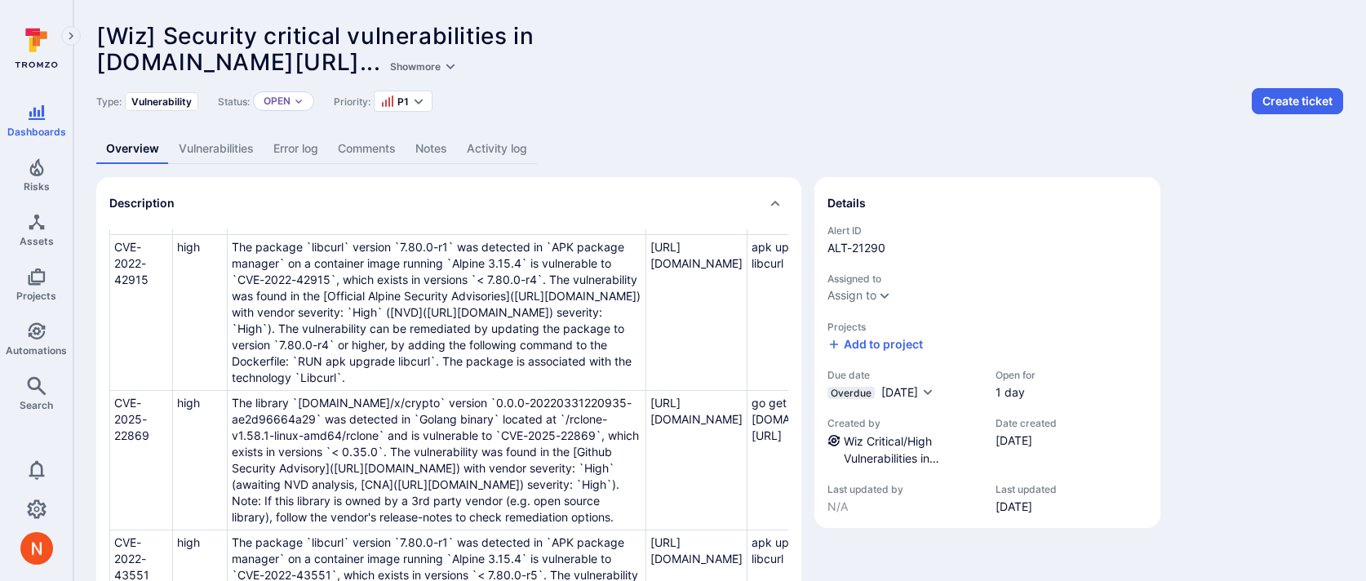
scroll to position [226, 0]
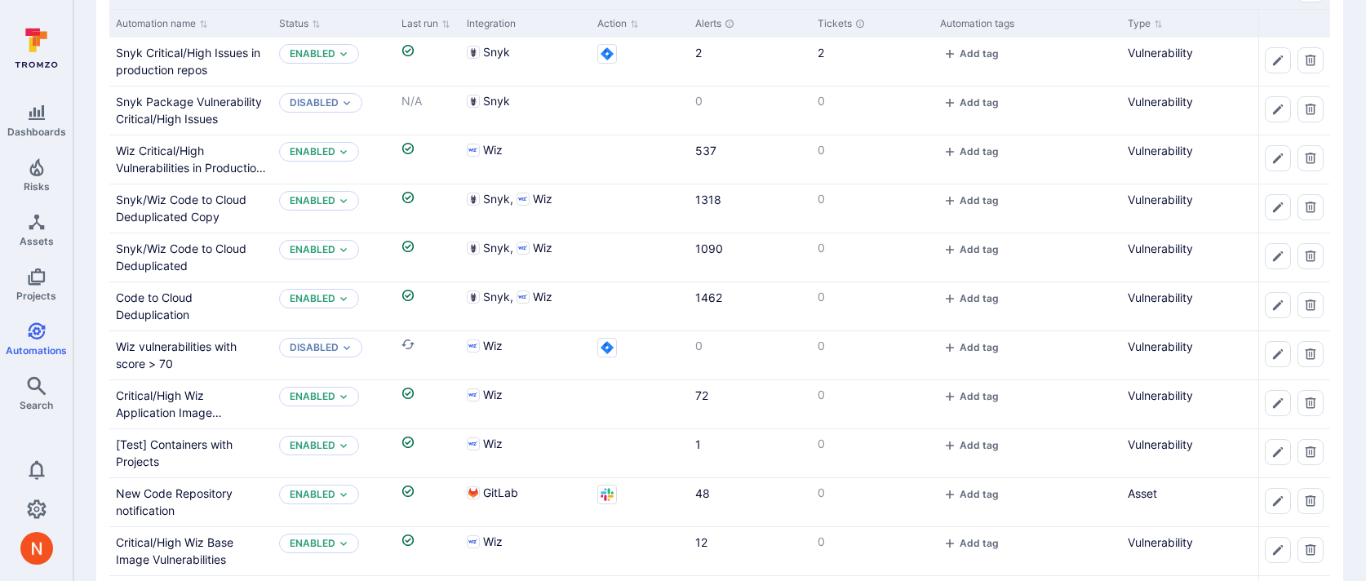
scroll to position [153, 0]
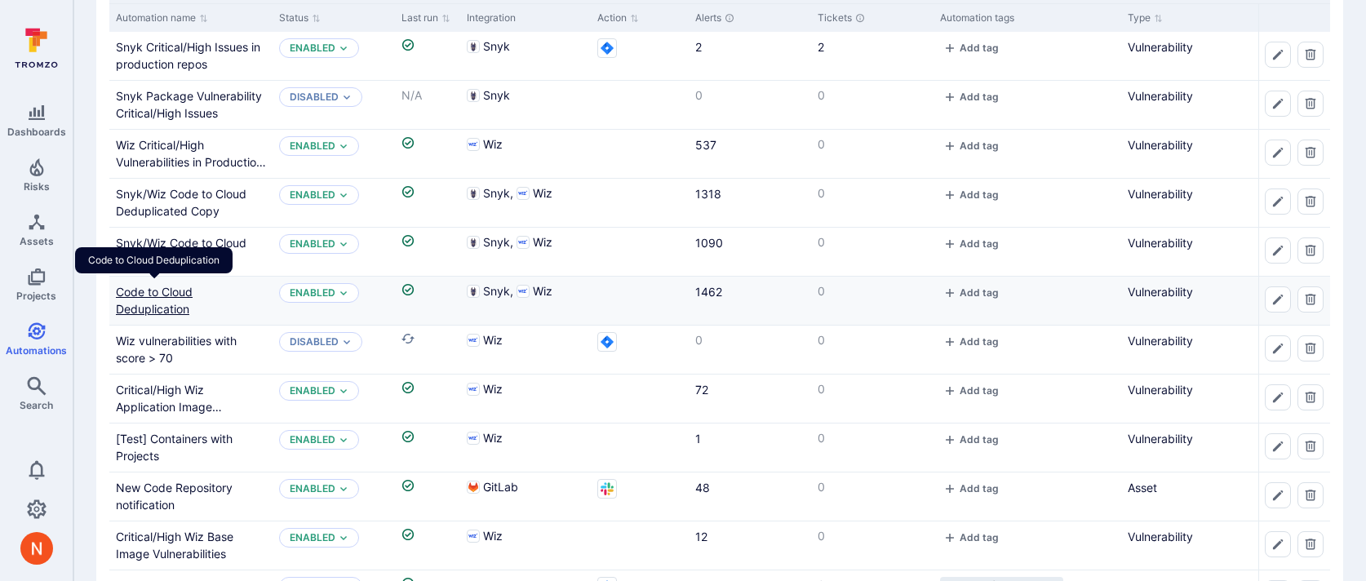
click at [159, 295] on link "Code to Cloud Deduplication" at bounding box center [154, 300] width 77 height 31
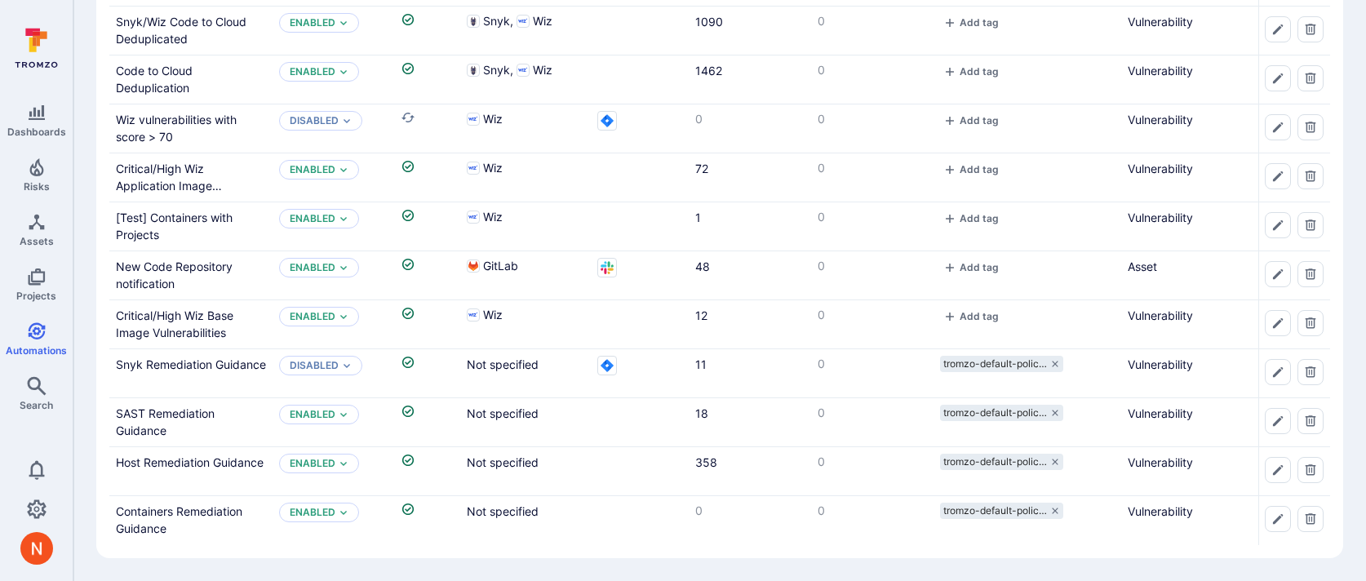
scroll to position [153, 0]
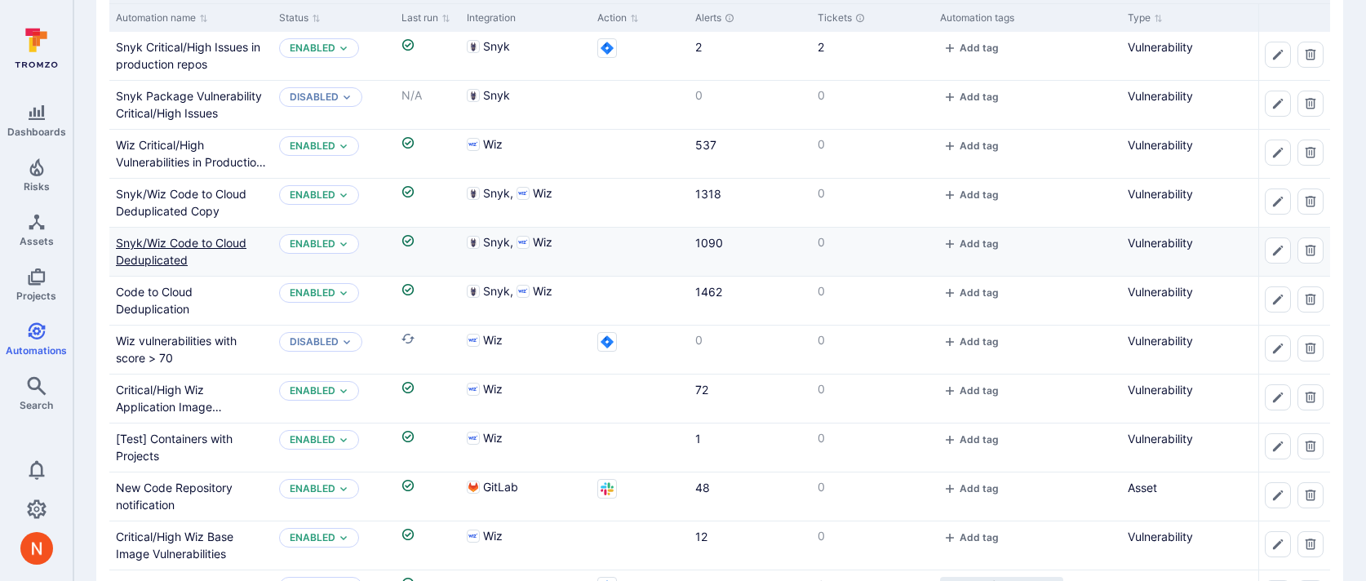
click at [174, 238] on link "Snyk/Wiz Code to Cloud Deduplicated" at bounding box center [181, 251] width 131 height 31
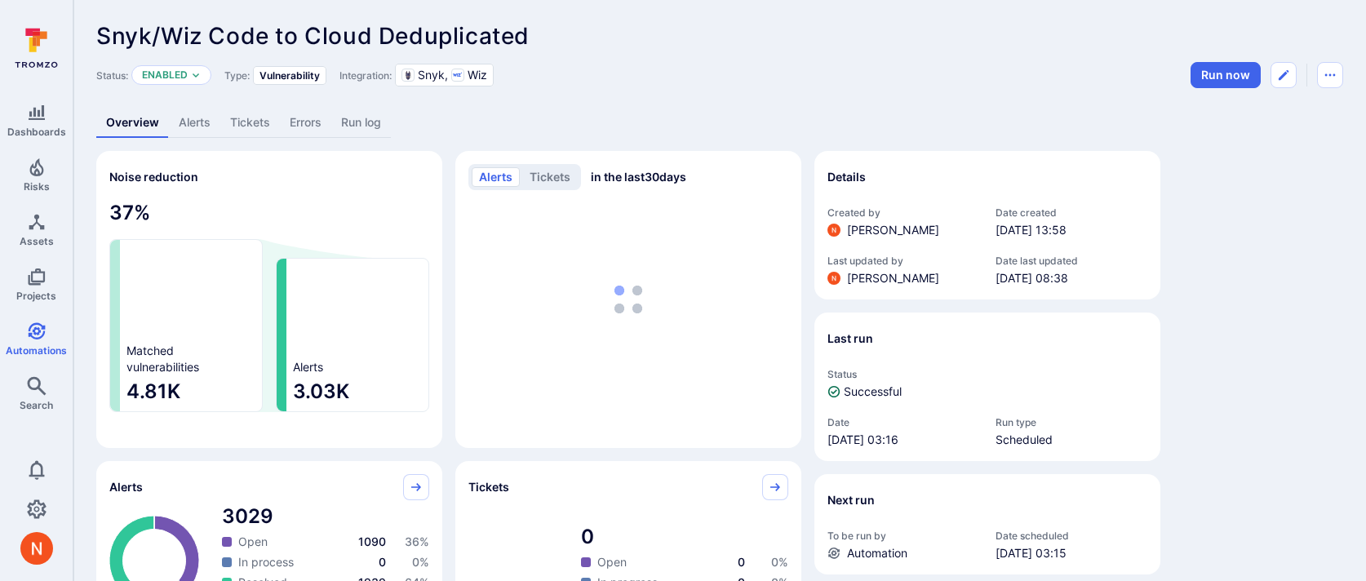
scroll to position [766, 0]
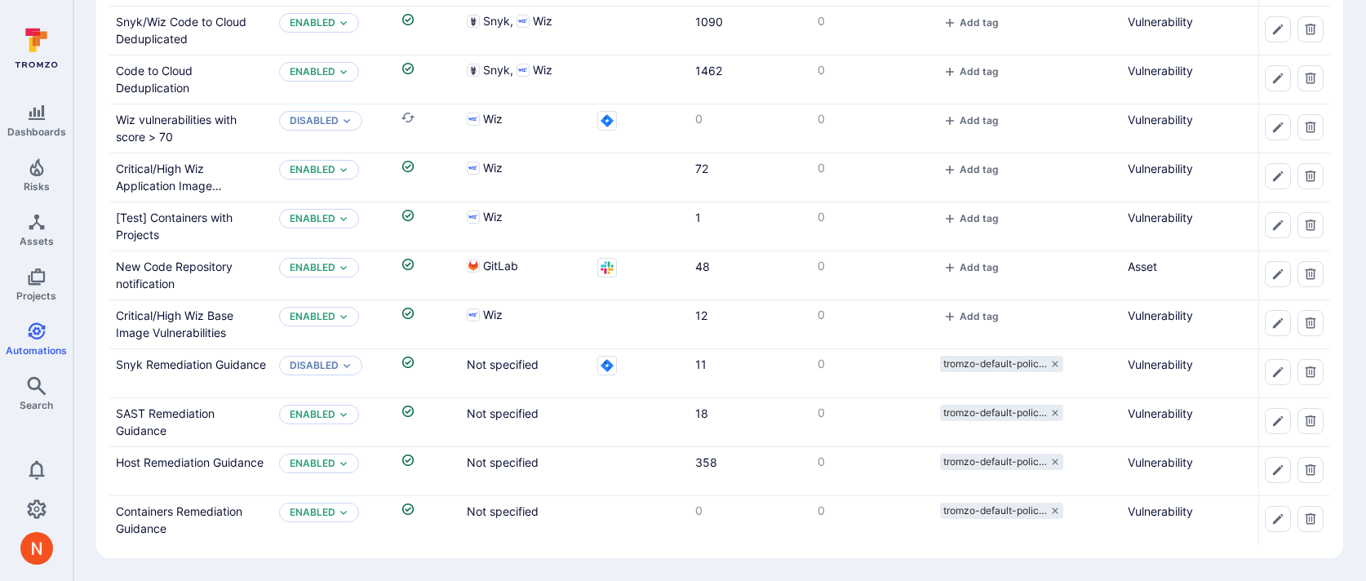
scroll to position [153, 0]
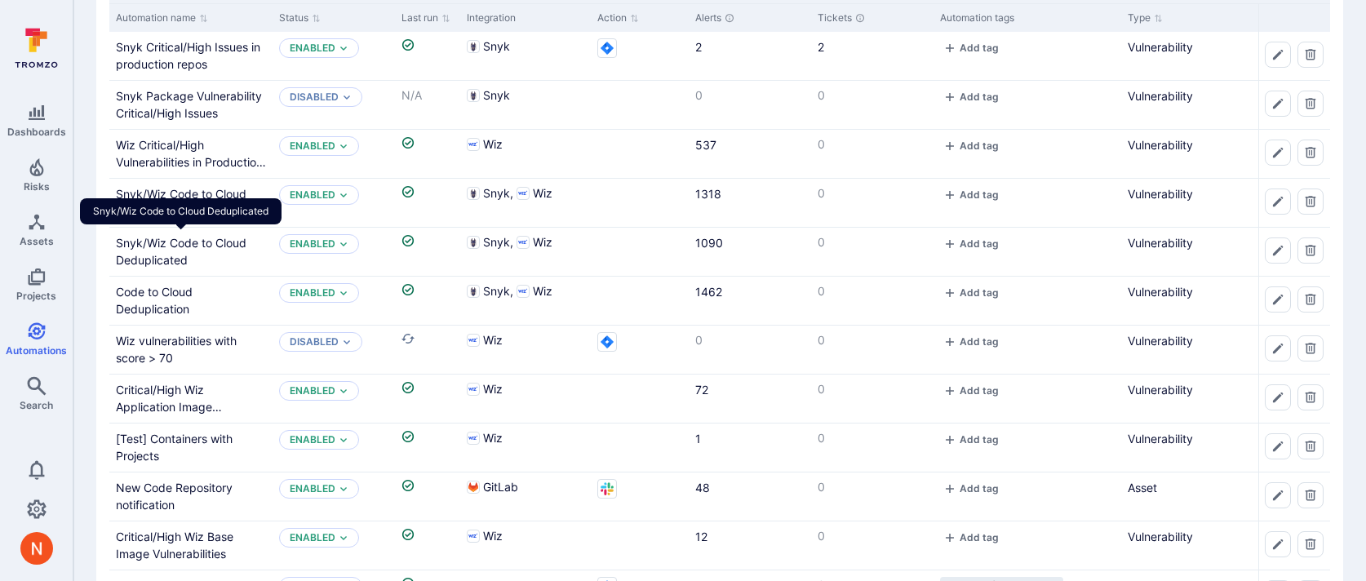
click at [182, 205] on div "Snyk/Wiz Code to Cloud Deduplicated" at bounding box center [181, 211] width 202 height 26
click at [187, 198] on div "Snyk/Wiz Code to Cloud Deduplicated" at bounding box center [181, 211] width 202 height 26
click at [193, 195] on link "Snyk/Wiz Code to Cloud Deduplicated Copy" at bounding box center [181, 202] width 131 height 31
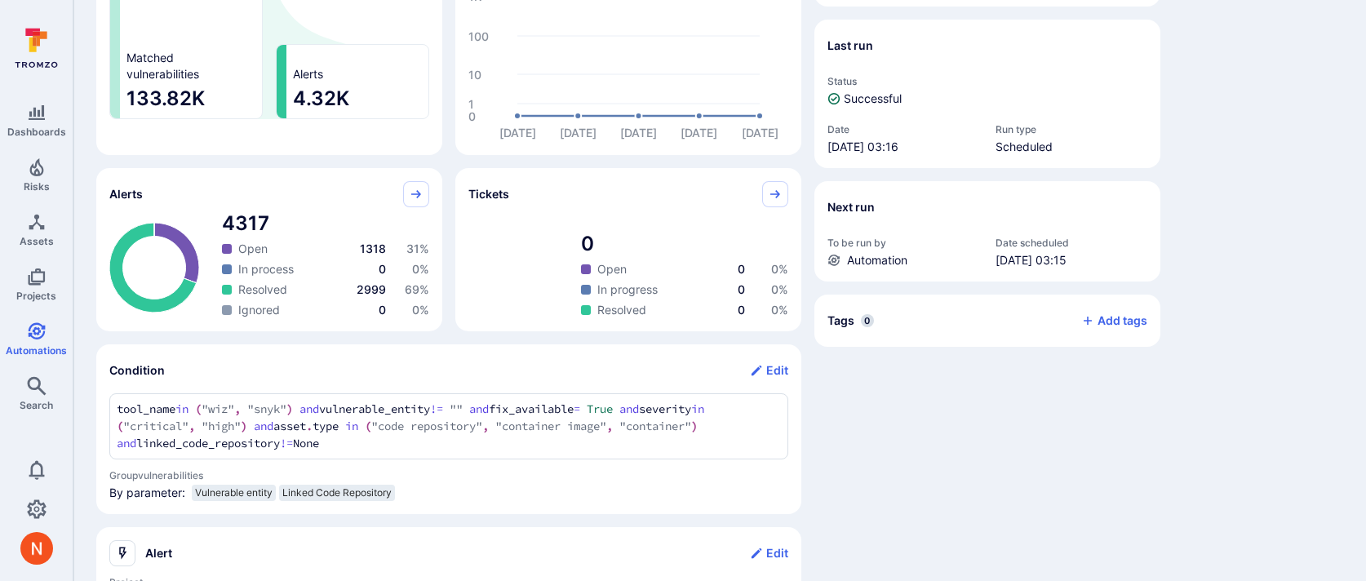
scroll to position [766, 0]
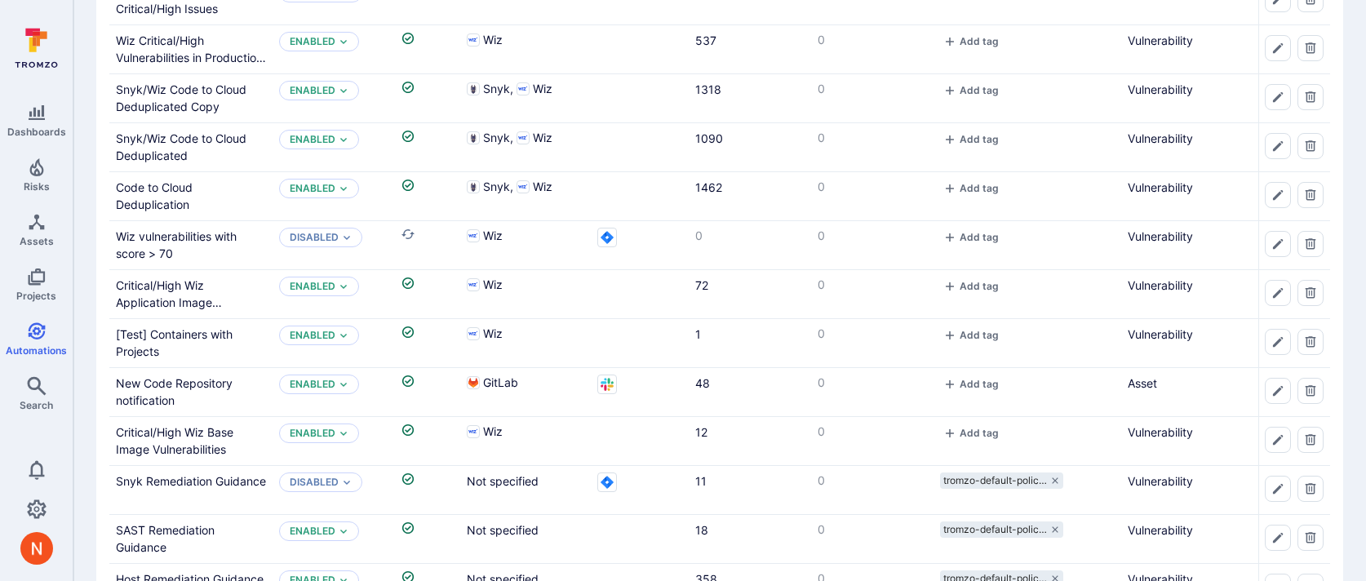
scroll to position [374, 0]
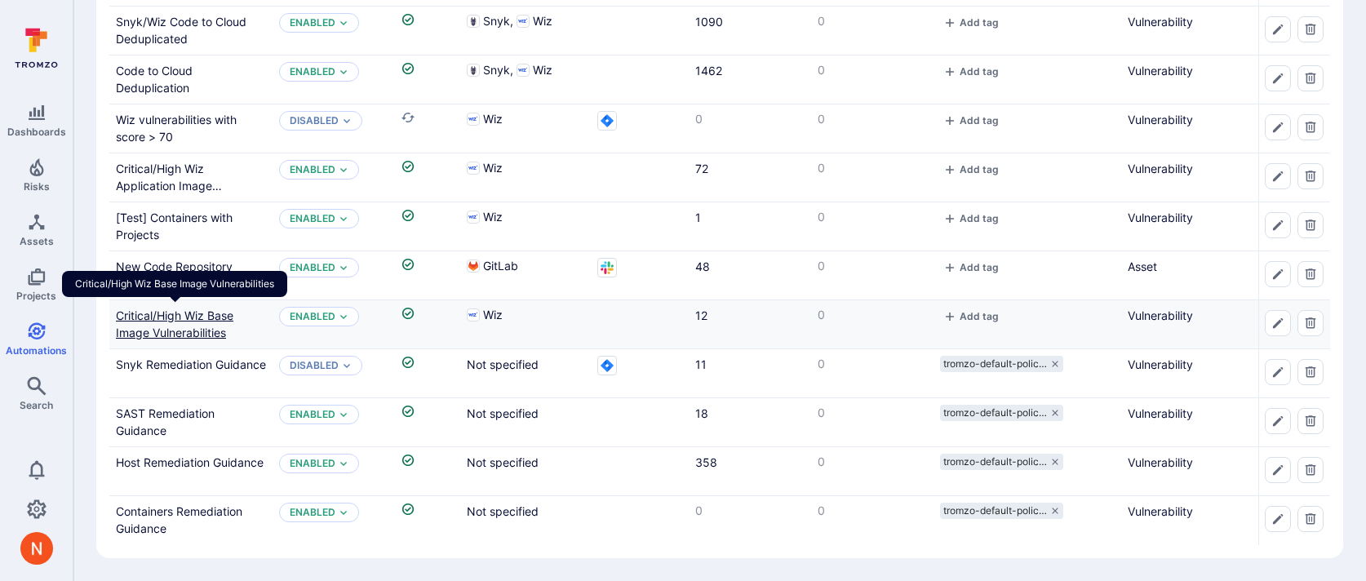
click at [171, 329] on link "Critical/High Wiz Base Image Vulnerabilities" at bounding box center [174, 323] width 117 height 31
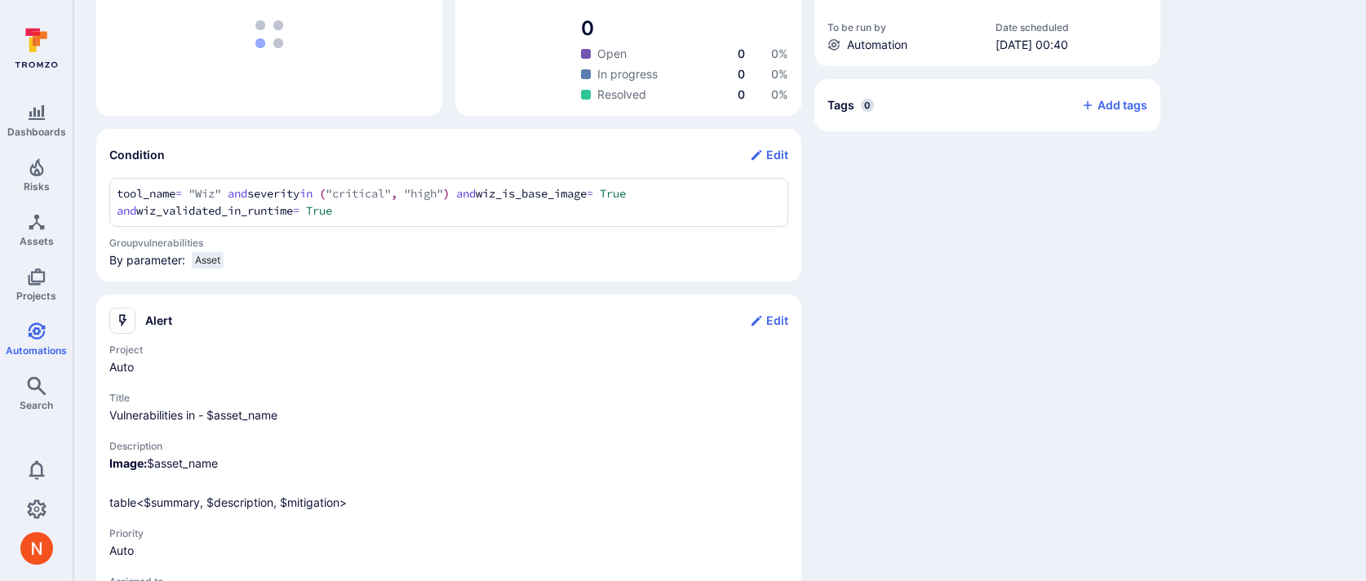
scroll to position [615, 0]
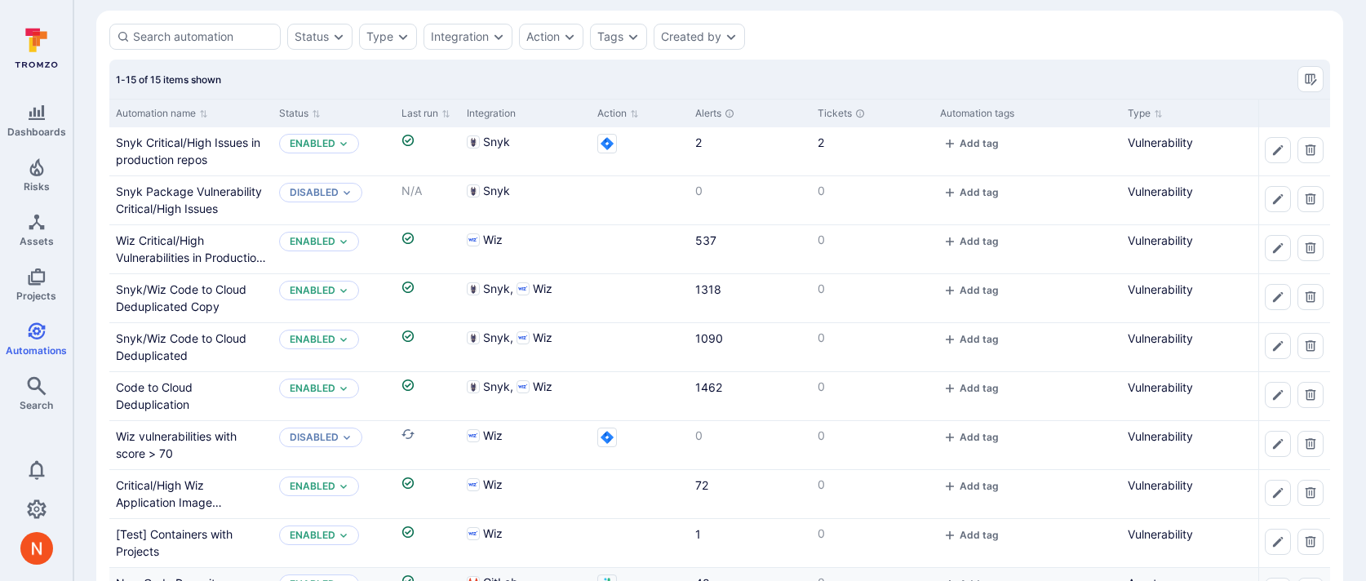
scroll to position [56, 0]
click at [168, 251] on div "Wiz Critical/High Vulnerabilities in Production by Container Image" at bounding box center [191, 250] width 150 height 34
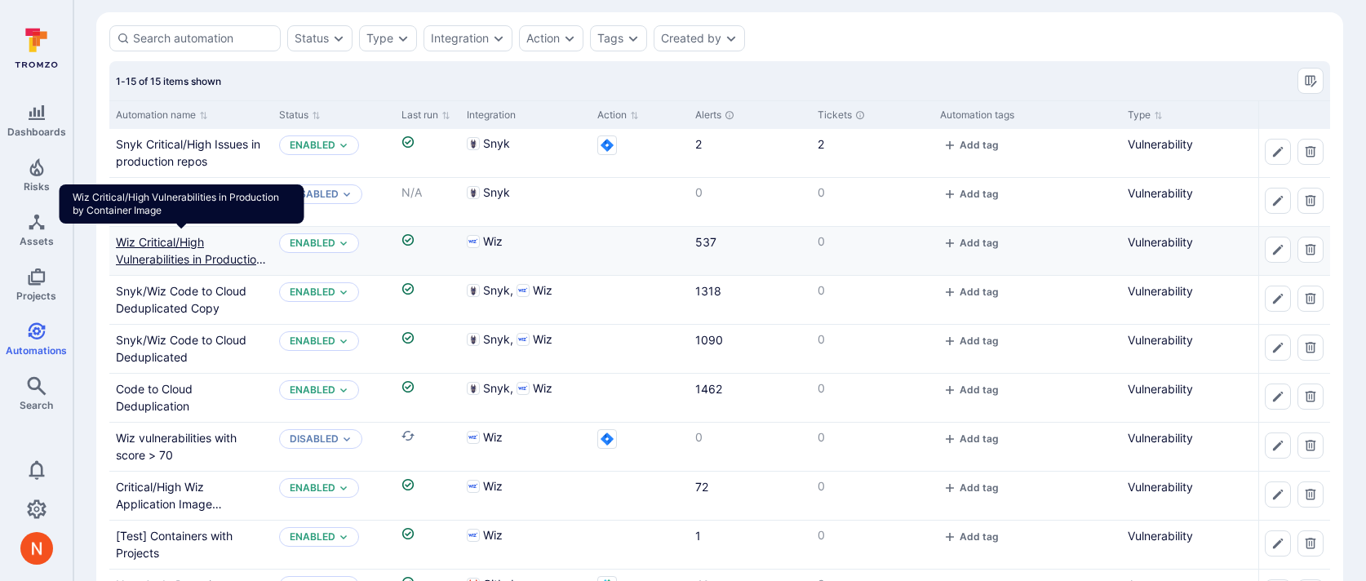
click at [171, 243] on link "Wiz Critical/High Vulnerabilities in Production by Container Image" at bounding box center [191, 259] width 150 height 48
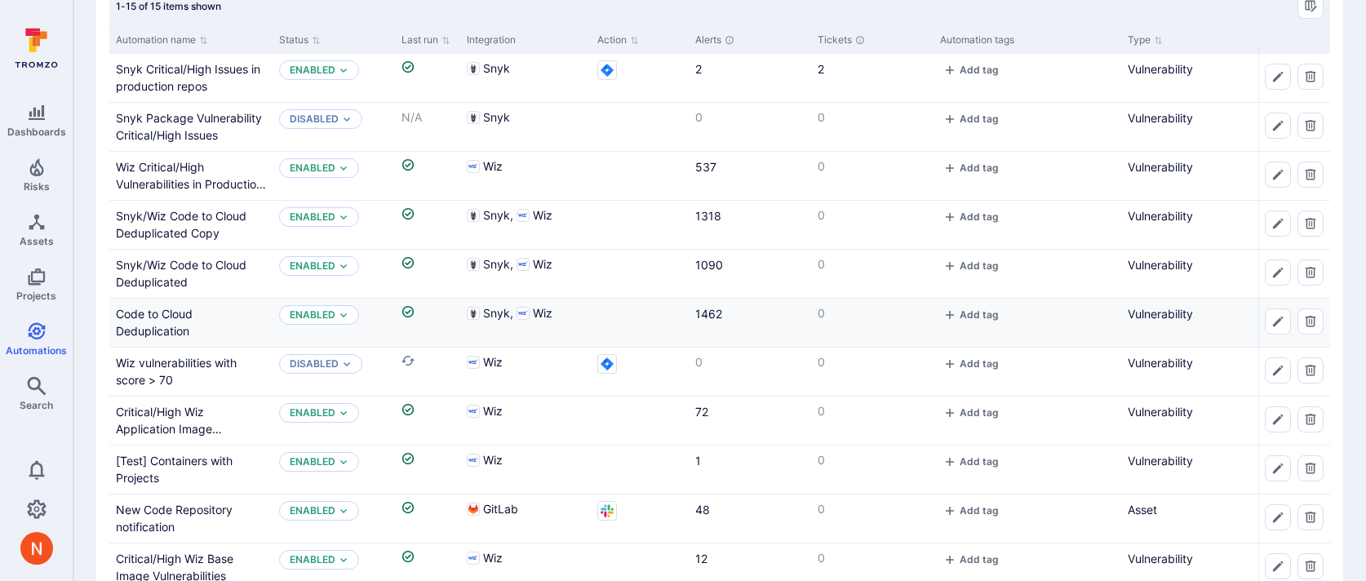
scroll to position [140, 0]
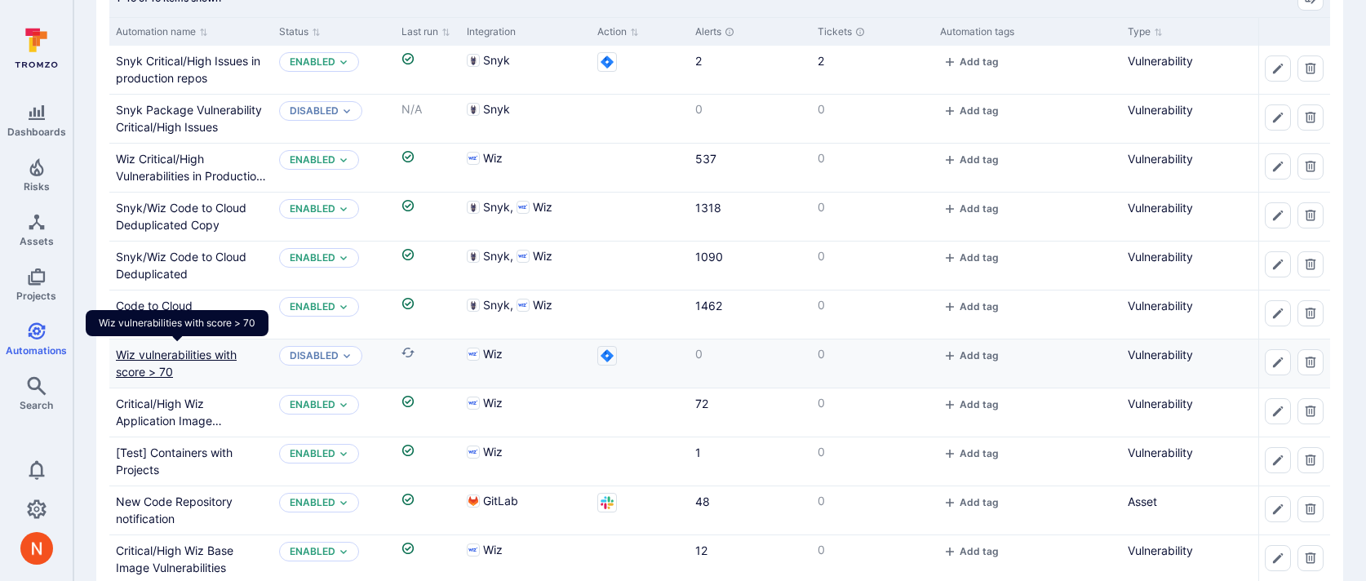
click at [189, 356] on link "Wiz vulnerabilities with score > 70" at bounding box center [176, 363] width 121 height 31
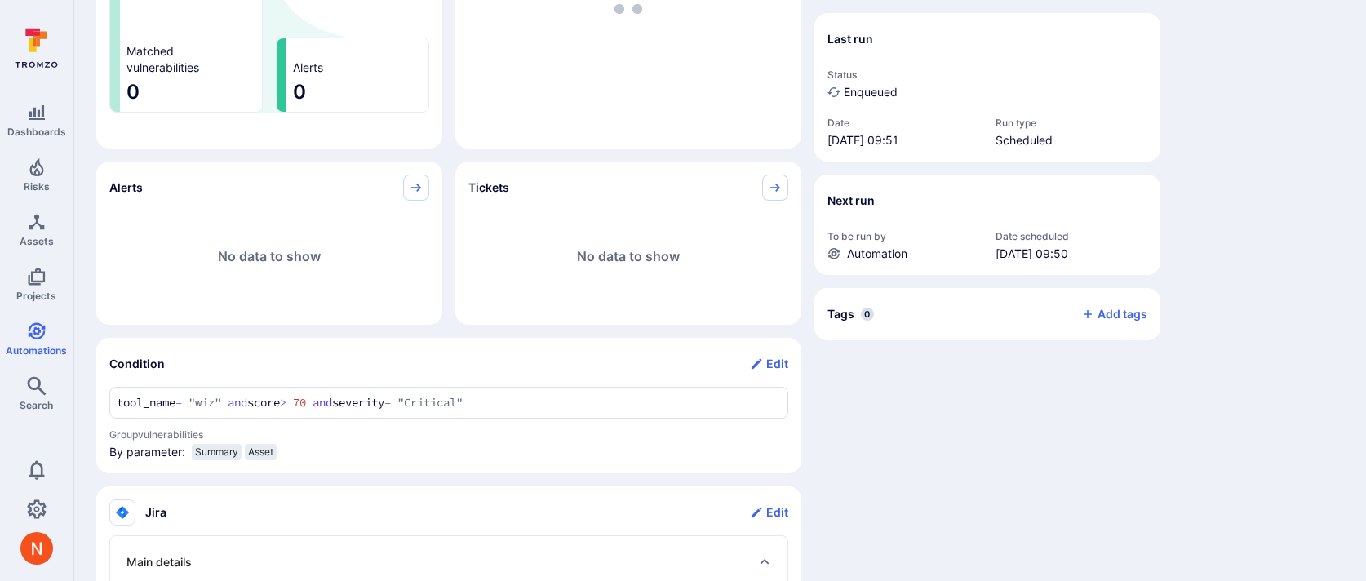
scroll to position [396, 0]
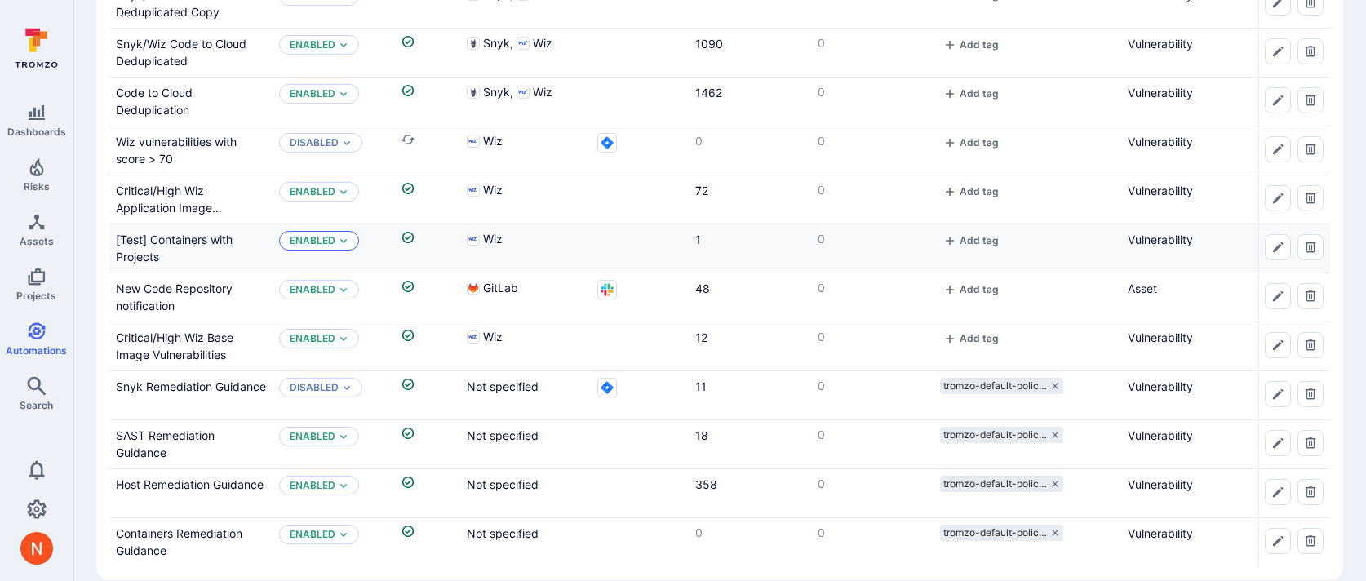
scroll to position [354, 0]
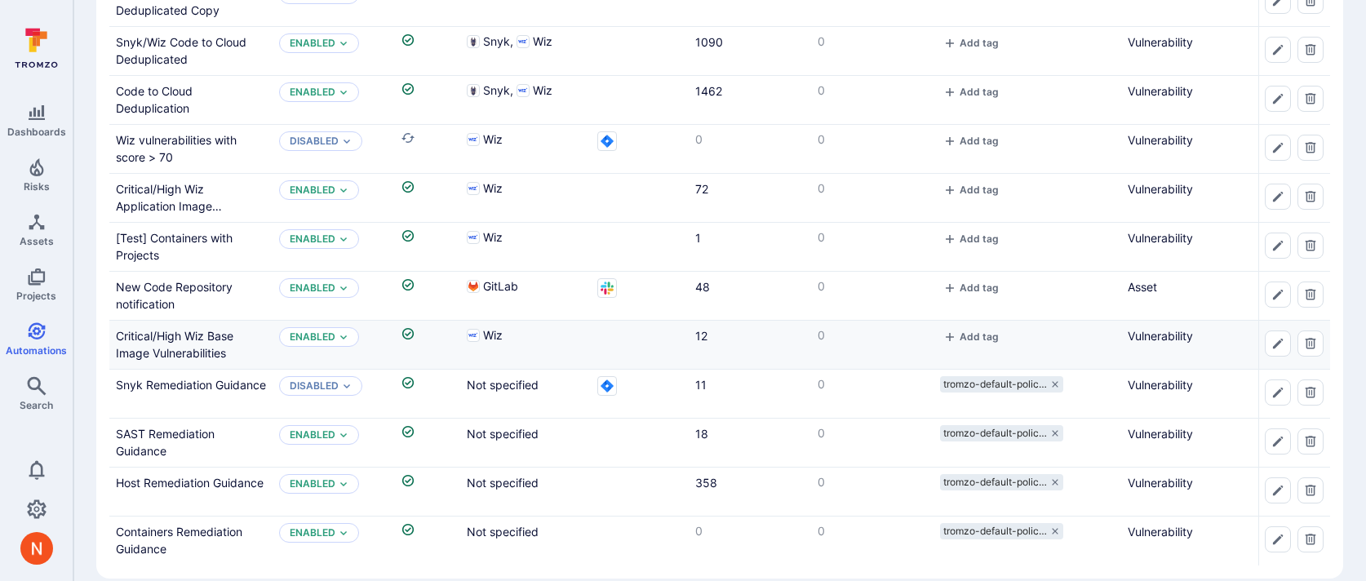
click at [197, 344] on div "Critical/High Wiz Base Image Vulnerabilities" at bounding box center [191, 344] width 150 height 34
click at [197, 343] on div "Critical/High Wiz Base Image Vulnerabilities" at bounding box center [191, 344] width 150 height 34
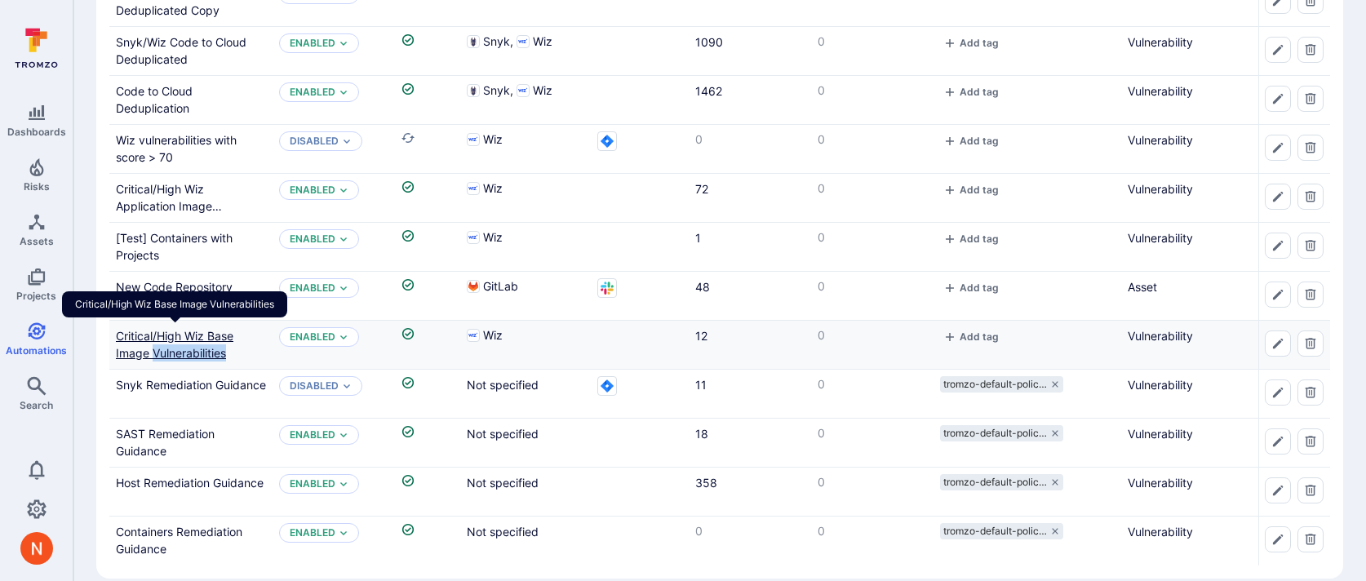
scroll to position [0, 0]
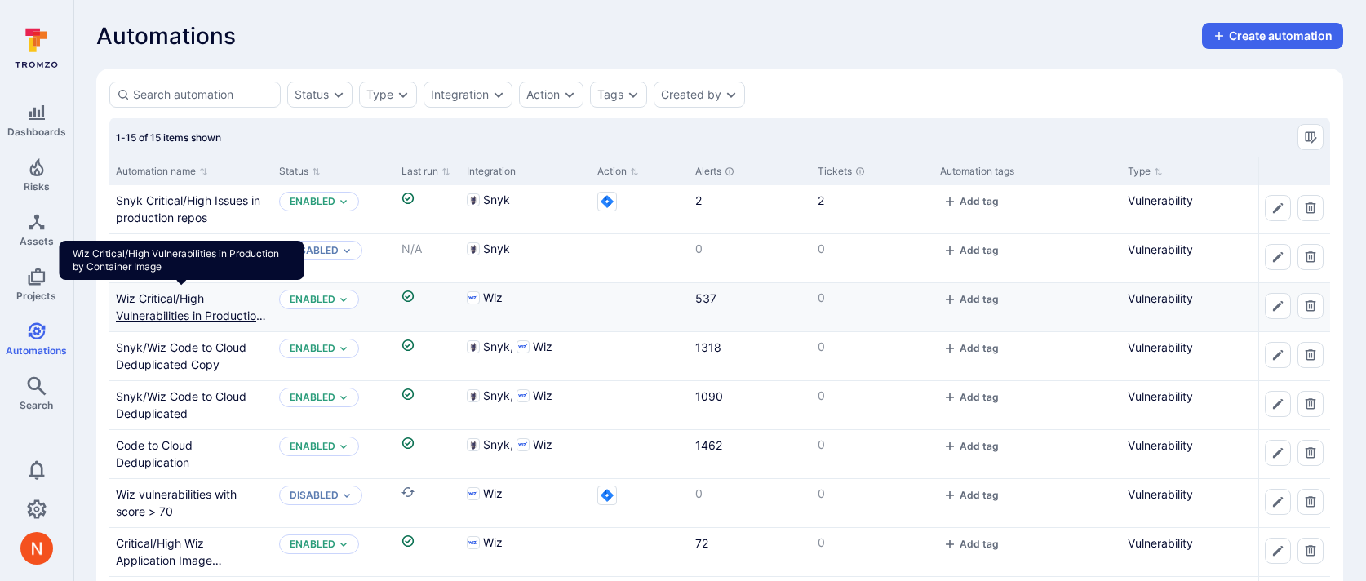
click at [178, 304] on link "Wiz Critical/High Vulnerabilities in Production by Container Image" at bounding box center [191, 315] width 150 height 48
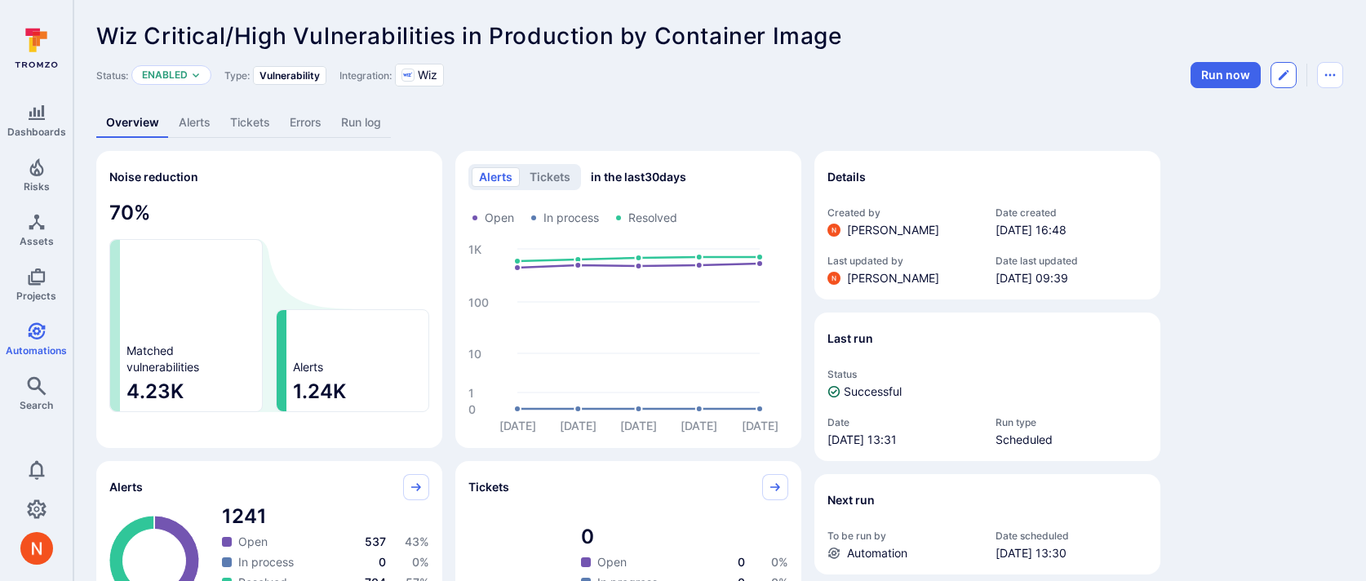
click at [1282, 78] on icon "Edit automation" at bounding box center [1283, 75] width 13 height 13
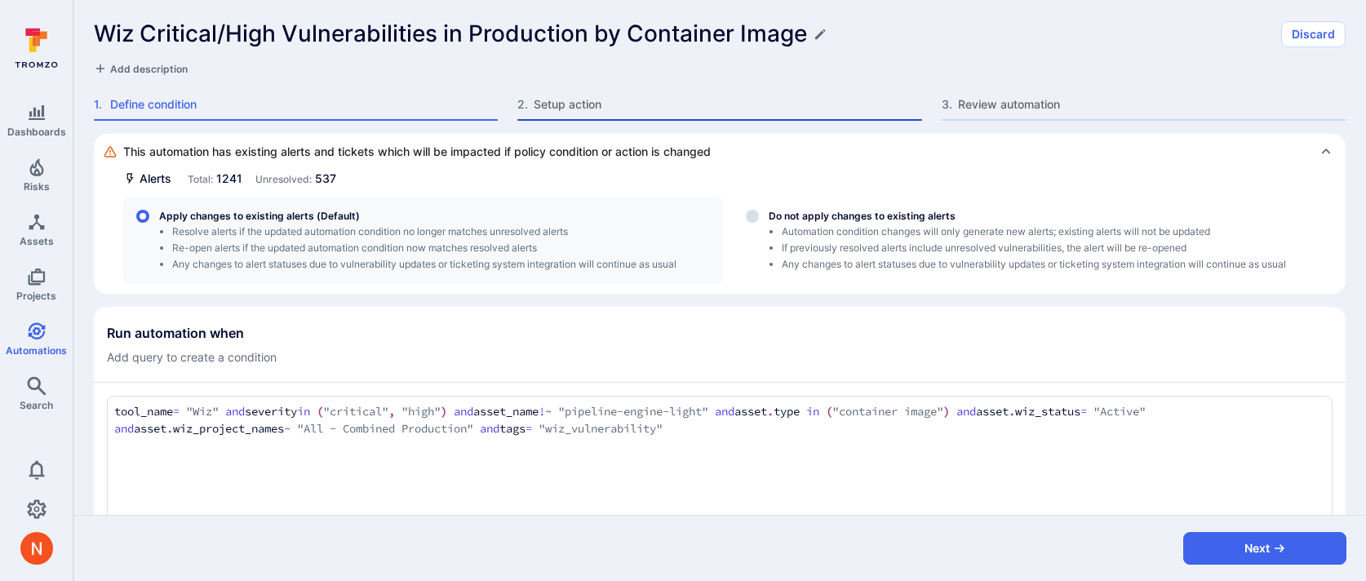
click at [720, 113] on div "2 . Setup action" at bounding box center [719, 108] width 404 height 24
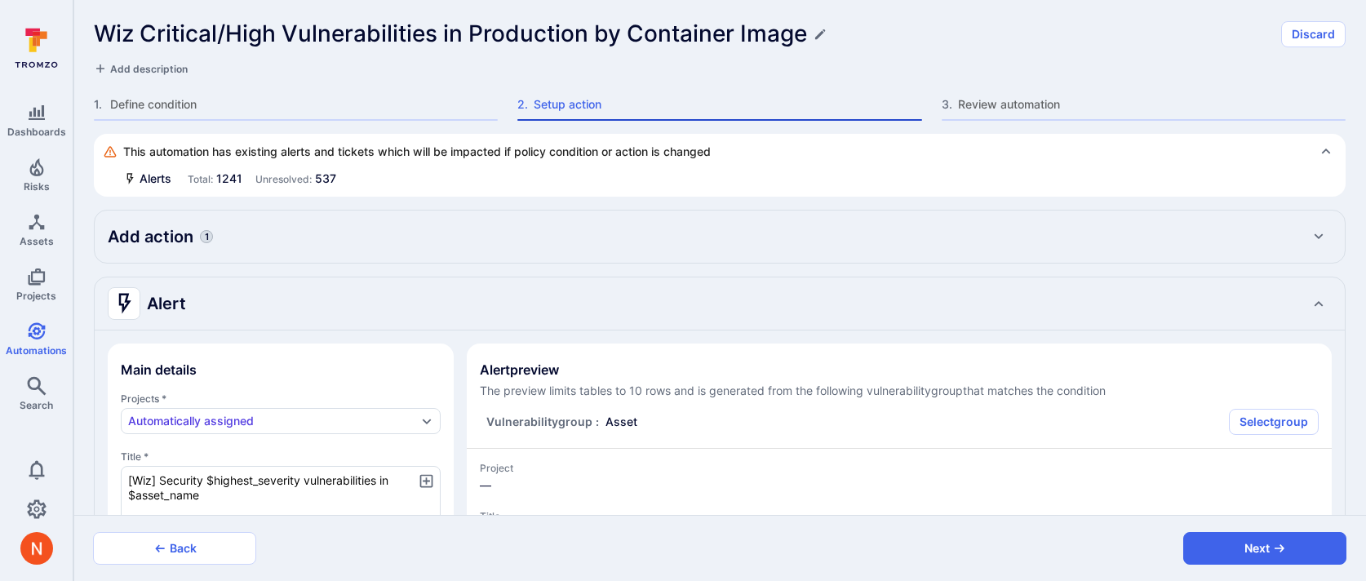
type textarea "x"
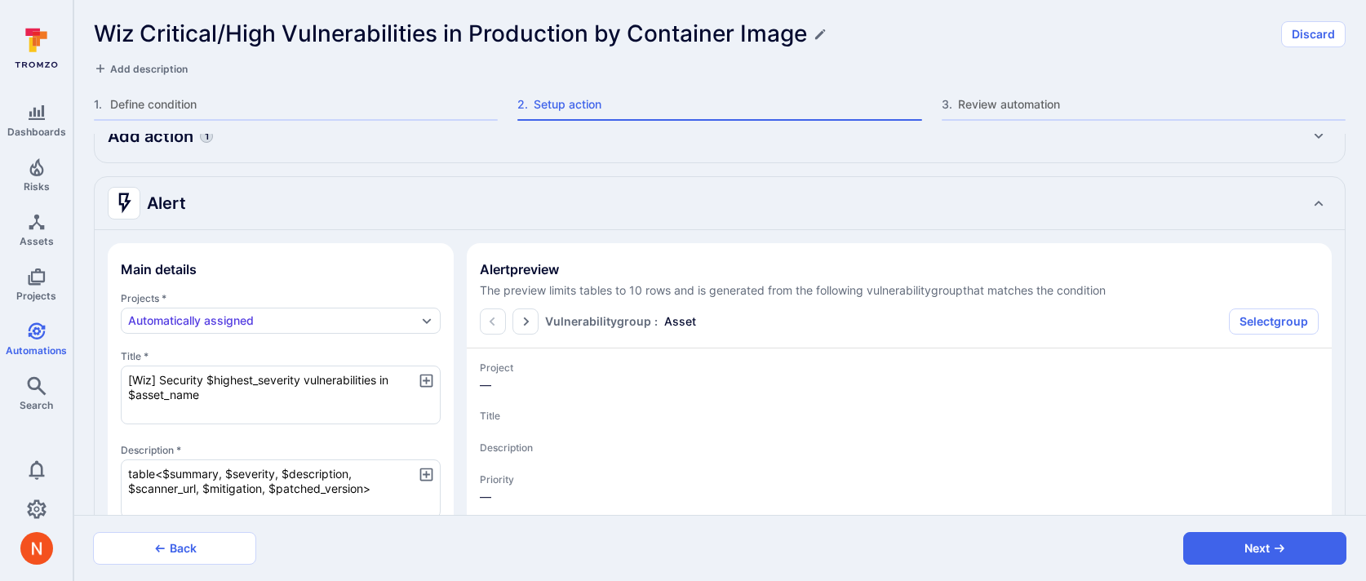
scroll to position [103, 0]
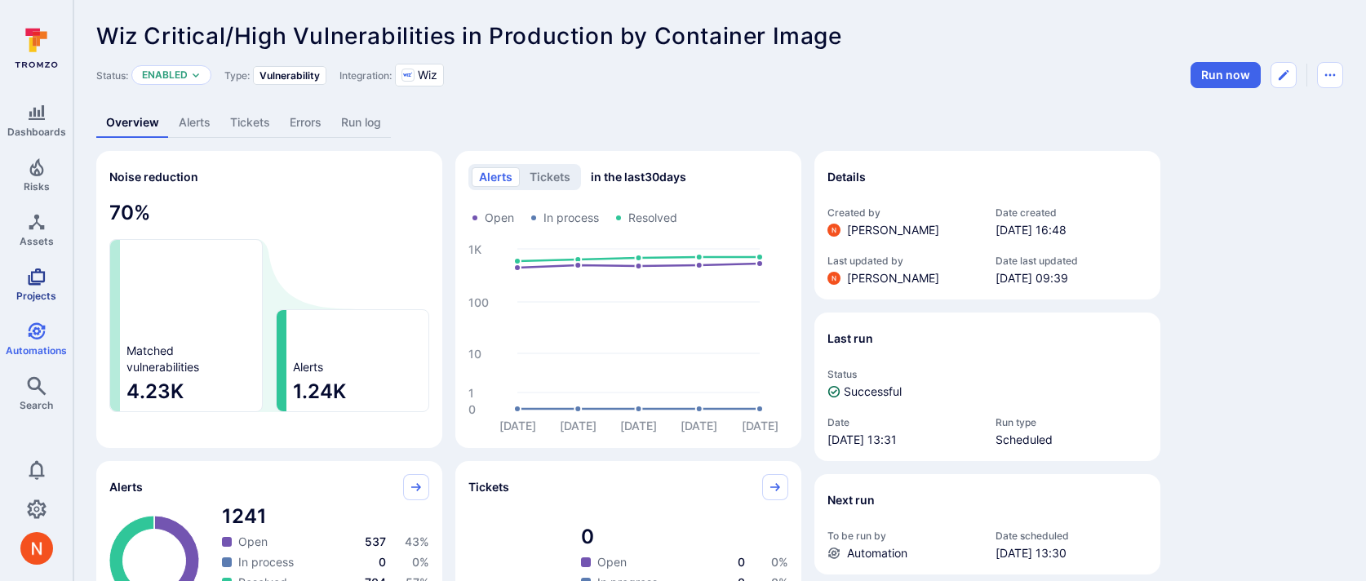
click at [27, 290] on span "Projects" at bounding box center [36, 296] width 40 height 12
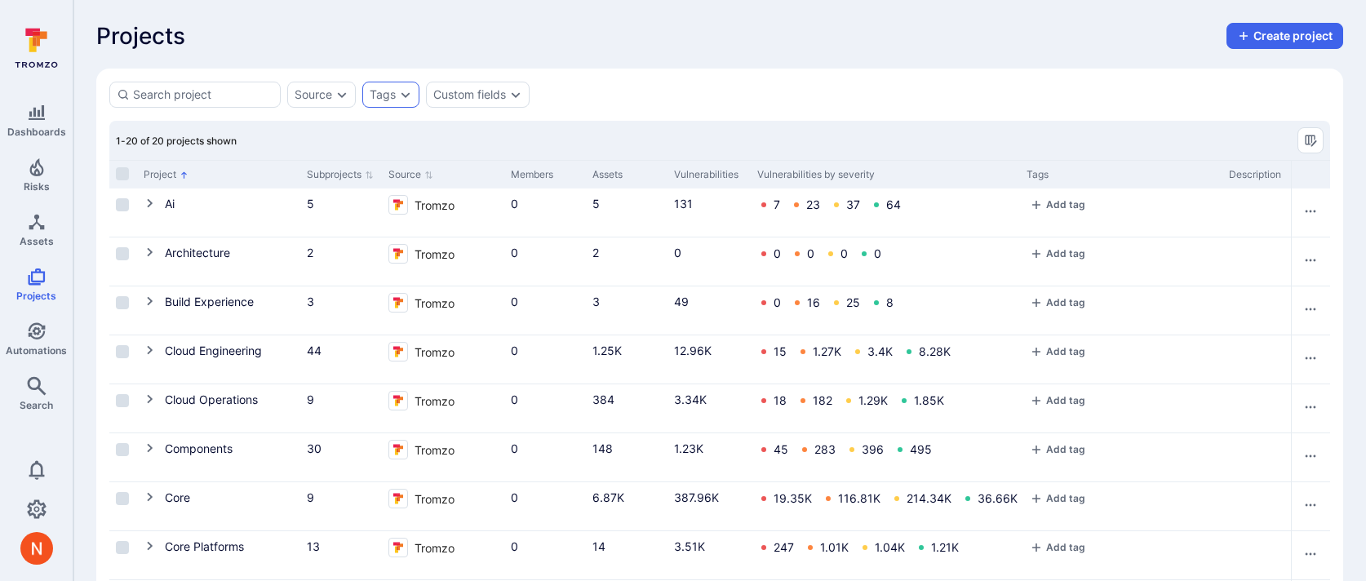
click at [384, 97] on div "Tags" at bounding box center [383, 94] width 26 height 13
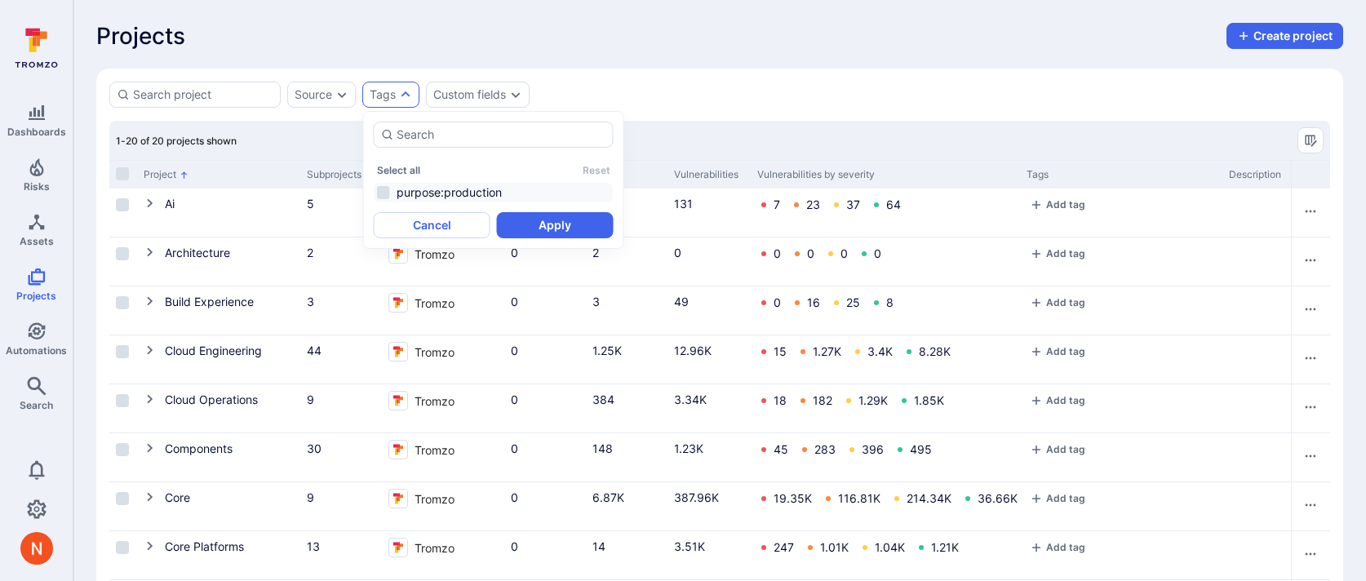
click at [427, 189] on li "purpose:production" at bounding box center [494, 193] width 240 height 20
click at [569, 228] on button "Apply" at bounding box center [555, 225] width 117 height 26
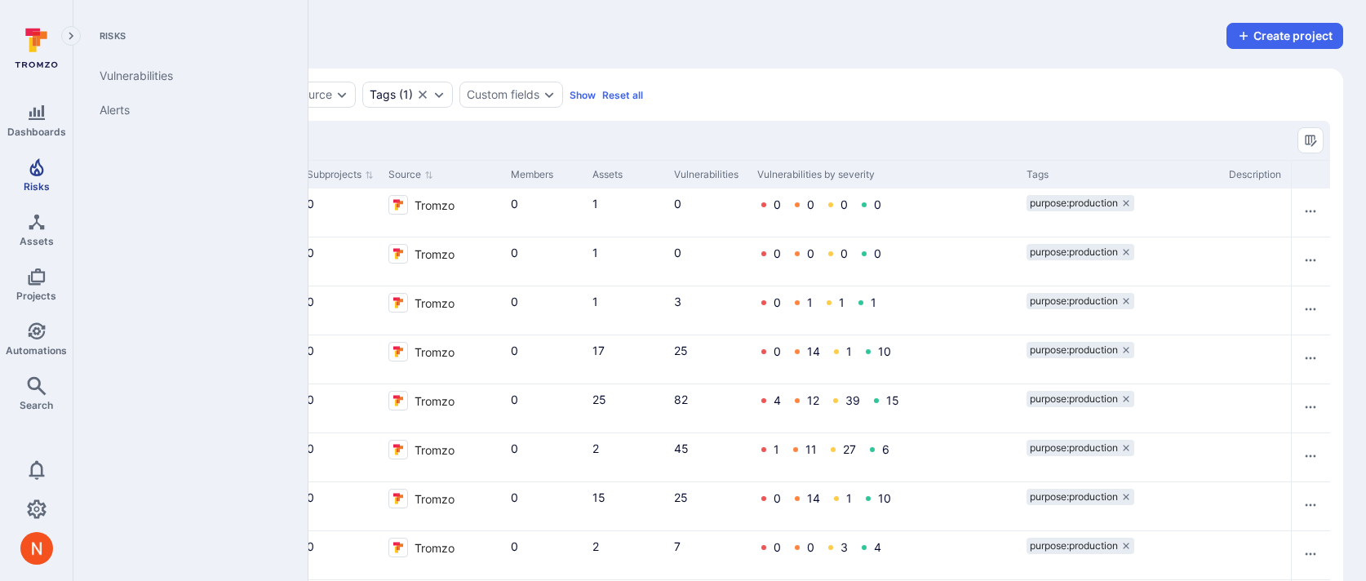
click at [38, 179] on link "Risks" at bounding box center [36, 175] width 73 height 48
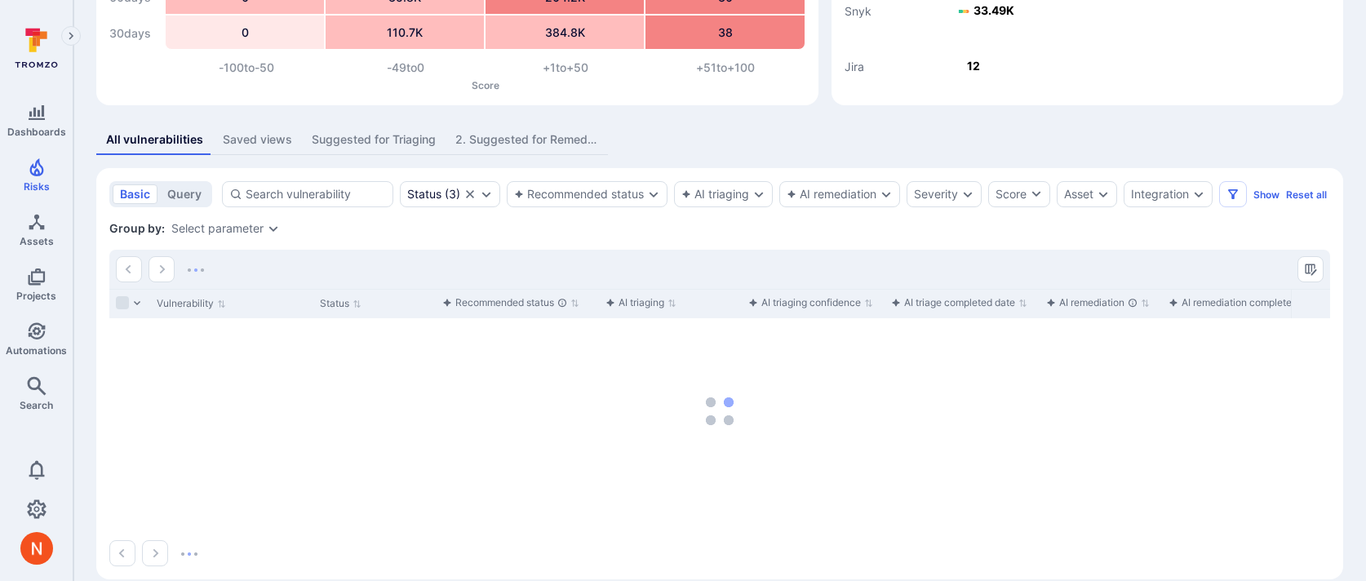
scroll to position [210, 0]
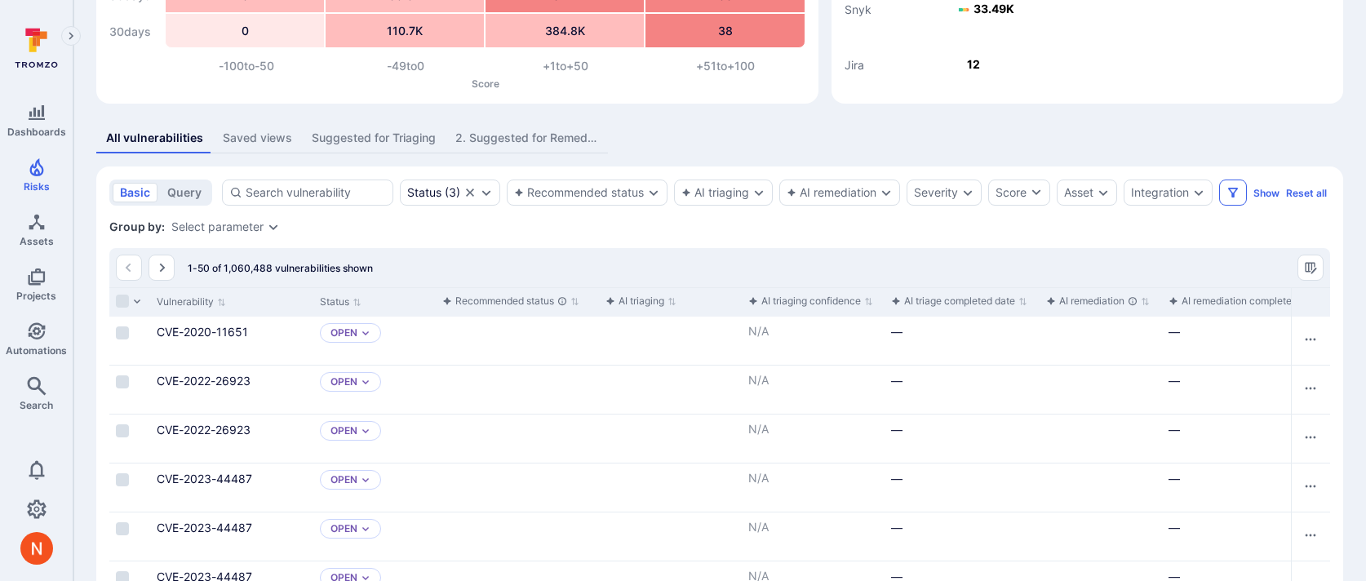
click at [1239, 187] on icon "Filters" at bounding box center [1232, 192] width 13 height 13
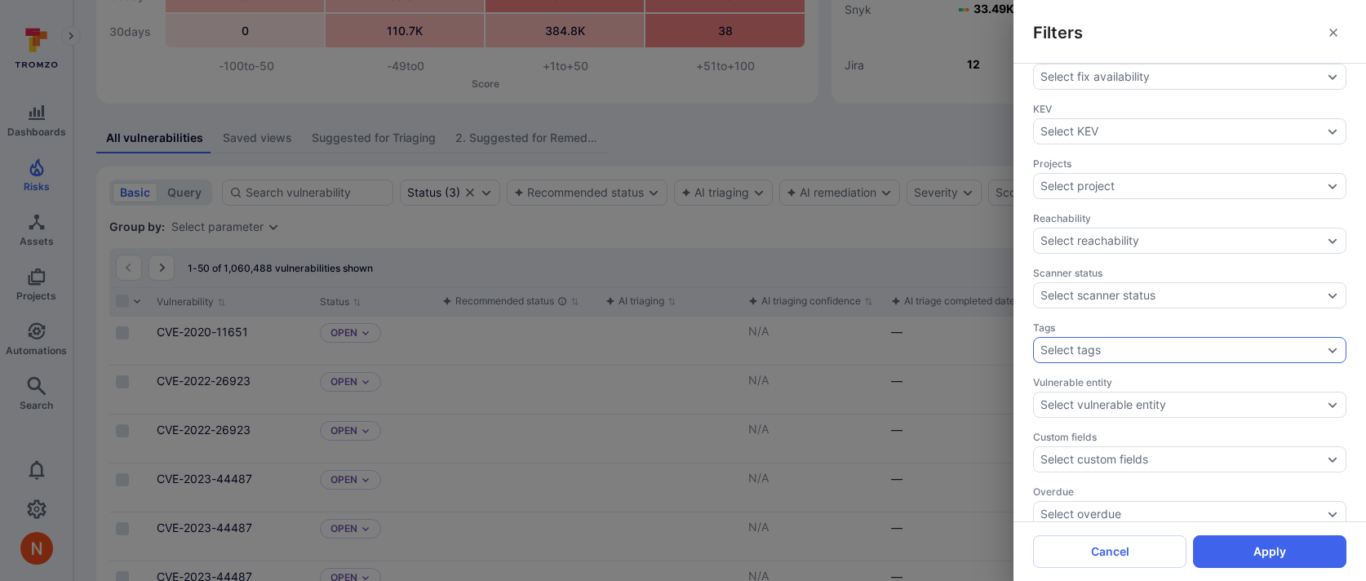
scroll to position [640, 0]
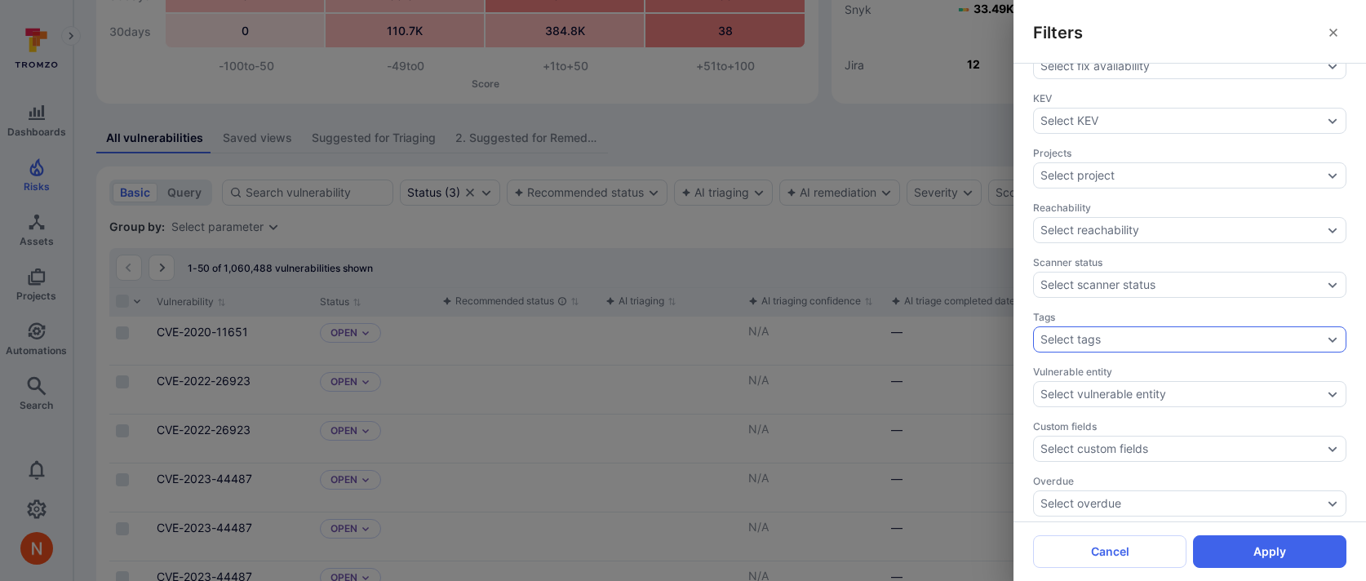
click at [1158, 343] on div "Select tags" at bounding box center [1189, 339] width 313 height 26
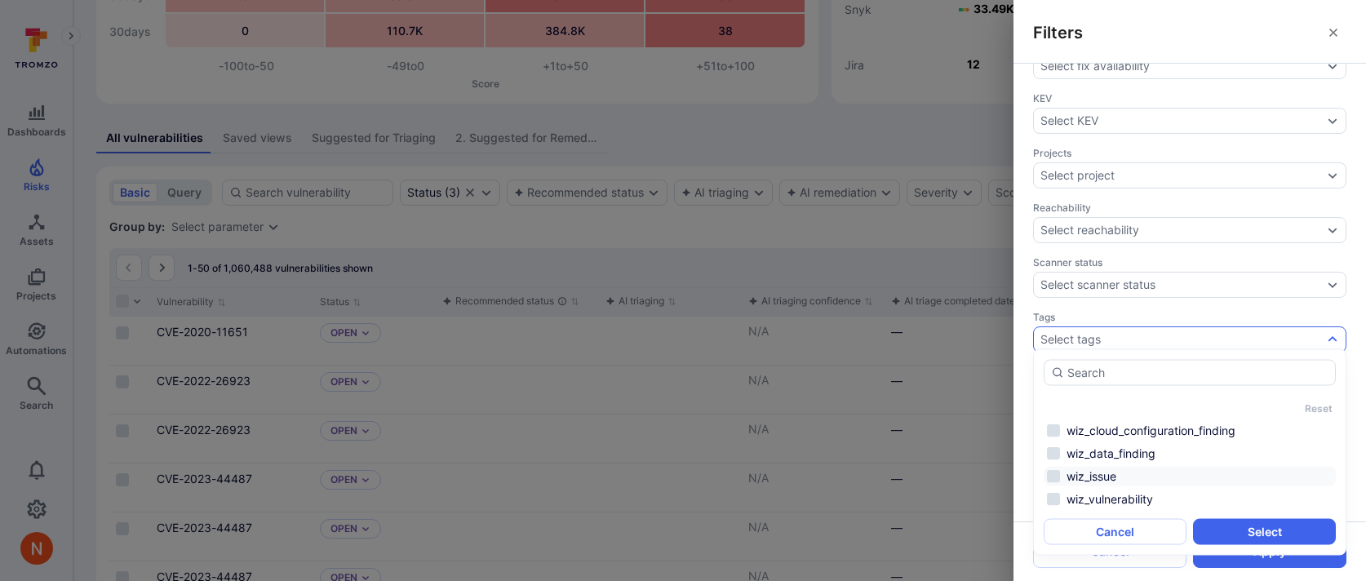
click at [1101, 473] on li "wiz_issue" at bounding box center [1190, 477] width 292 height 20
click at [1252, 527] on button "Select" at bounding box center [1264, 532] width 143 height 26
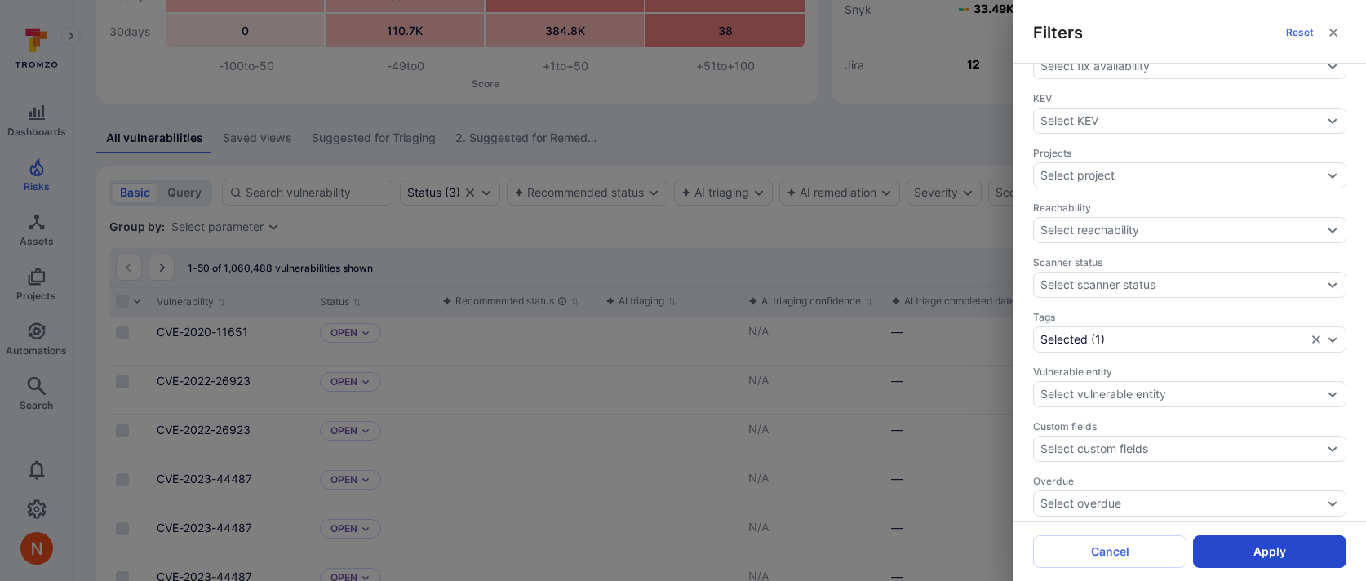
click at [1256, 553] on button "Apply" at bounding box center [1269, 551] width 153 height 33
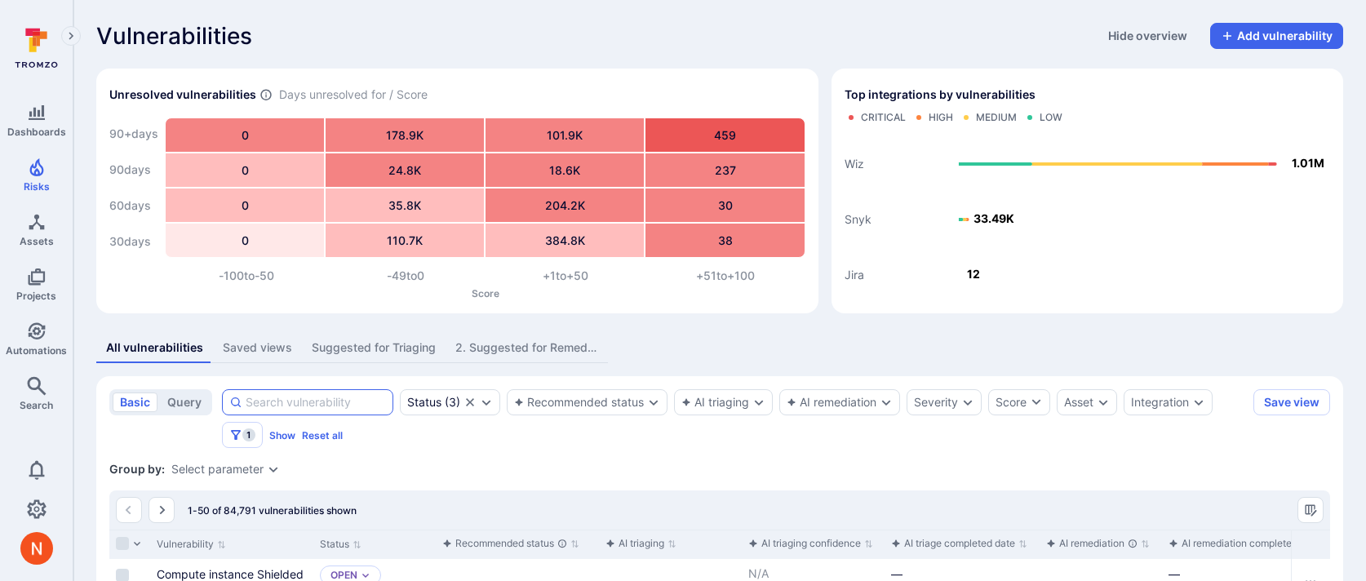
click at [278, 402] on input at bounding box center [316, 402] width 140 height 16
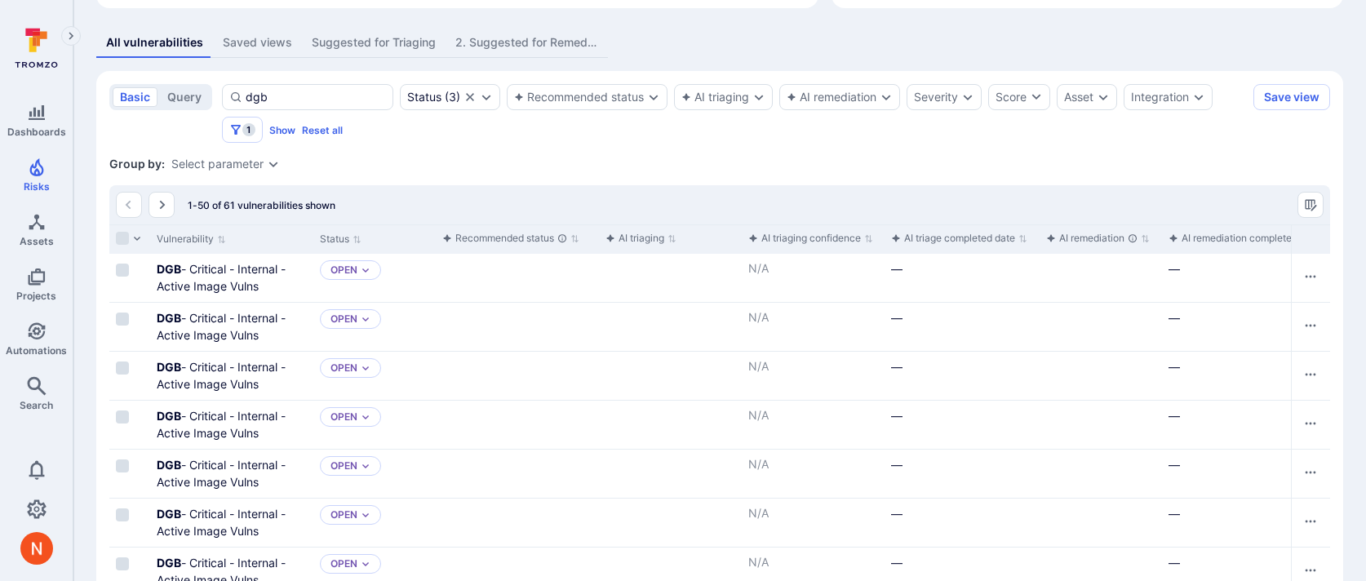
scroll to position [232, 0]
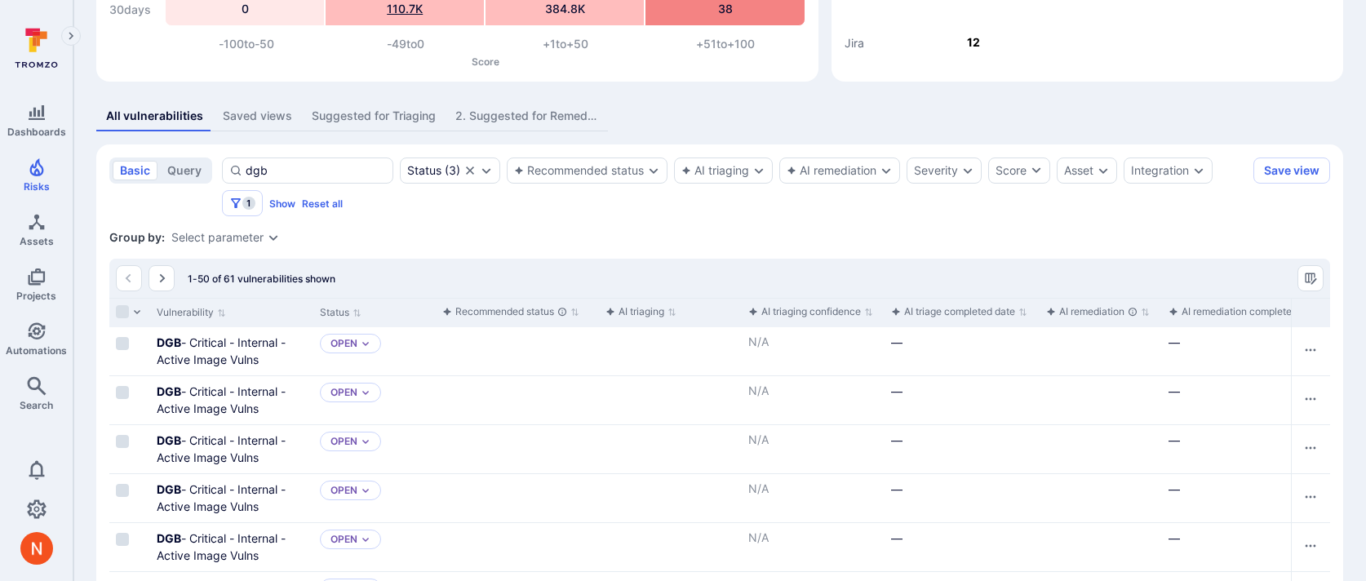
type input "dgb"
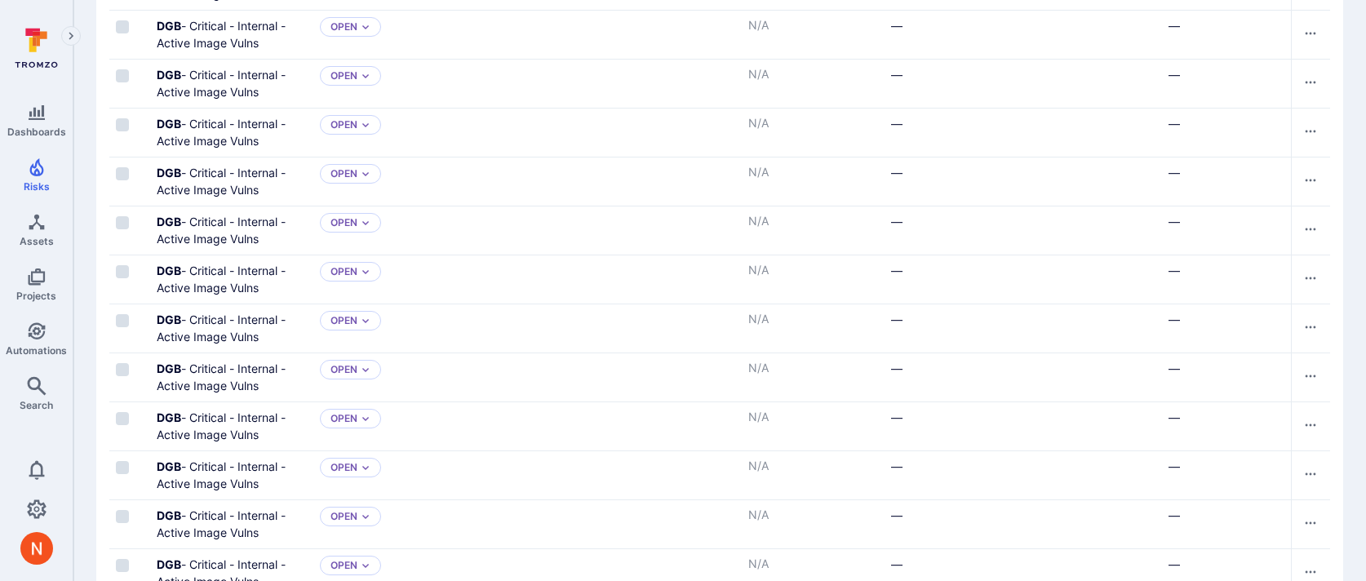
scroll to position [2494, 0]
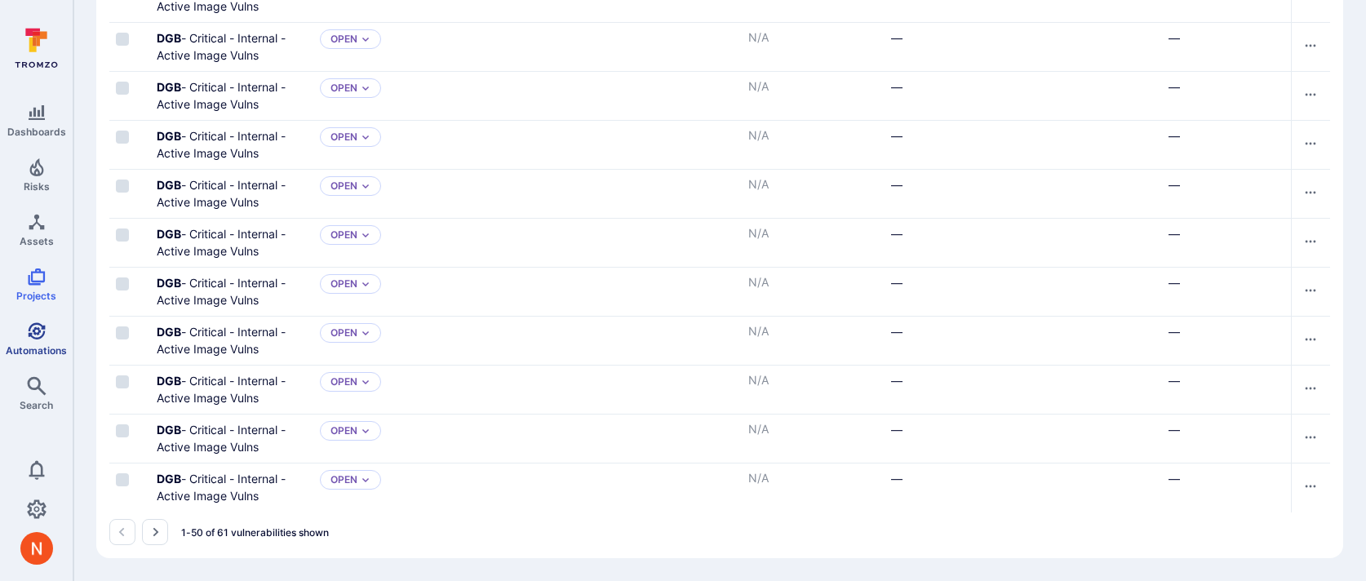
click at [32, 326] on icon "Automations" at bounding box center [37, 331] width 20 height 20
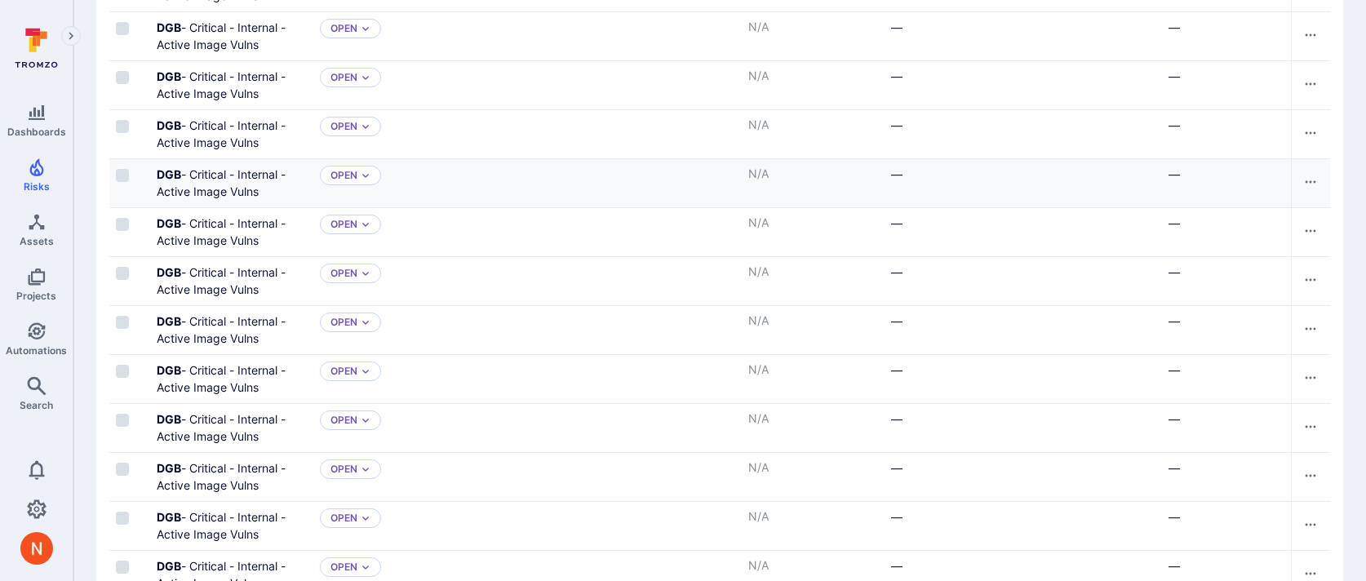
scroll to position [304, 0]
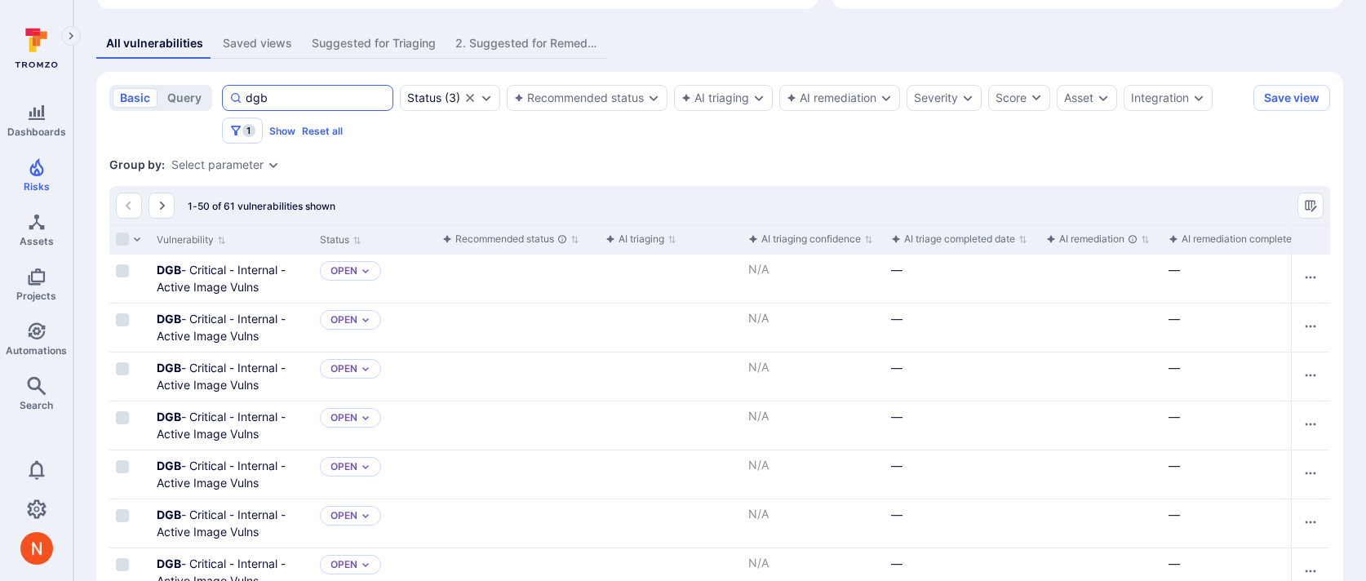
click at [259, 95] on input "dgb" at bounding box center [316, 98] width 140 height 16
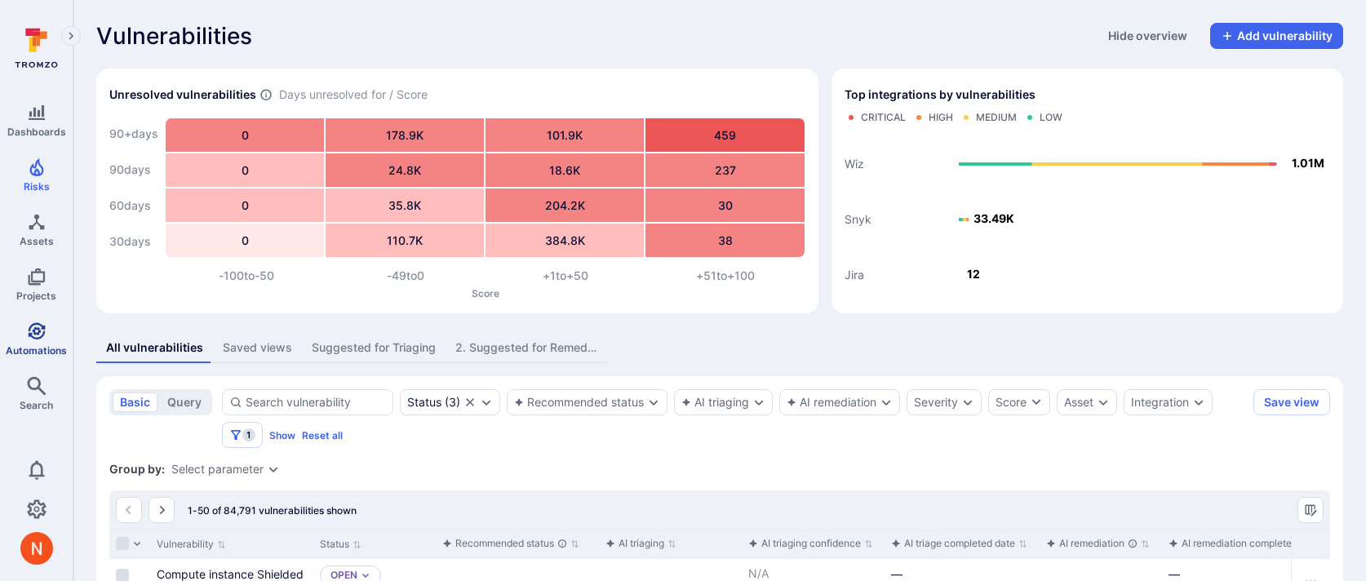
click at [27, 334] on icon "Automations" at bounding box center [37, 331] width 20 height 20
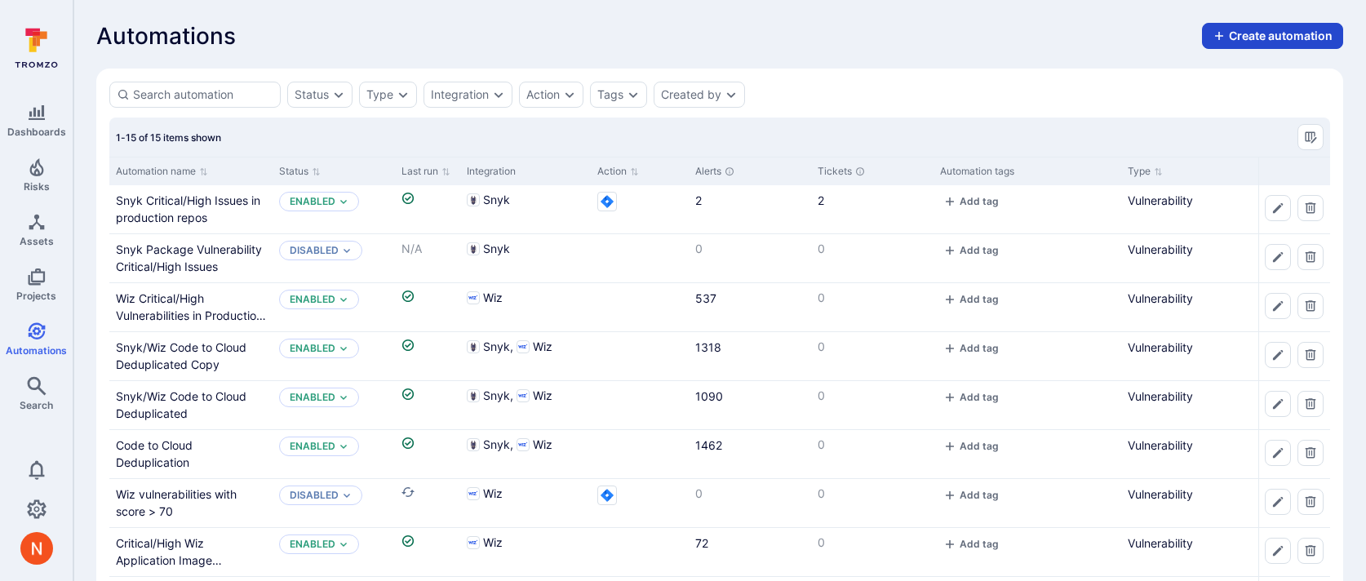
click at [1252, 38] on button "Create automation" at bounding box center [1272, 36] width 141 height 26
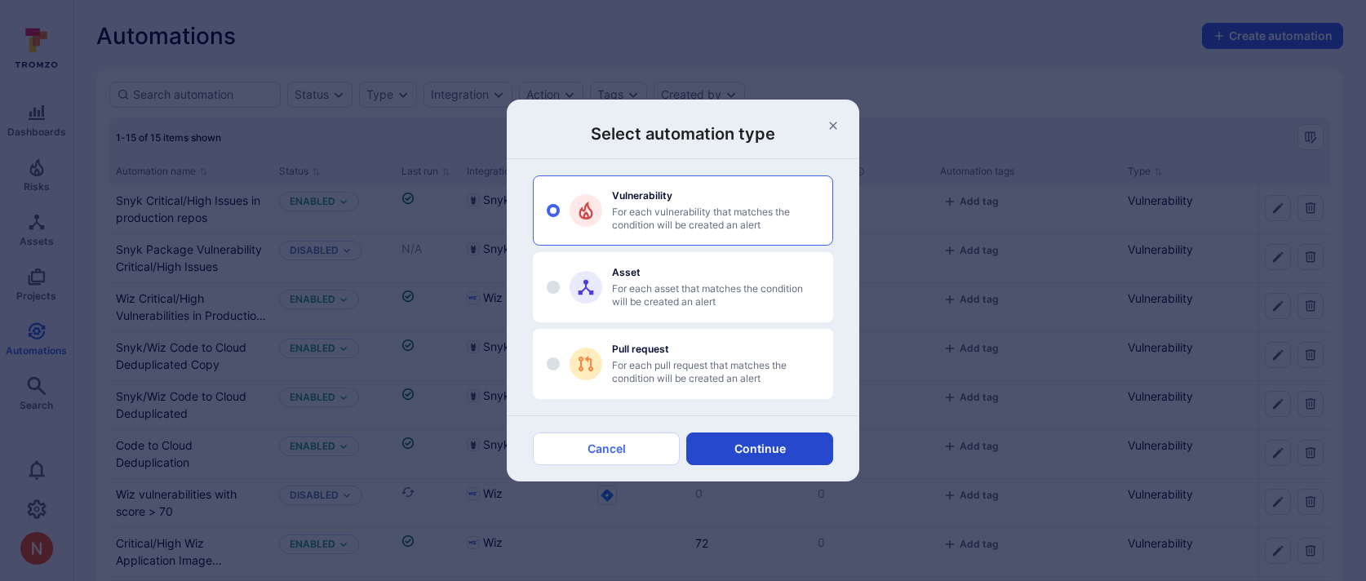
click at [764, 446] on button "Continue" at bounding box center [759, 448] width 147 height 33
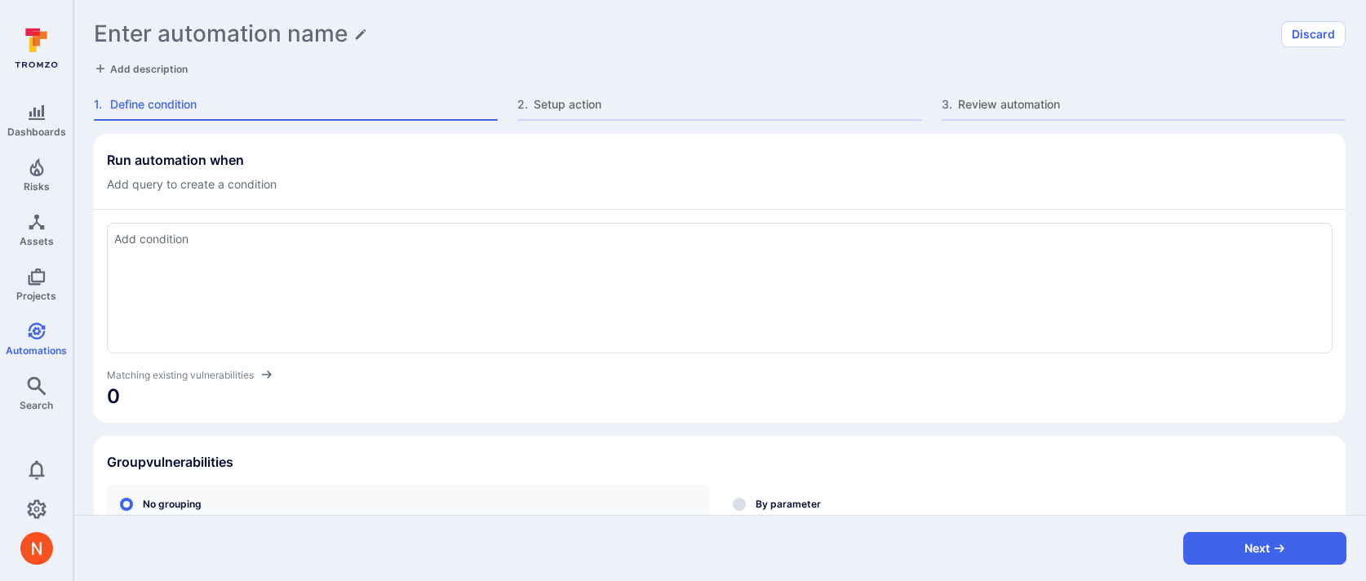
click at [325, 269] on div at bounding box center [719, 288] width 1225 height 131
click at [273, 245] on textarea "tool_name = "wiz" and" at bounding box center [719, 239] width 1211 height 18
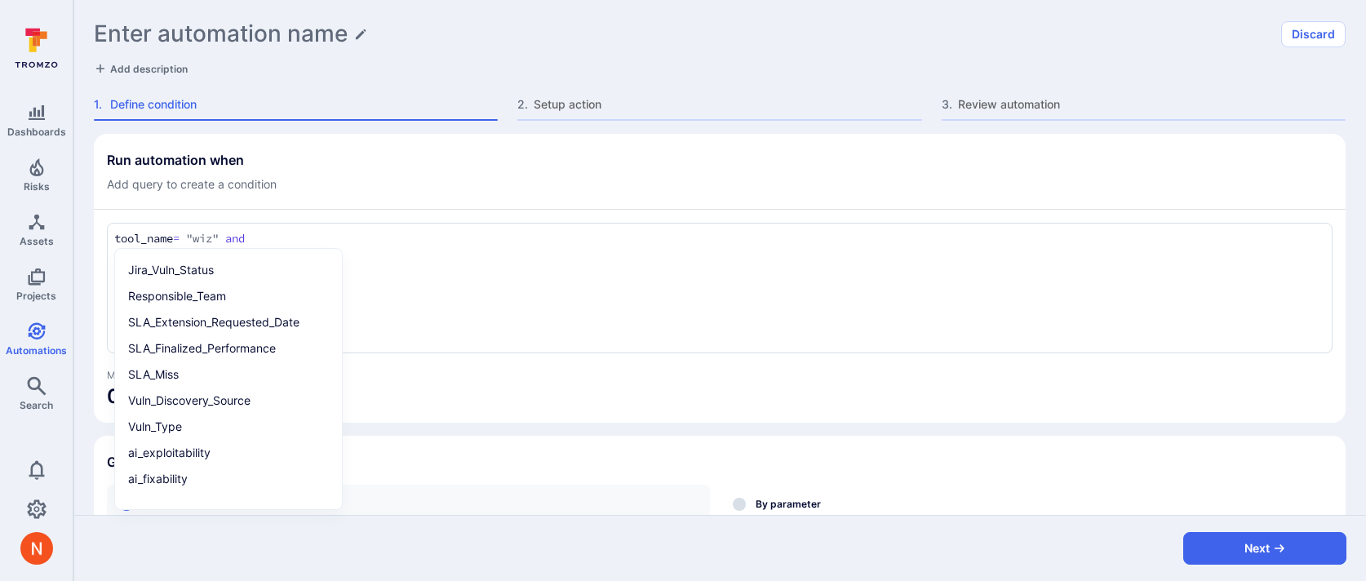
click at [273, 245] on textarea "tool_name = "wiz" and" at bounding box center [719, 239] width 1211 height 18
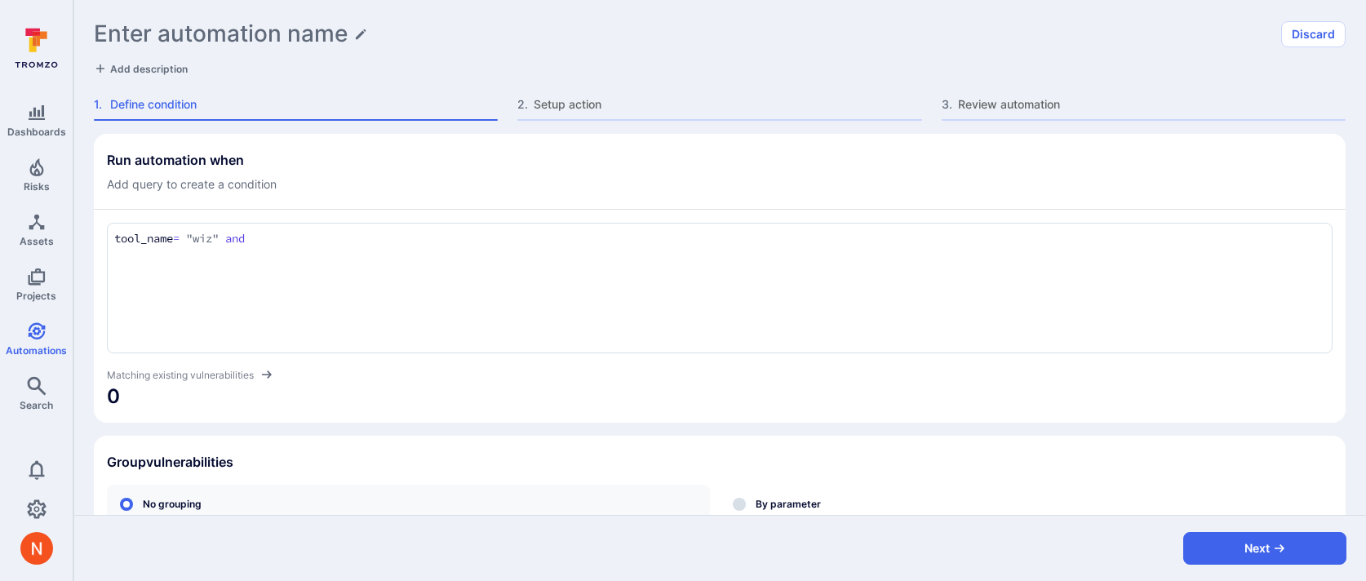
paste textarea "severity in ("critical") and tags = "wiz_vulnerability" and asset.type = "conta…"
type textarea "tool_name = "wiz" and severity in ("critical") and tags = "wiz_vulnerability" a…"
click at [390, 182] on div "Run automation when Add query to create a condition" at bounding box center [719, 172] width 1225 height 41
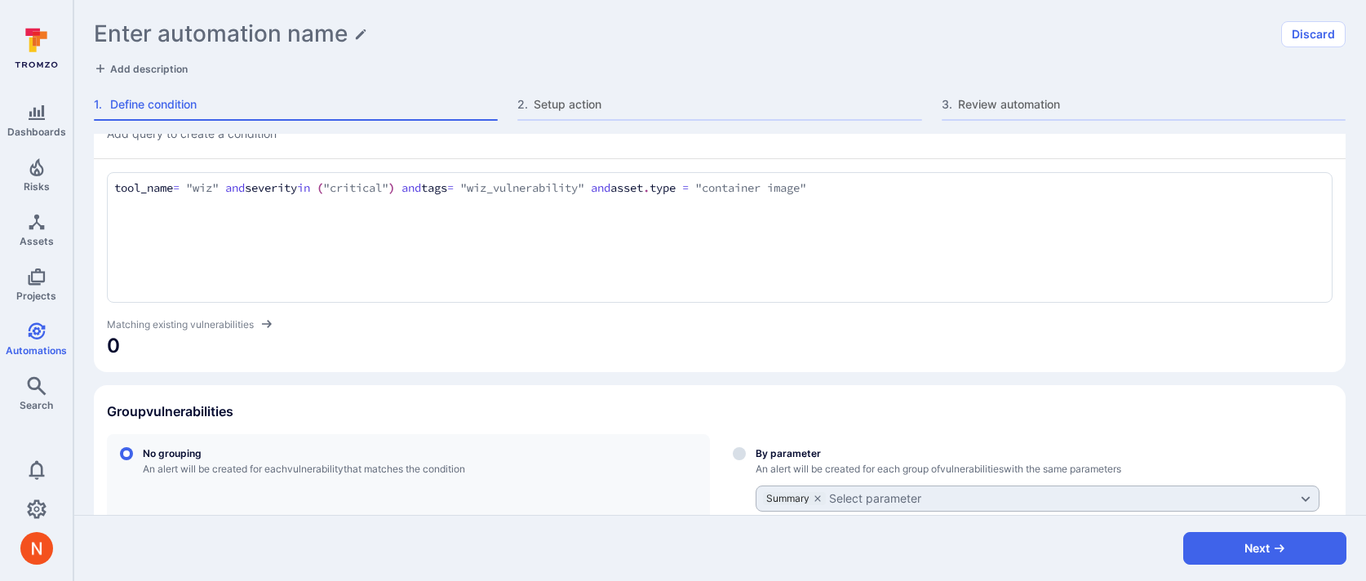
scroll to position [195, 0]
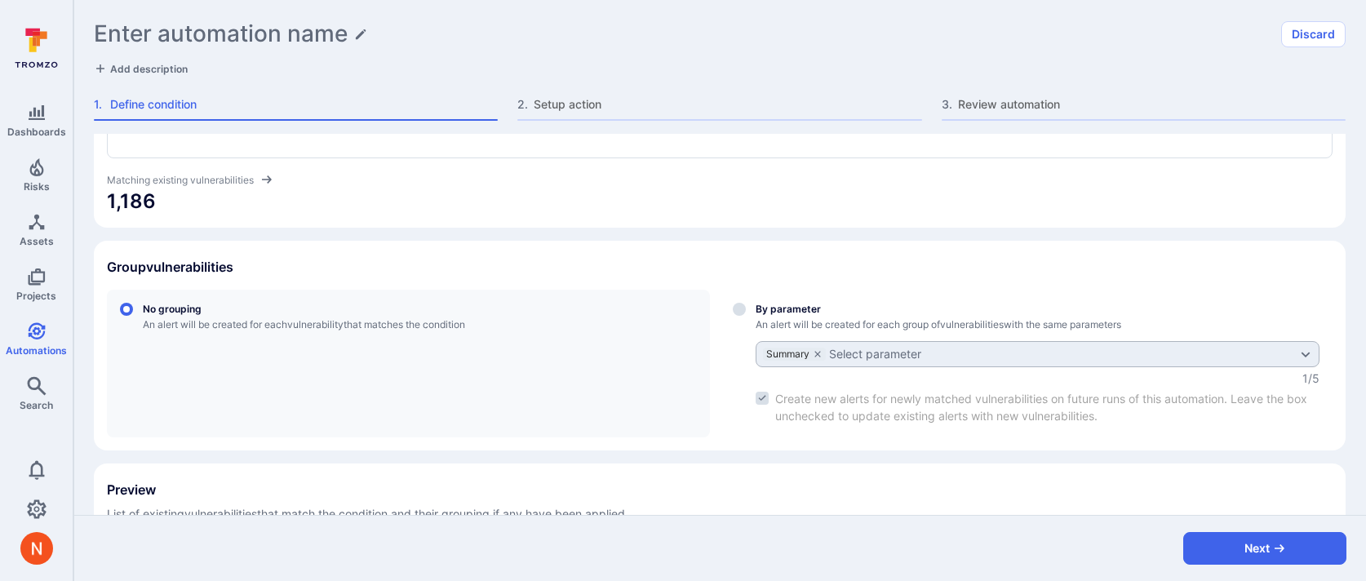
click at [767, 304] on div "Select group by parameter" at bounding box center [1038, 364] width 564 height 122
click at [746, 304] on input "By parameter An alert will be created for each group of vulnerabilities with th…" at bounding box center [739, 309] width 13 height 13
radio input "true"
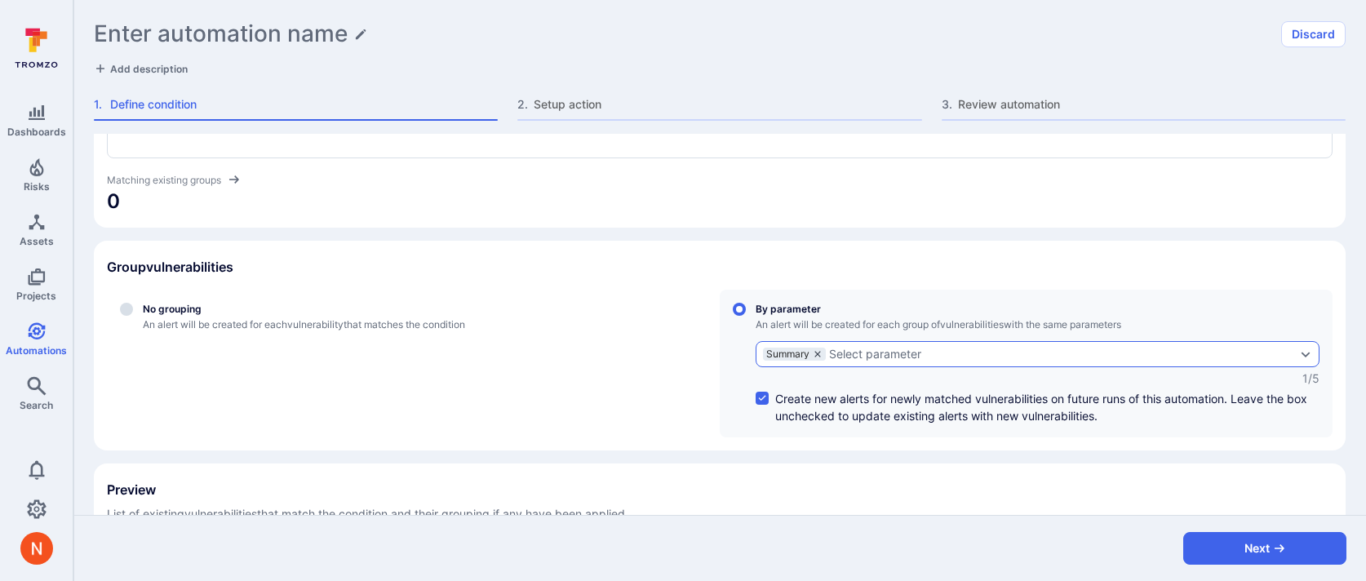
click at [821, 351] on icon "grouping parameters" at bounding box center [818, 354] width 10 height 10
click at [746, 316] on input "By parameter An alert will be created for each group of vulnerabilities with th…" at bounding box center [739, 309] width 13 height 13
click at [821, 351] on div "Select parameter" at bounding box center [809, 354] width 92 height 13
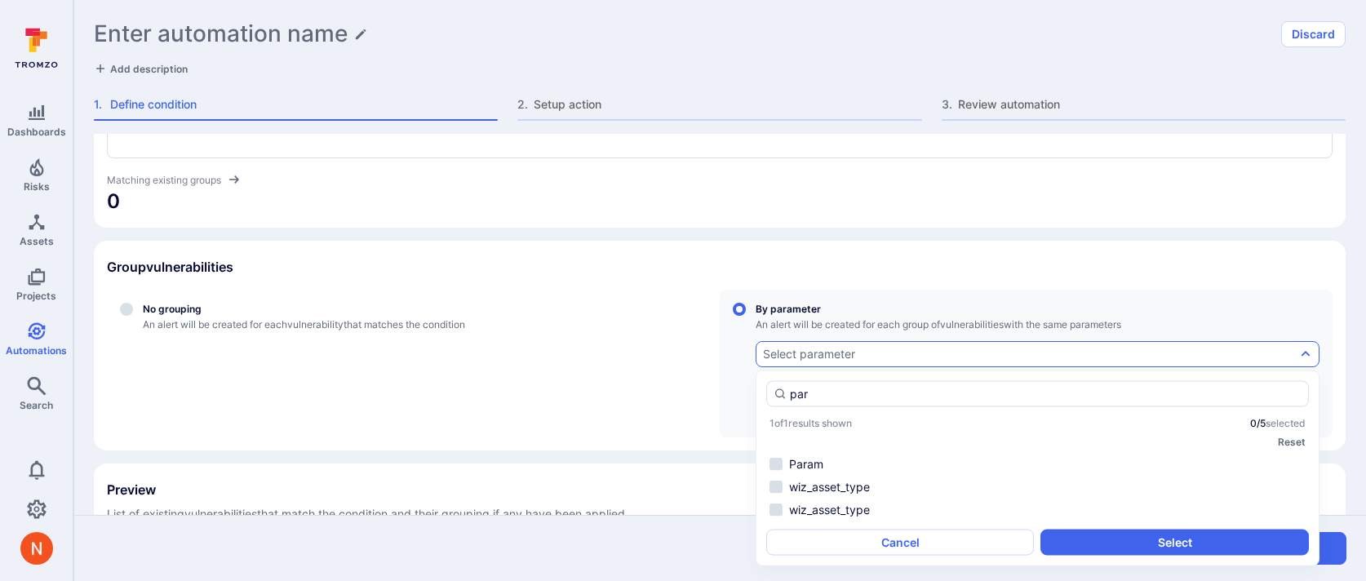
type input "par"
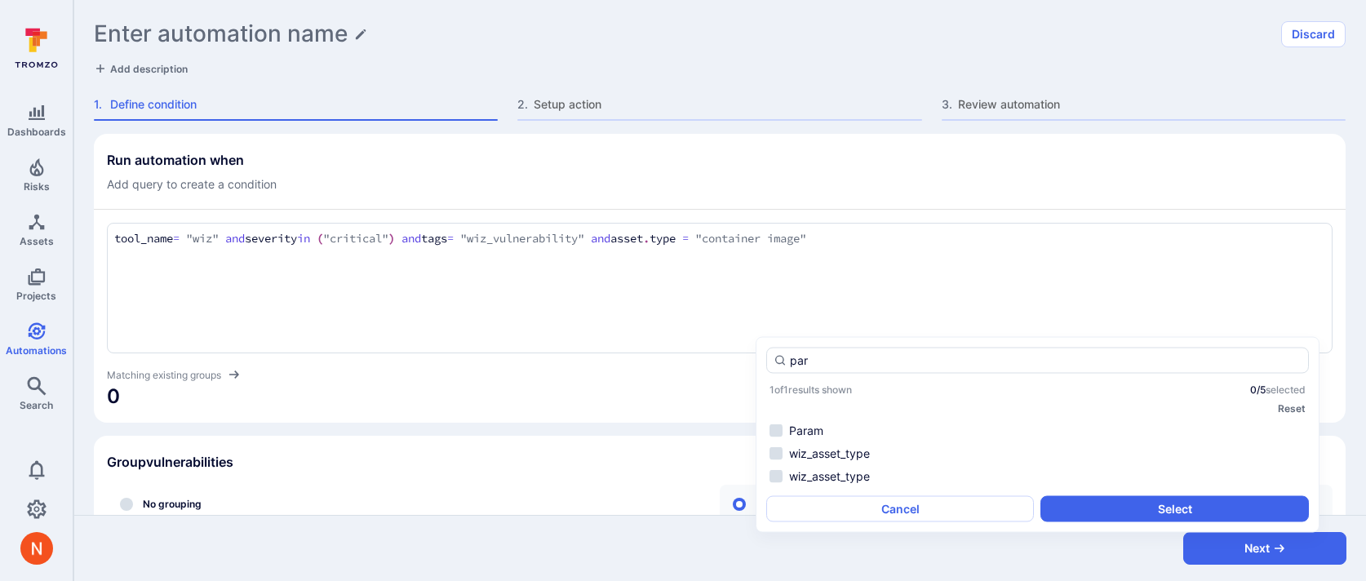
click at [282, 235] on textarea "tool_name = "wiz" and severity in ("critical") and tags = "wiz_vulnerability" a…" at bounding box center [719, 239] width 1211 height 18
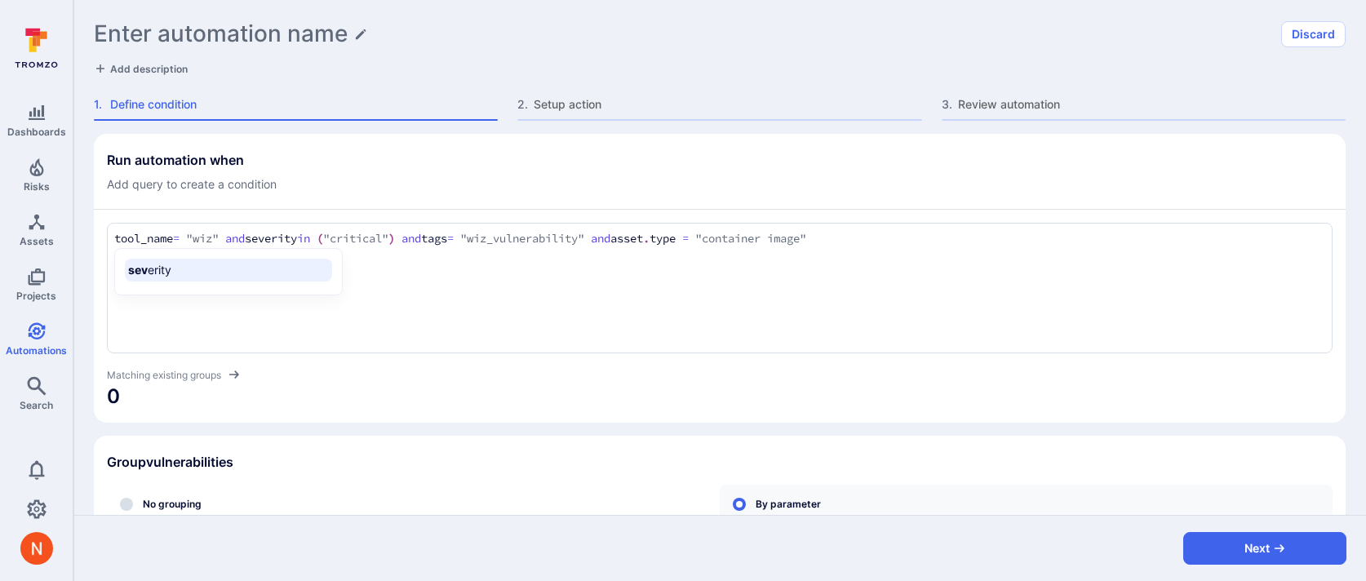
click at [282, 235] on textarea "tool_name = "wiz" and severity in ("critical") and tags = "wiz_vulnerability" a…" at bounding box center [719, 239] width 1211 height 18
